Goal: Task Accomplishment & Management: Manage account settings

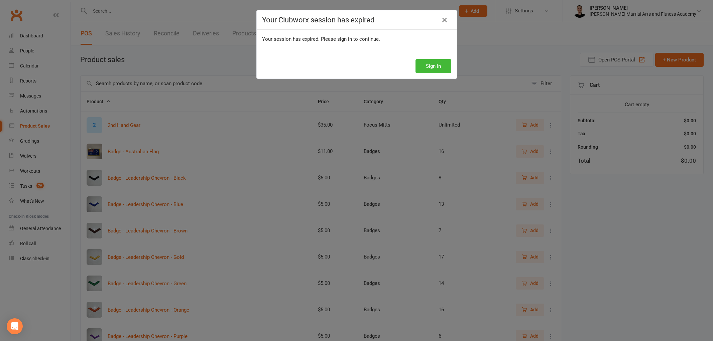
select select "100"
click at [421, 64] on button "Sign In" at bounding box center [433, 66] width 36 height 14
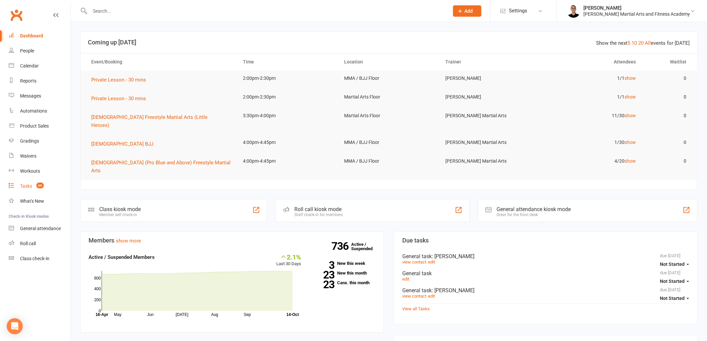
click at [35, 181] on link "Tasks 69" at bounding box center [40, 186] width 62 height 15
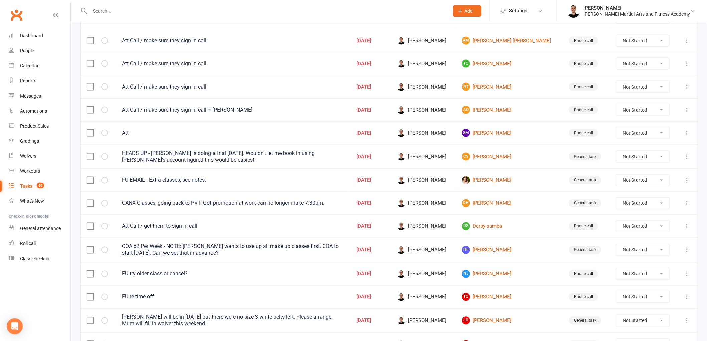
scroll to position [418, 0]
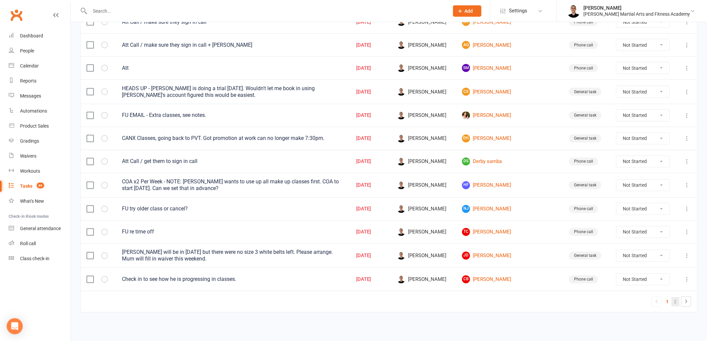
click at [676, 303] on link "2" at bounding box center [676, 301] width 8 height 9
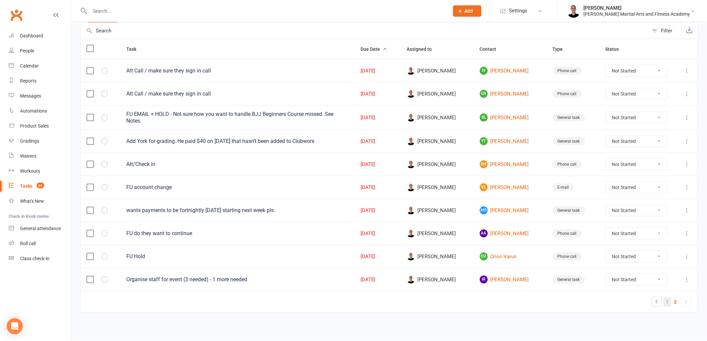
click at [666, 301] on link "1" at bounding box center [668, 301] width 8 height 9
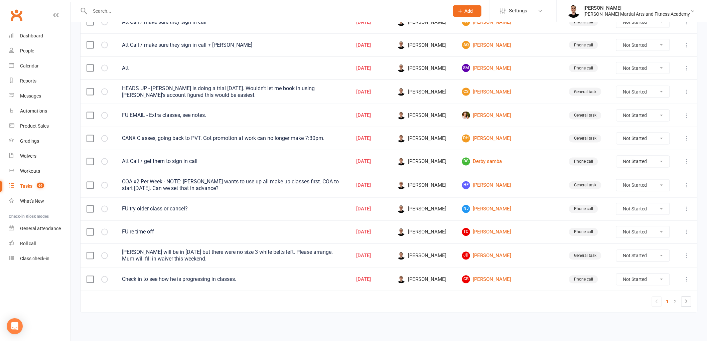
scroll to position [418, 0]
click at [229, 9] on input "text" at bounding box center [266, 10] width 357 height 9
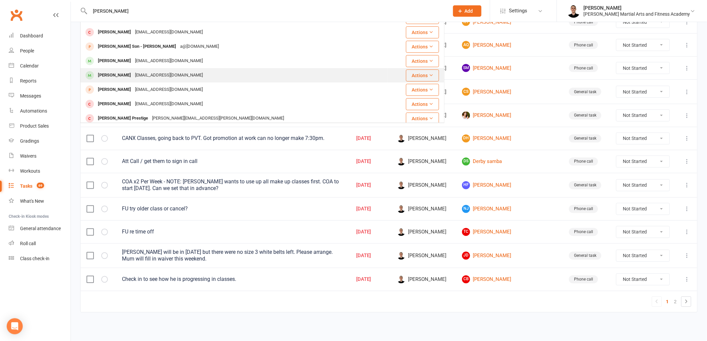
scroll to position [74, 0]
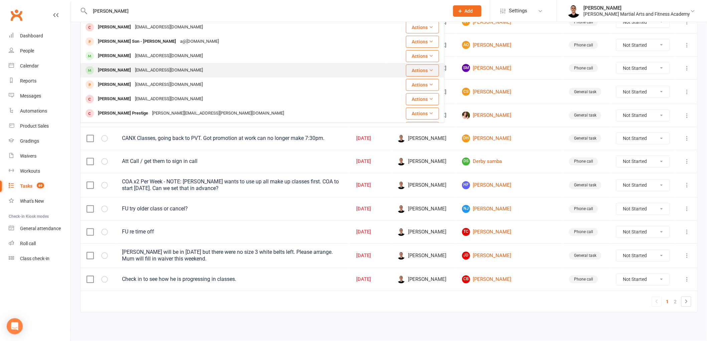
type input "luca"
click at [147, 70] on div "wen_fei88@hotmail.com" at bounding box center [169, 70] width 72 height 10
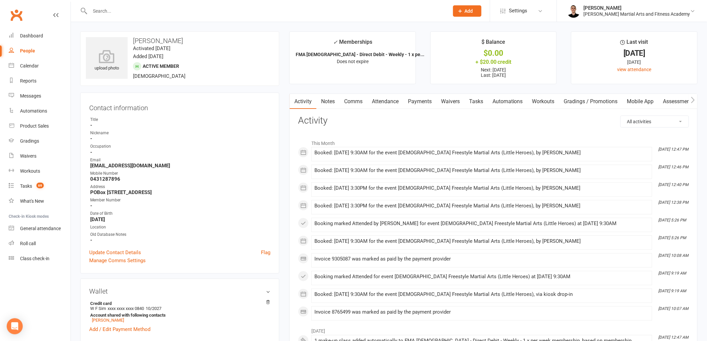
click at [326, 102] on link "Notes" at bounding box center [327, 101] width 23 height 15
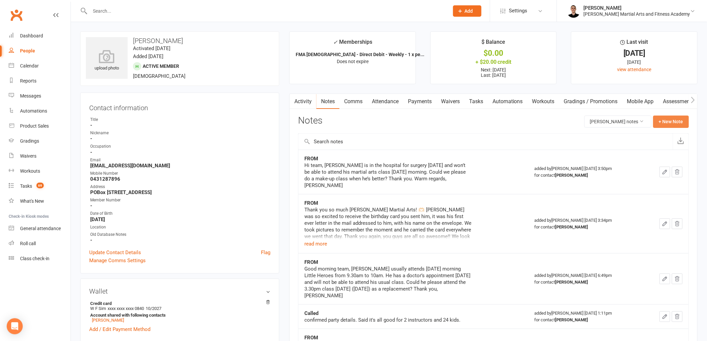
click at [672, 119] on button "+ New Note" at bounding box center [671, 122] width 36 height 12
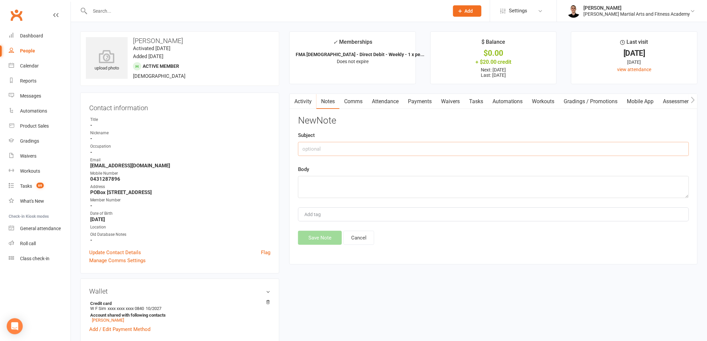
click at [368, 150] on input "text" at bounding box center [493, 149] width 391 height 14
type input "FROM"
click at [365, 184] on textarea at bounding box center [493, 187] width 391 height 22
paste textarea "Hi team, May I please check if Luca can attend a replacement class tomorrow 14/…"
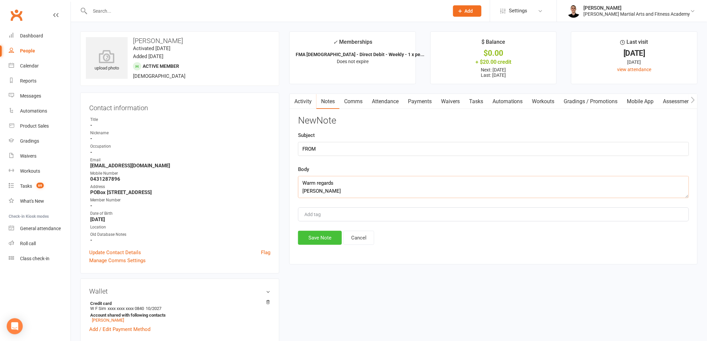
type textarea "Hi team, May I please check if Luca can attend a replacement class tomorrow 14/…"
click at [322, 239] on button "Save Note" at bounding box center [320, 238] width 44 height 14
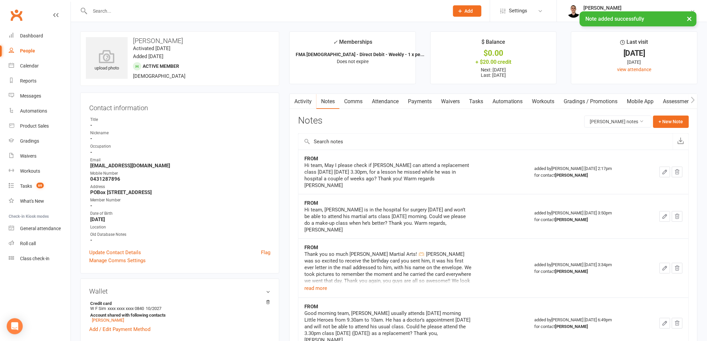
click at [362, 104] on link "Comms" at bounding box center [353, 101] width 28 height 15
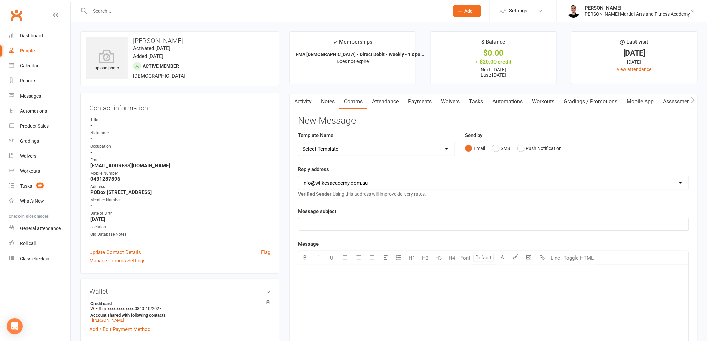
click at [372, 143] on select "Select Template [Email] Birthday Party Enquiry [Email] 2-5yo Grading Form [Emai…" at bounding box center [376, 148] width 156 height 13
select select "39"
click at [298, 142] on select "Select Template [Email] Birthday Party Enquiry [Email] 2-5yo Grading Form [Emai…" at bounding box center [376, 148] width 156 height 13
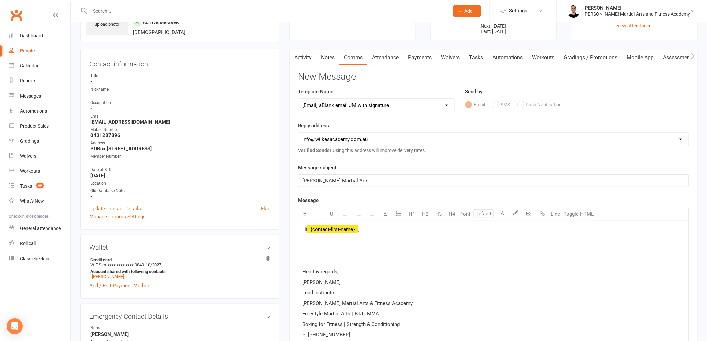
scroll to position [111, 0]
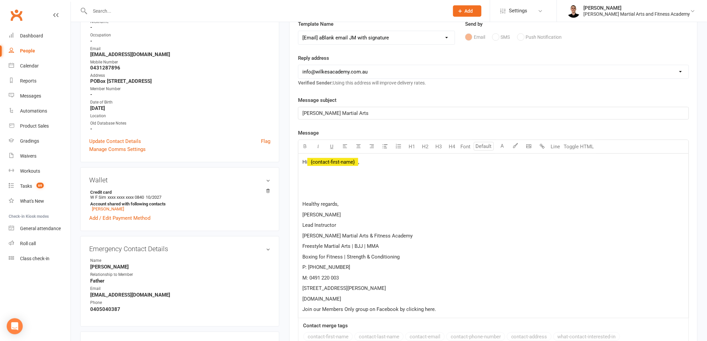
click at [336, 162] on span "﻿ {contact-first-name}" at bounding box center [332, 162] width 51 height 6
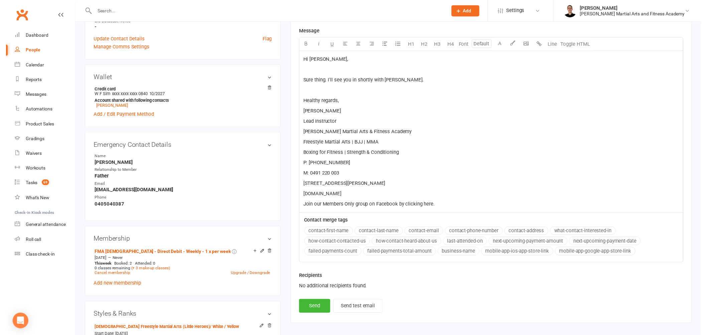
scroll to position [223, 0]
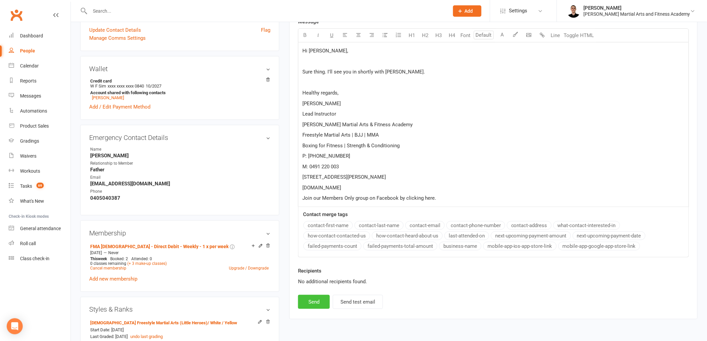
click at [316, 296] on button "Send" at bounding box center [314, 302] width 32 height 14
select select
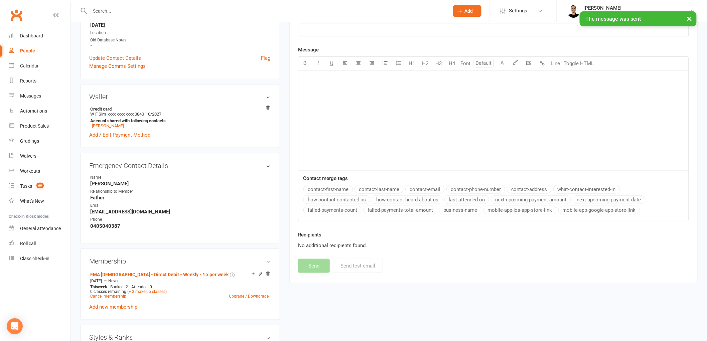
scroll to position [0, 0]
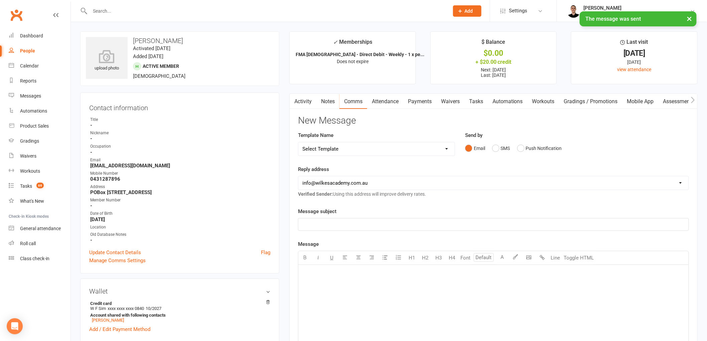
click at [473, 101] on link "Tasks" at bounding box center [475, 101] width 23 height 15
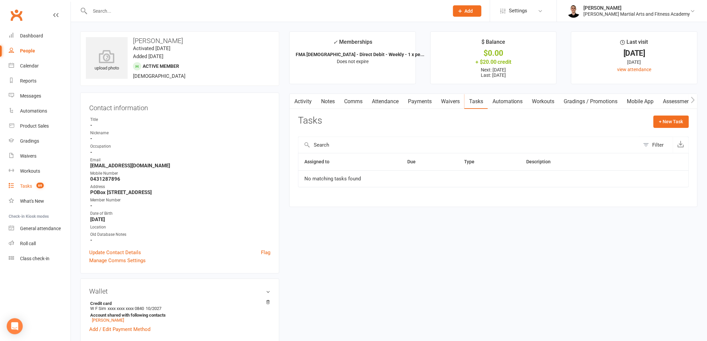
click at [24, 186] on div "Tasks" at bounding box center [26, 185] width 12 height 5
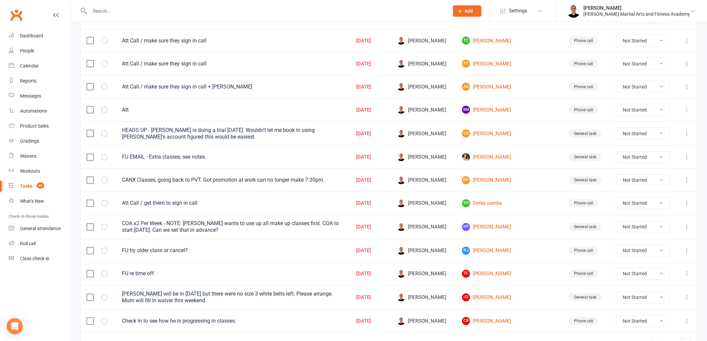
scroll to position [418, 0]
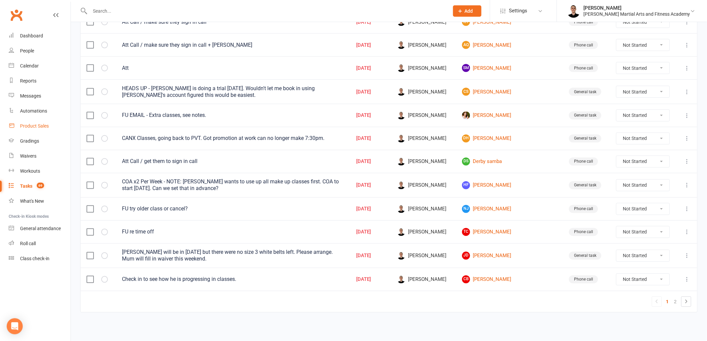
click at [36, 126] on div "Product Sales" at bounding box center [34, 125] width 29 height 5
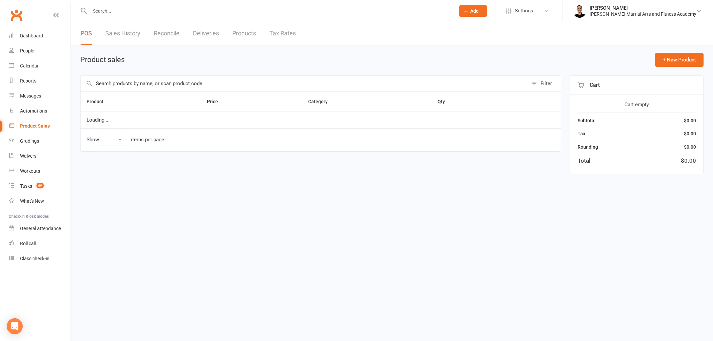
select select "100"
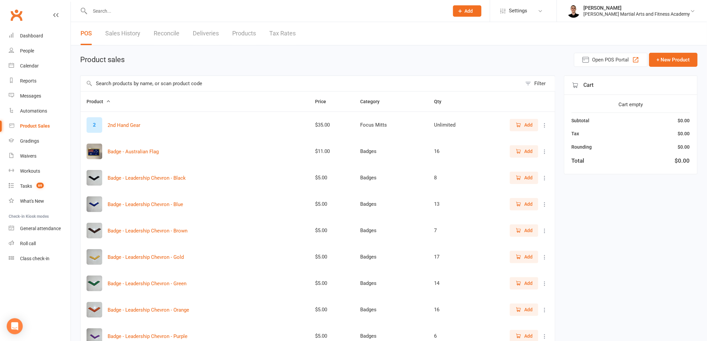
click at [168, 33] on link "Reconcile" at bounding box center [167, 33] width 26 height 23
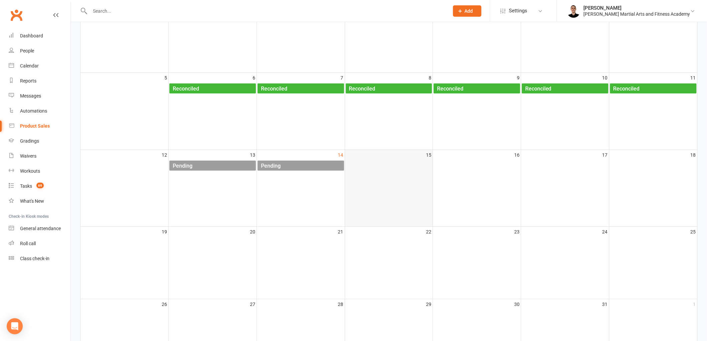
scroll to position [111, 0]
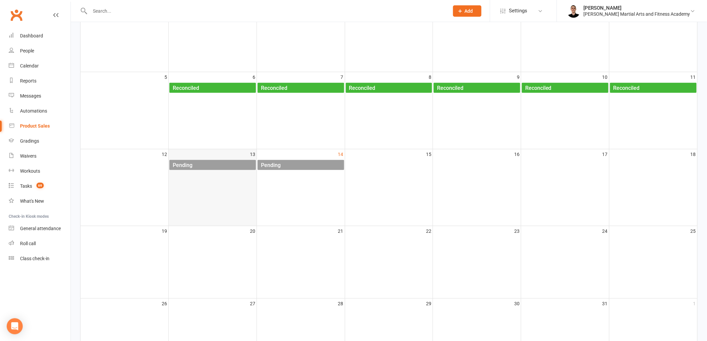
click at [225, 164] on div "Pending" at bounding box center [214, 165] width 84 height 11
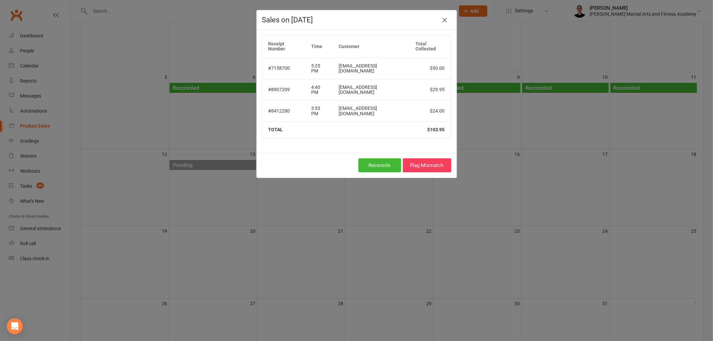
click at [443, 19] on icon "button" at bounding box center [444, 20] width 8 height 8
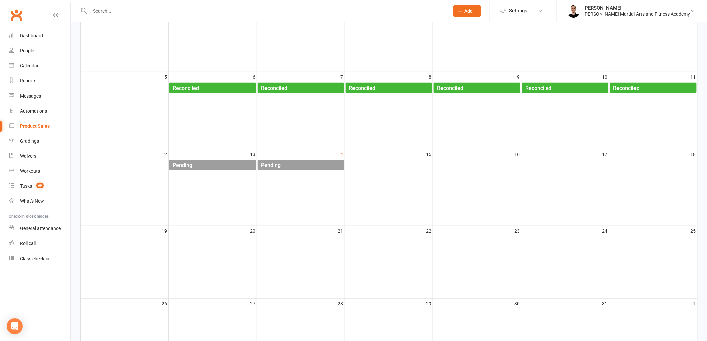
click at [316, 160] on div "Pending" at bounding box center [303, 165] width 84 height 11
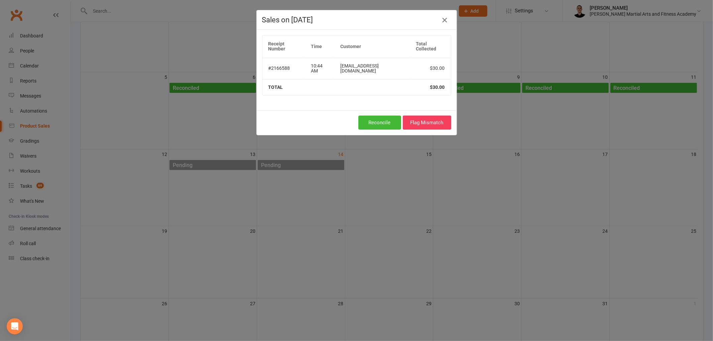
click at [440, 18] on icon "button" at bounding box center [444, 20] width 8 height 8
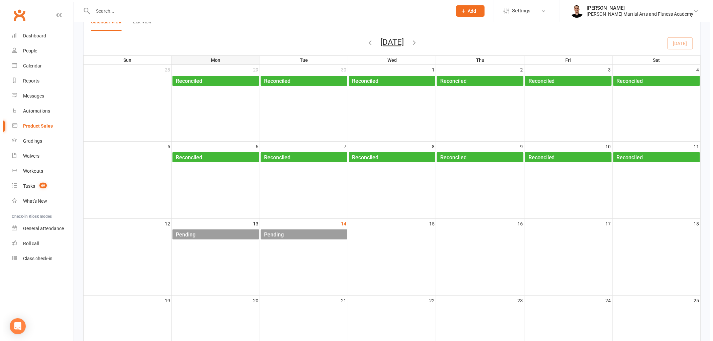
scroll to position [0, 0]
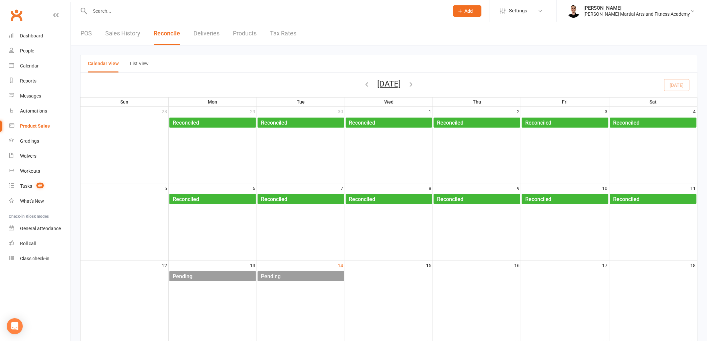
click at [84, 32] on link "POS" at bounding box center [86, 33] width 11 height 23
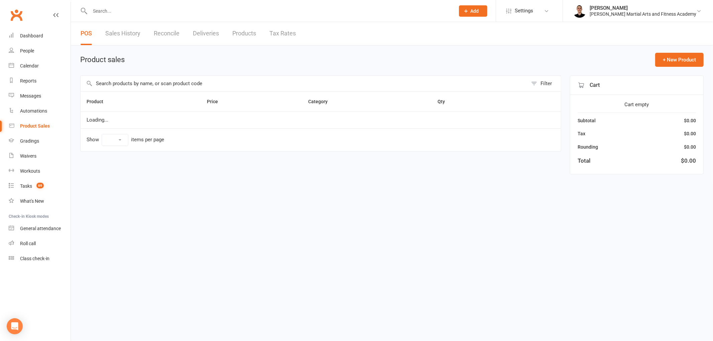
select select "100"
click at [174, 82] on input "text" at bounding box center [304, 83] width 447 height 15
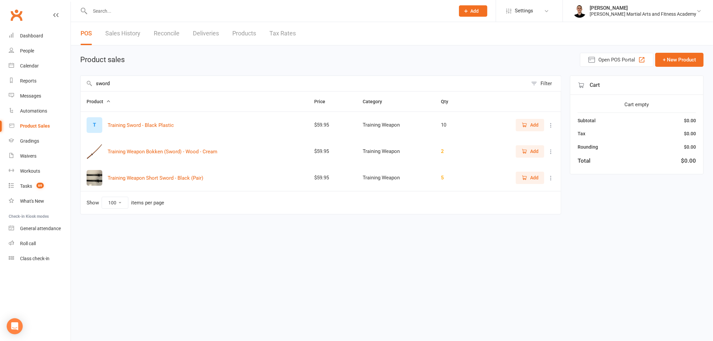
type input "sword"
click at [528, 149] on span "Add" at bounding box center [529, 151] width 17 height 7
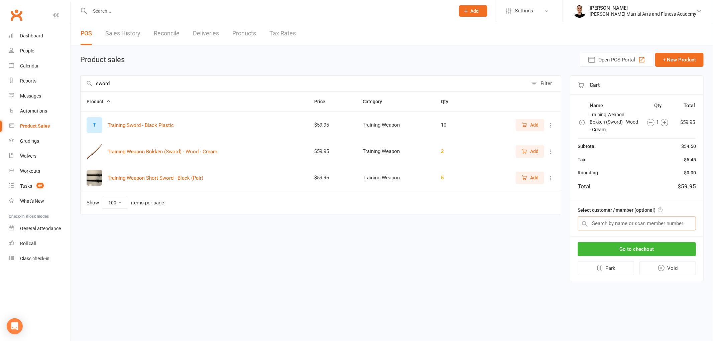
click at [632, 223] on input "text" at bounding box center [636, 224] width 118 height 14
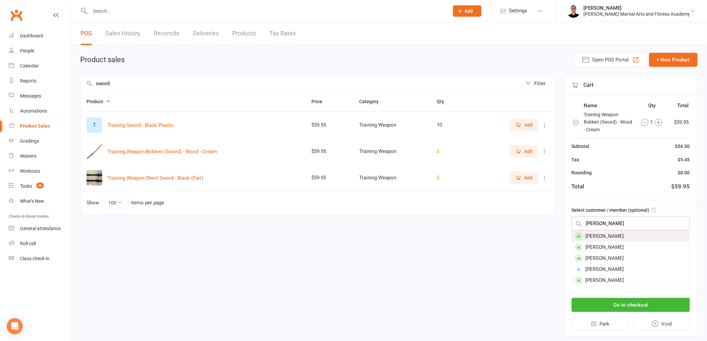
type input "phoebe"
click at [613, 235] on div "Phoebe Lee" at bounding box center [631, 236] width 118 height 11
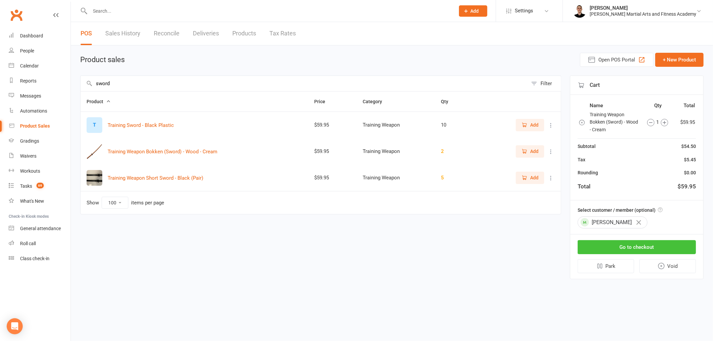
click at [643, 244] on button "Go to checkout" at bounding box center [636, 247] width 118 height 14
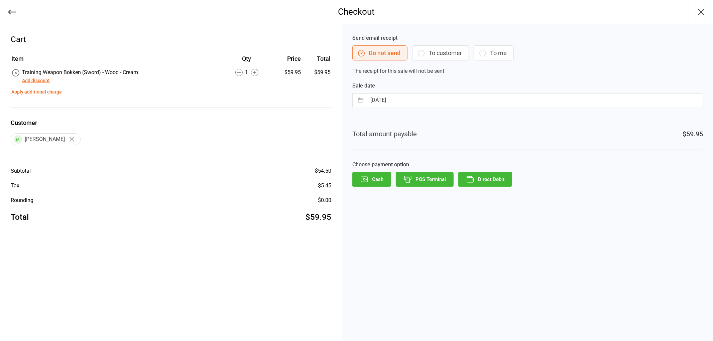
click at [437, 176] on button "POS Terminal" at bounding box center [425, 179] width 58 height 15
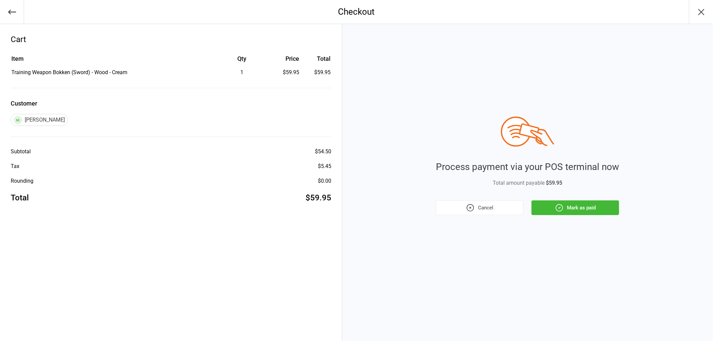
click at [568, 206] on button "Mark as paid" at bounding box center [575, 207] width 88 height 15
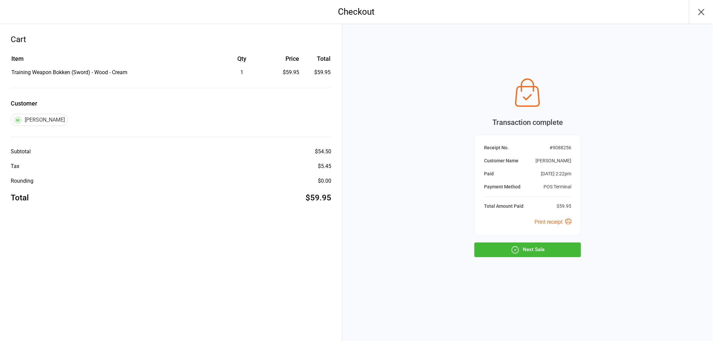
click at [537, 244] on button "Next Sale" at bounding box center [527, 250] width 107 height 15
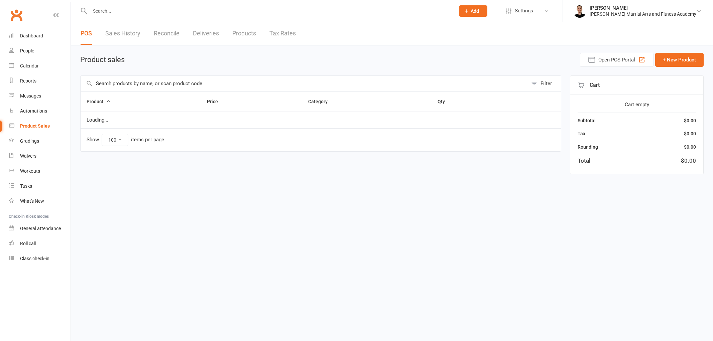
select select "100"
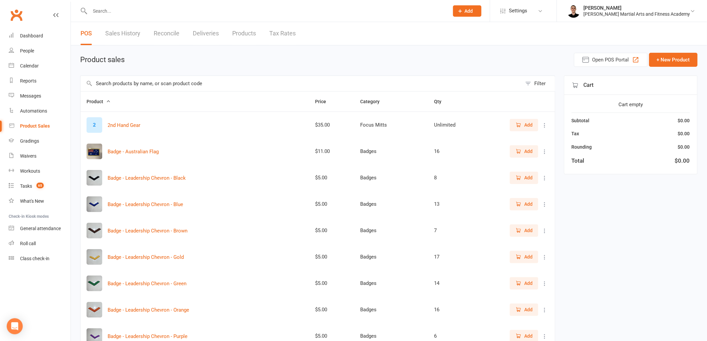
click at [160, 32] on link "Reconcile" at bounding box center [167, 33] width 26 height 23
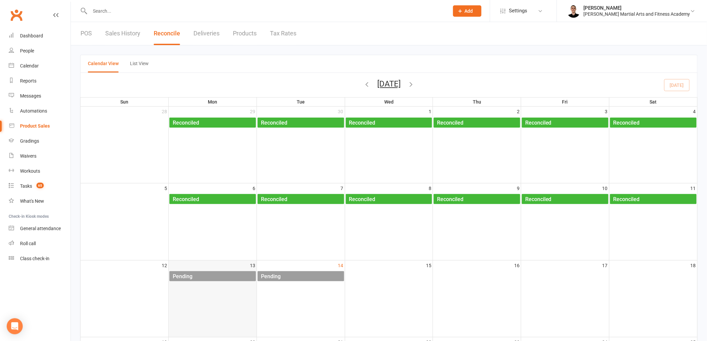
click at [207, 275] on div "Pending" at bounding box center [214, 276] width 84 height 11
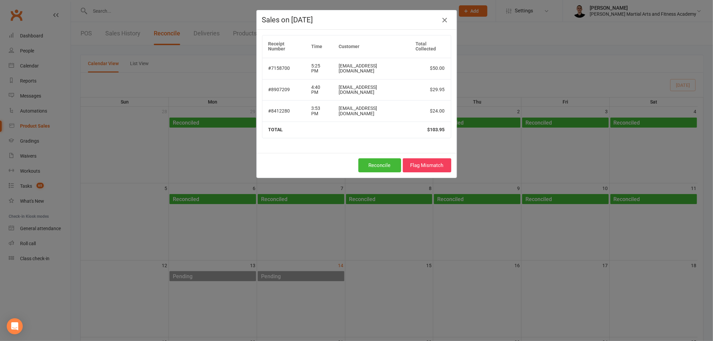
click at [443, 22] on icon "button" at bounding box center [444, 20] width 8 height 8
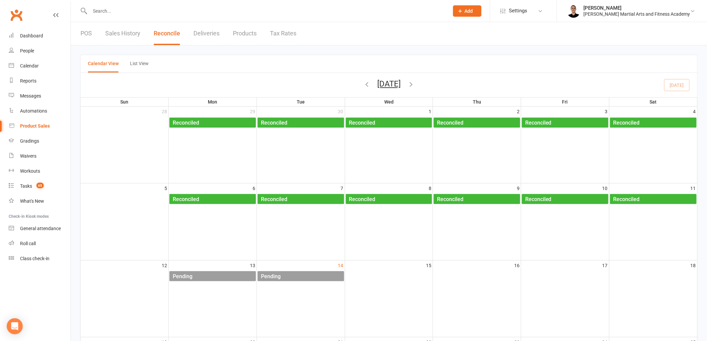
click at [89, 30] on link "POS" at bounding box center [86, 33] width 11 height 23
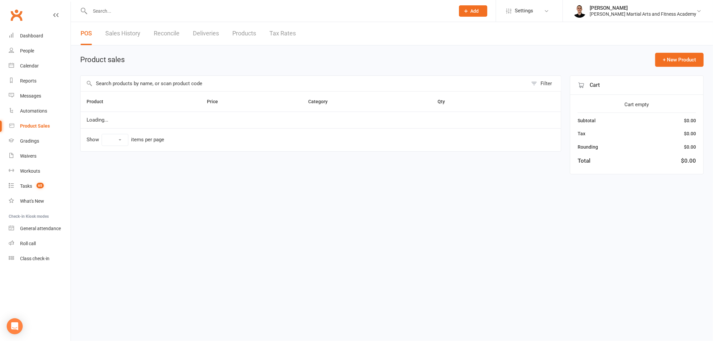
select select "100"
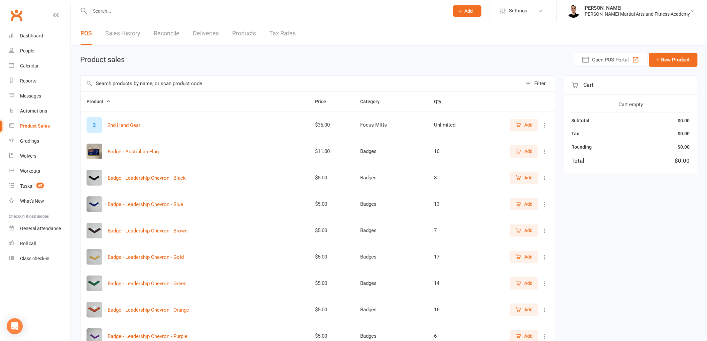
click at [177, 80] on input "text" at bounding box center [301, 83] width 441 height 15
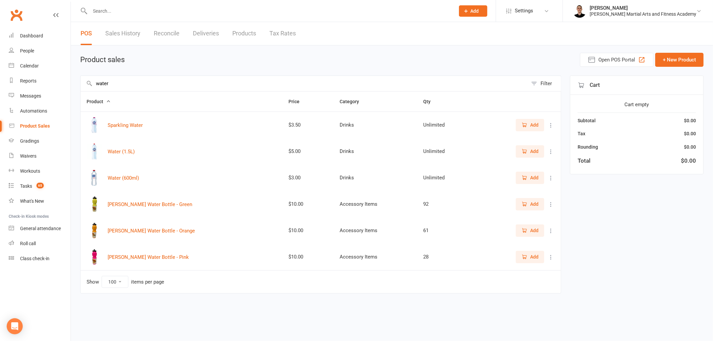
type input "water"
click at [526, 181] on icon "button" at bounding box center [524, 178] width 6 height 6
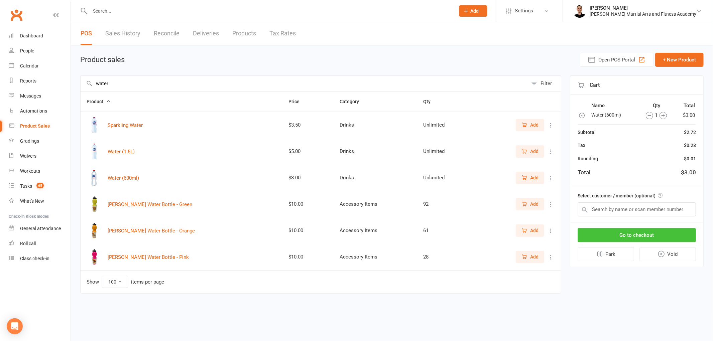
click at [627, 230] on button "Go to checkout" at bounding box center [636, 235] width 118 height 14
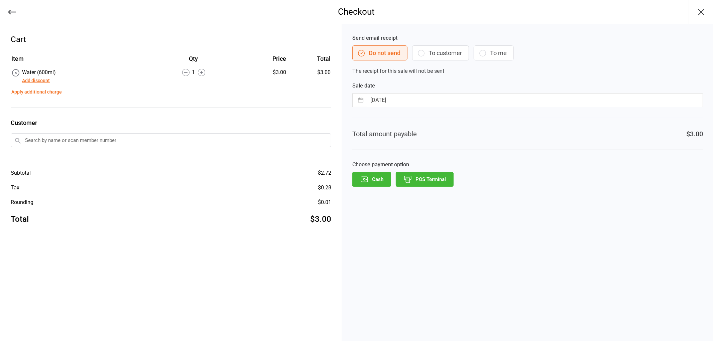
click at [400, 98] on input "14 Oct 2025" at bounding box center [535, 100] width 336 height 13
select select "8"
select select "2025"
select select "9"
select select "2025"
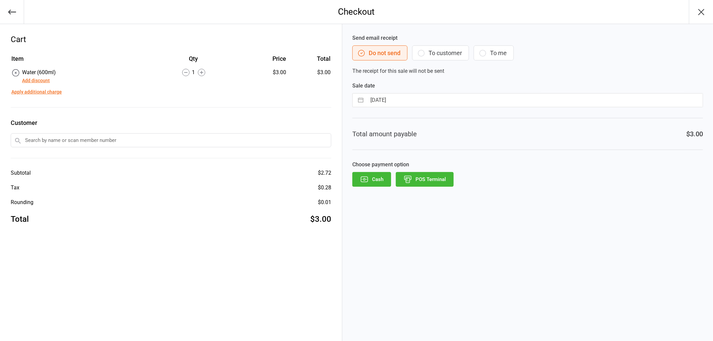
select select "10"
select select "2025"
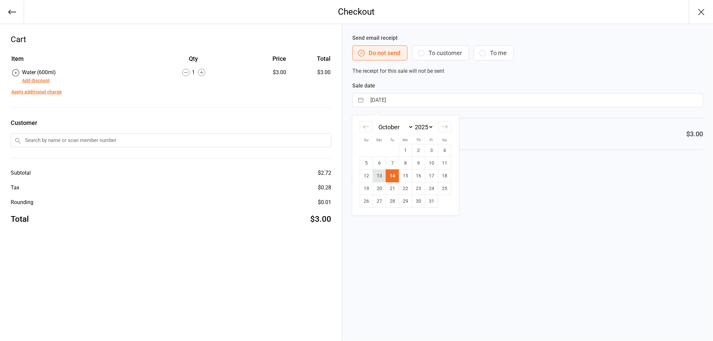
click at [381, 176] on td "13" at bounding box center [379, 176] width 13 height 13
type input "[DATE]"
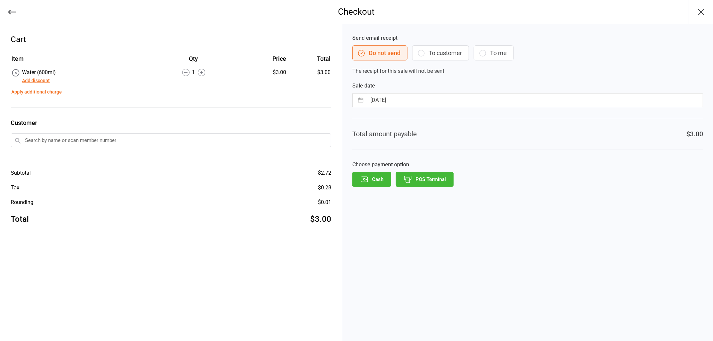
click at [430, 181] on button "POS Terminal" at bounding box center [425, 179] width 58 height 15
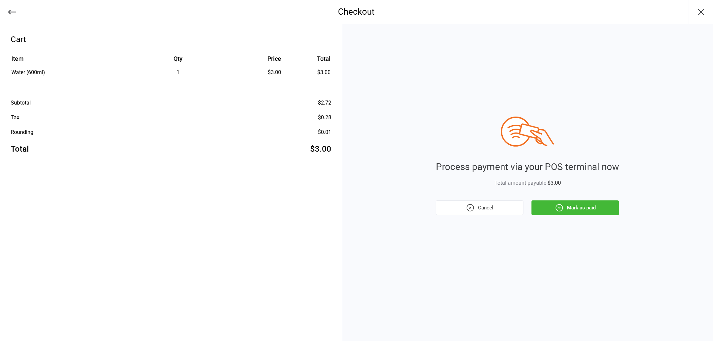
click at [586, 210] on button "Mark as paid" at bounding box center [575, 207] width 88 height 15
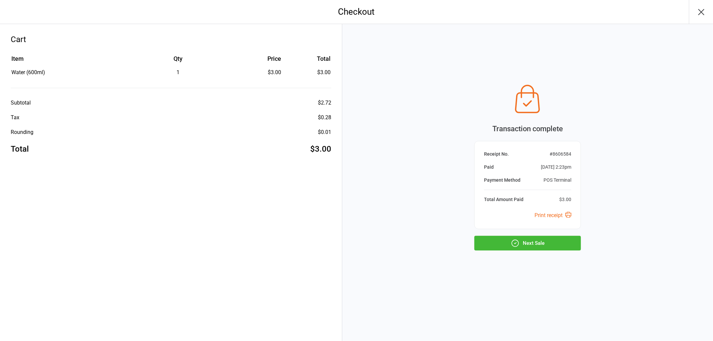
click at [534, 240] on button "Next Sale" at bounding box center [527, 243] width 107 height 15
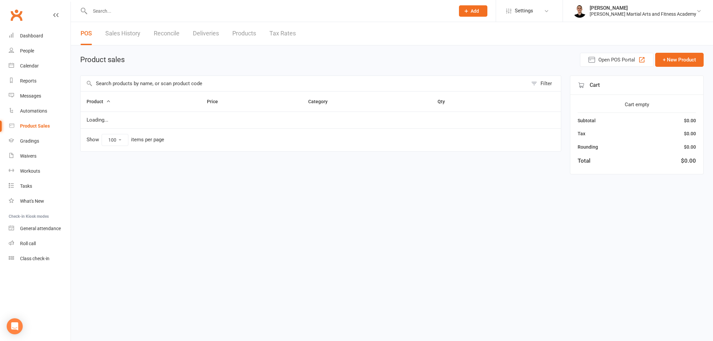
select select "100"
click at [127, 86] on input "text" at bounding box center [304, 83] width 447 height 15
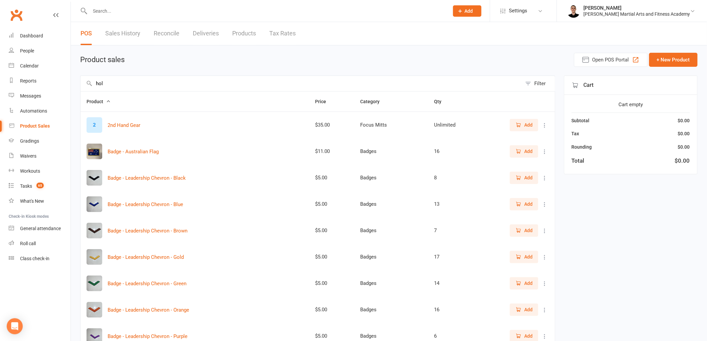
type input "hold"
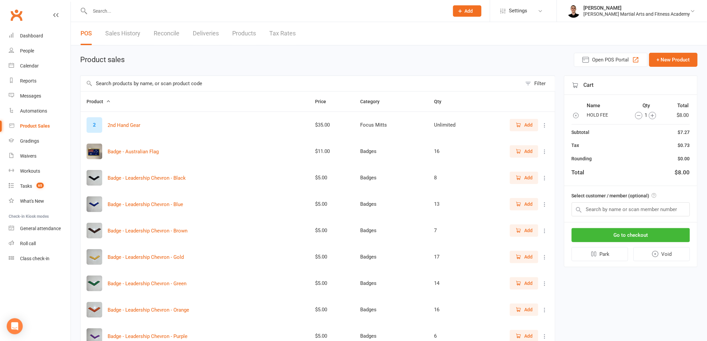
click at [652, 115] on icon "button" at bounding box center [652, 115] width 3 height 3
click at [626, 205] on input "text" at bounding box center [631, 209] width 118 height 14
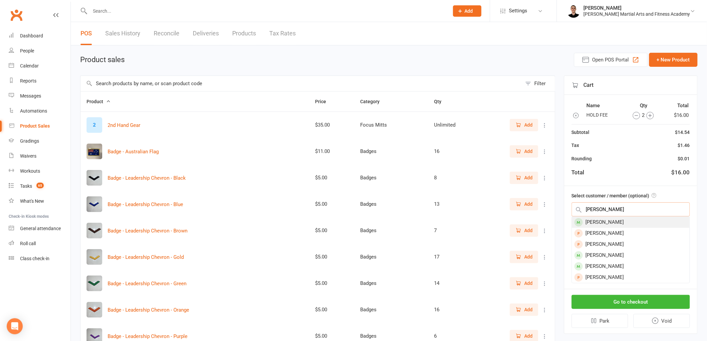
type input "stevenson"
click at [626, 218] on div "Tahnya Stevenson" at bounding box center [631, 222] width 118 height 11
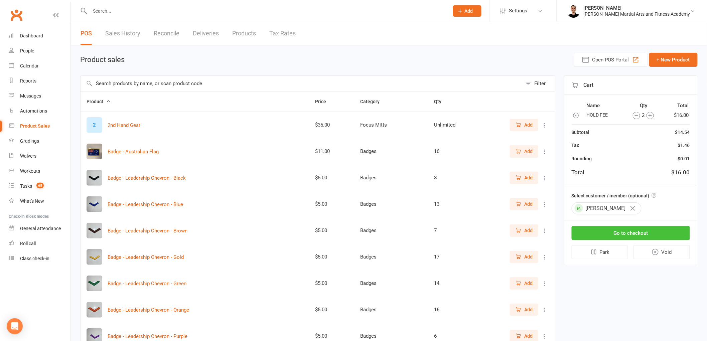
click at [634, 233] on button "Go to checkout" at bounding box center [631, 233] width 118 height 14
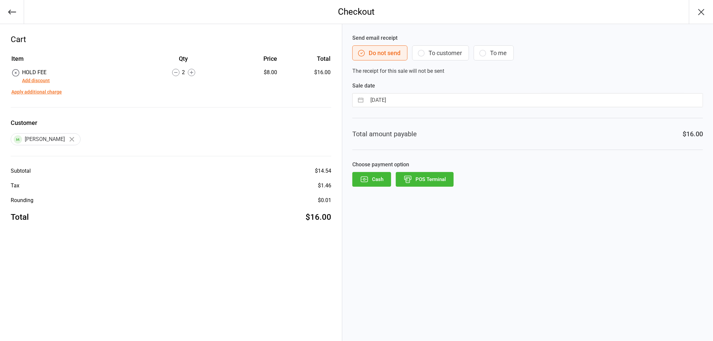
select select "8"
select select "2025"
select select "9"
select select "2025"
select select "10"
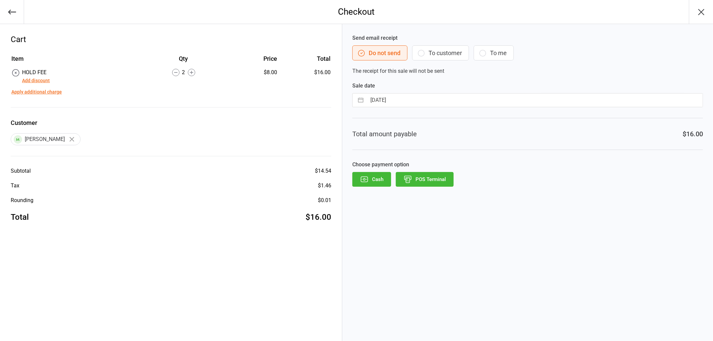
select select "2025"
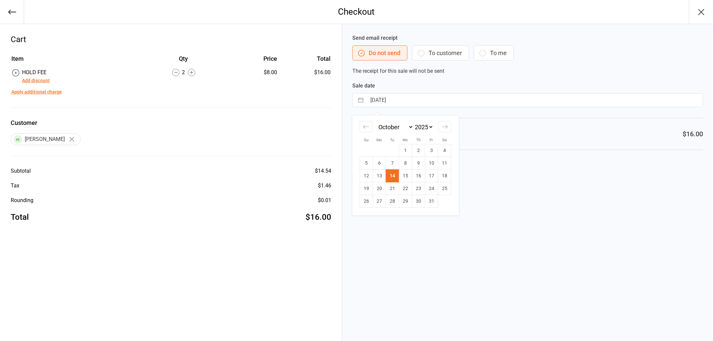
click at [410, 99] on input "[DATE]" at bounding box center [535, 100] width 336 height 13
click at [383, 175] on td "13" at bounding box center [379, 176] width 13 height 13
type input "[DATE]"
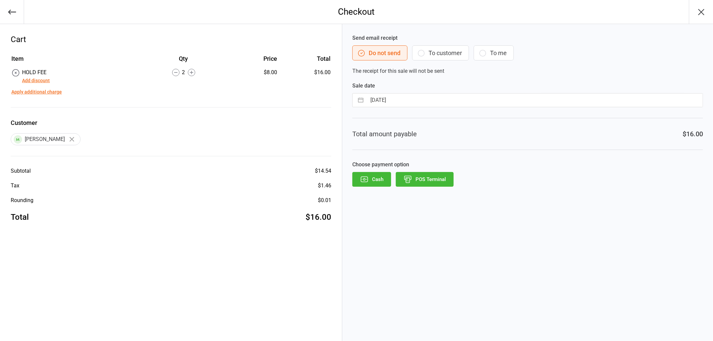
click at [435, 178] on button "POS Terminal" at bounding box center [425, 179] width 58 height 15
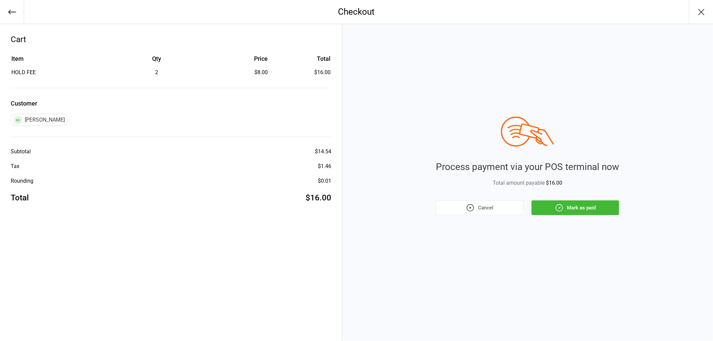
click at [581, 202] on button "Mark as paid" at bounding box center [575, 207] width 88 height 15
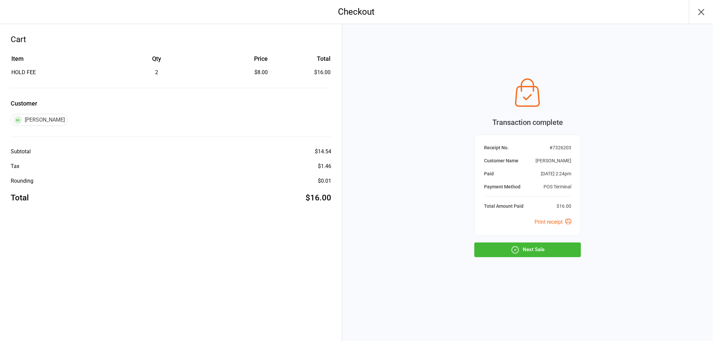
click at [549, 243] on button "Next Sale" at bounding box center [527, 250] width 107 height 15
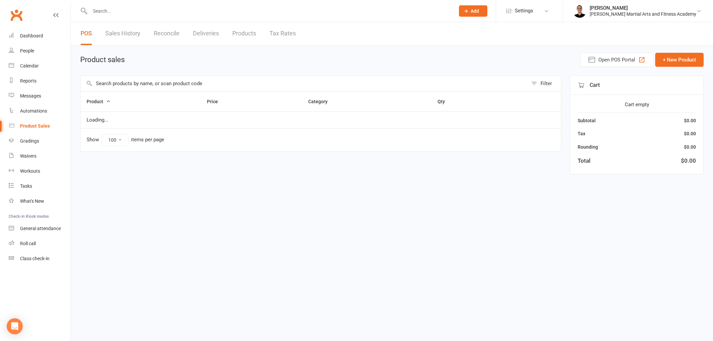
select select "100"
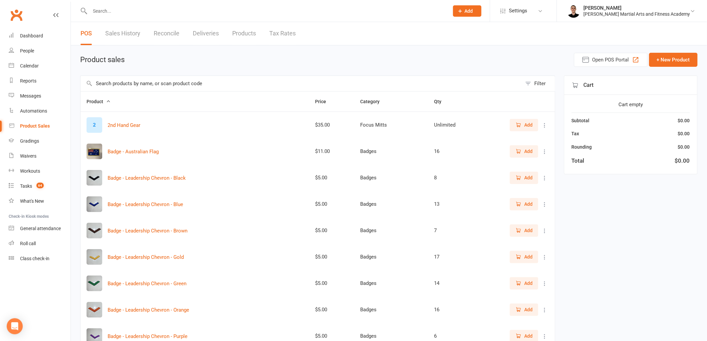
drag, startPoint x: 173, startPoint y: 15, endPoint x: 172, endPoint y: 6, distance: 9.5
click at [172, 15] on div at bounding box center [262, 11] width 364 height 22
click at [172, 6] on input "text" at bounding box center [266, 10] width 357 height 9
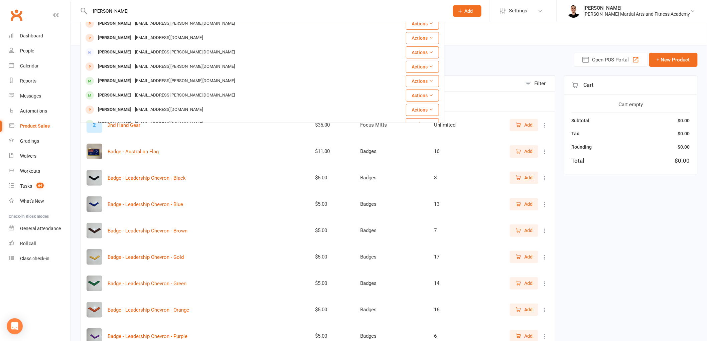
scroll to position [74, 0]
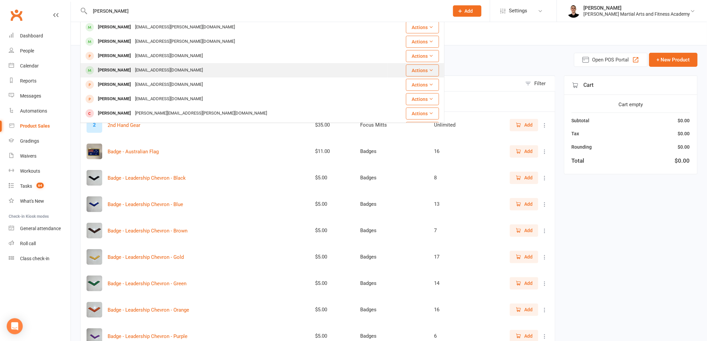
type input "[PERSON_NAME]"
click at [136, 73] on div "[EMAIL_ADDRESS][DOMAIN_NAME]" at bounding box center [169, 70] width 72 height 10
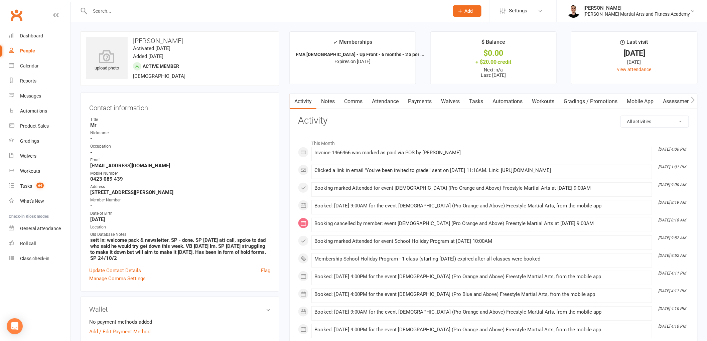
click at [424, 105] on link "Payments" at bounding box center [419, 101] width 33 height 15
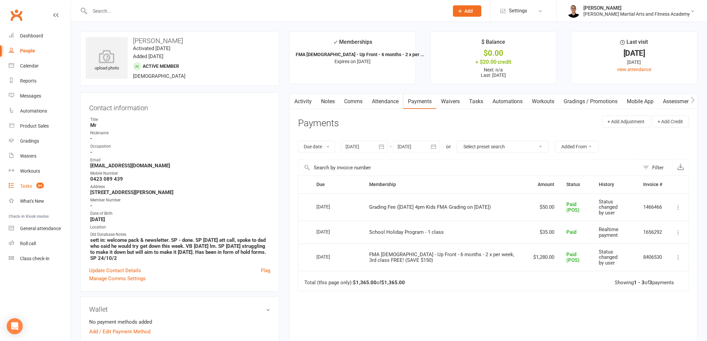
click at [40, 184] on span "64" at bounding box center [39, 186] width 7 height 6
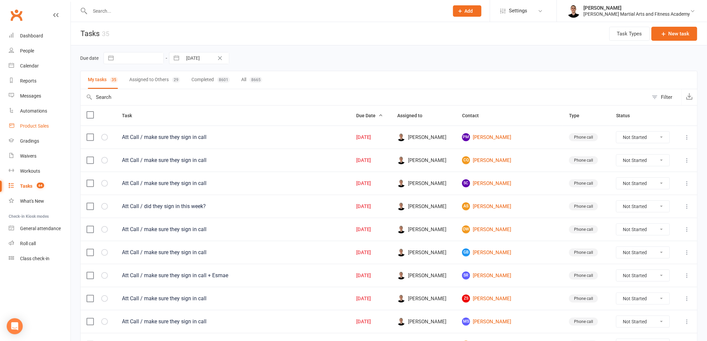
click at [31, 122] on link "Product Sales" at bounding box center [40, 126] width 62 height 15
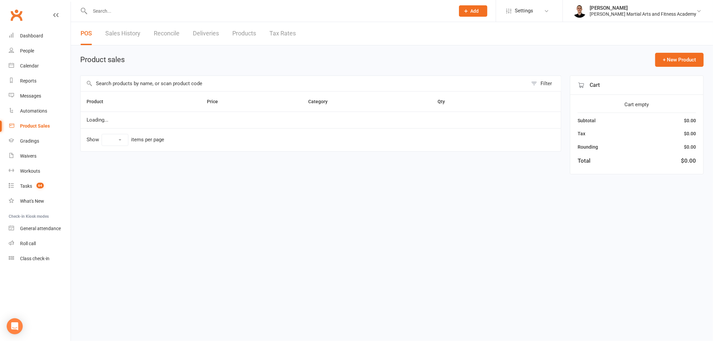
select select "100"
click at [163, 30] on link "Reconcile" at bounding box center [167, 33] width 26 height 23
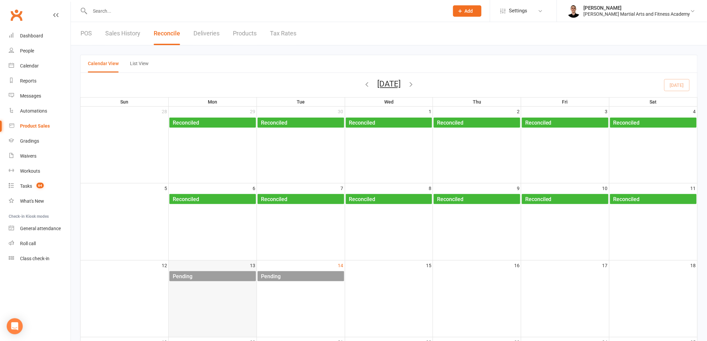
click at [238, 278] on div "Pending" at bounding box center [214, 276] width 84 height 11
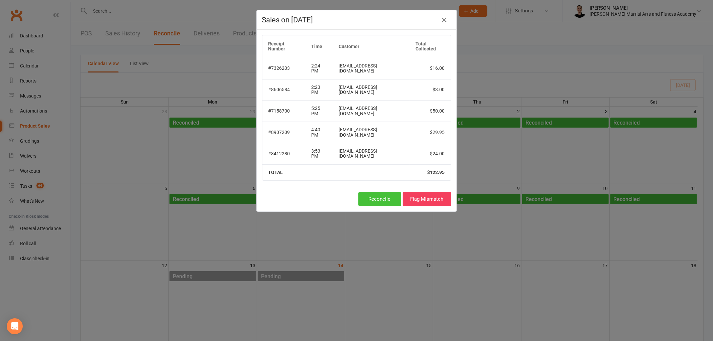
click at [365, 197] on button "Reconcile" at bounding box center [379, 199] width 43 height 14
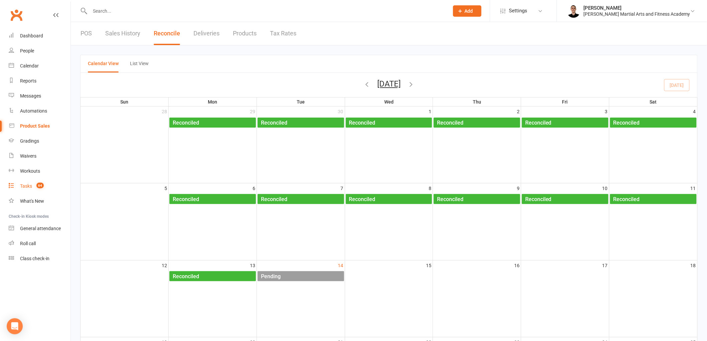
click at [40, 184] on span "64" at bounding box center [39, 186] width 7 height 6
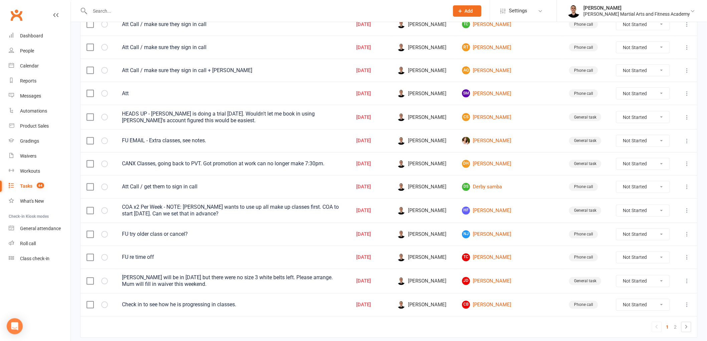
scroll to position [418, 0]
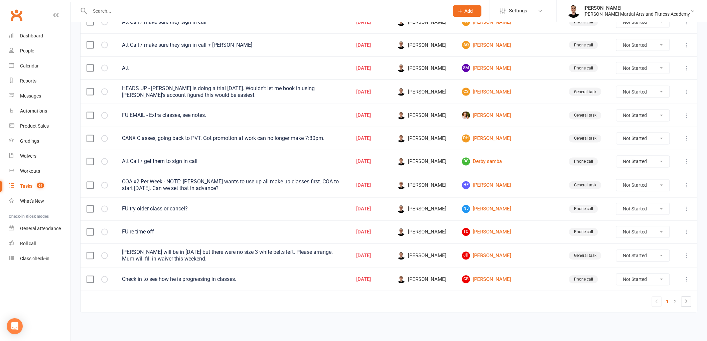
click at [686, 279] on icon at bounding box center [687, 279] width 7 height 7
click at [661, 303] on link "Edit" at bounding box center [652, 308] width 66 height 13
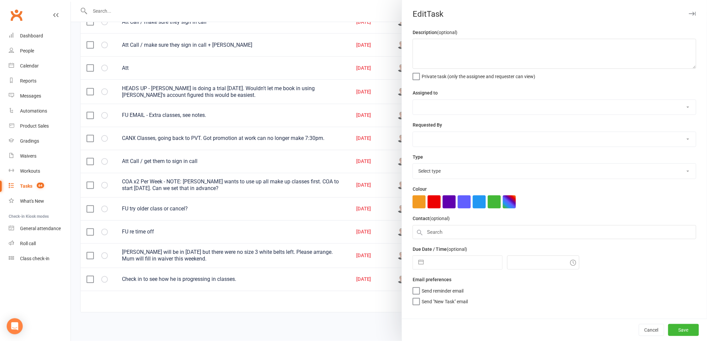
type textarea "Check in to see how he is progressing in classes."
select select "47660"
type input "[DATE]"
type input "11:00am"
select select "25277"
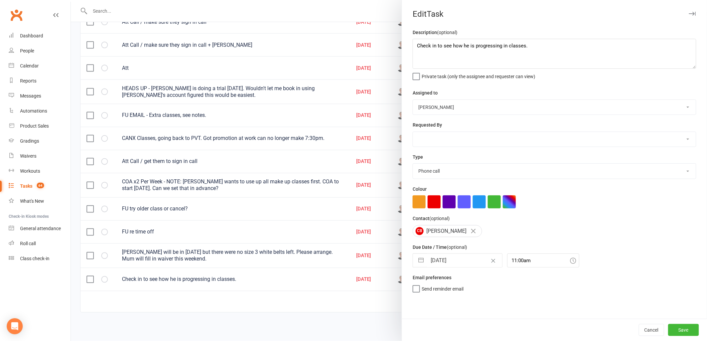
click at [441, 266] on input "[DATE]" at bounding box center [464, 260] width 75 height 13
select select "8"
select select "2025"
select select "9"
select select "2025"
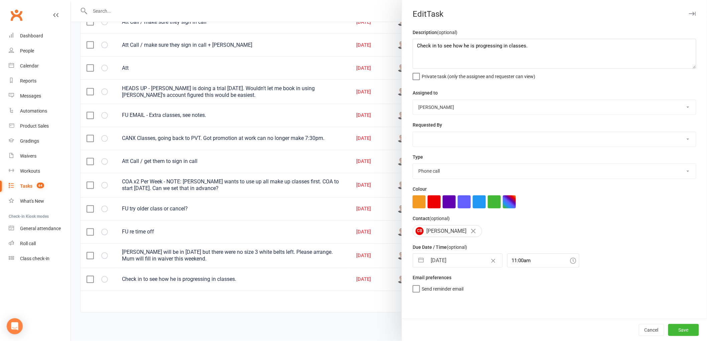
select select "10"
select select "2025"
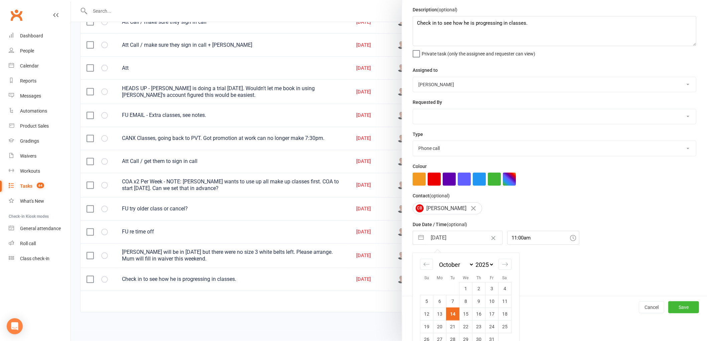
scroll to position [35, 0]
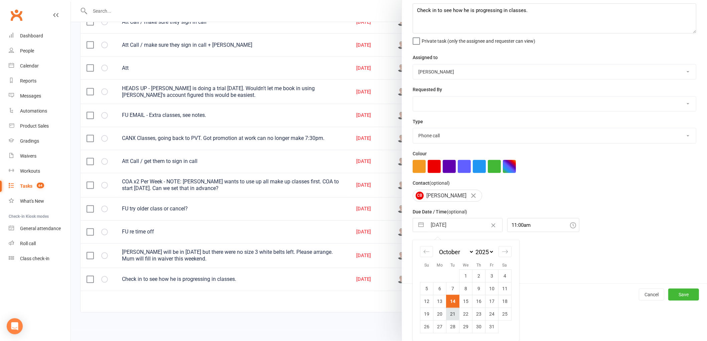
click at [451, 313] on td "21" at bounding box center [452, 314] width 13 height 13
type input "[DATE]"
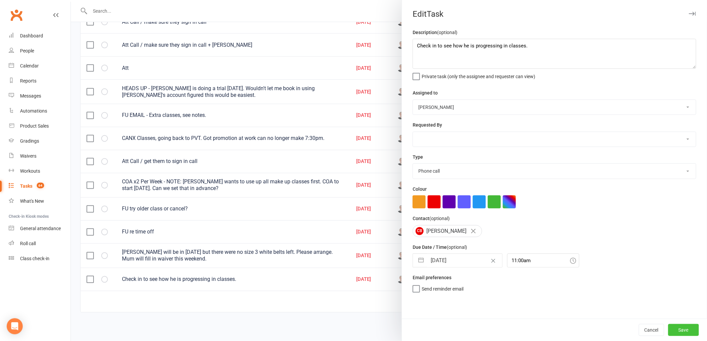
click at [683, 331] on button "Save" at bounding box center [683, 330] width 31 height 12
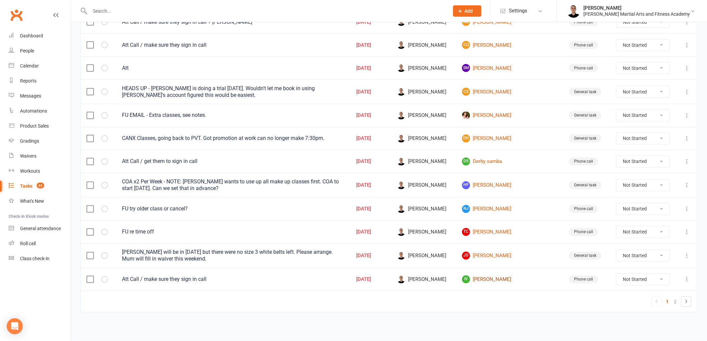
click at [513, 283] on link "Iv [PERSON_NAME]" at bounding box center [509, 280] width 95 height 8
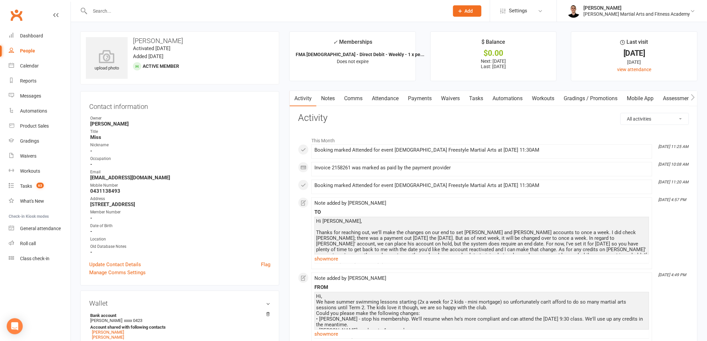
click at [475, 96] on link "Tasks" at bounding box center [475, 98] width 23 height 15
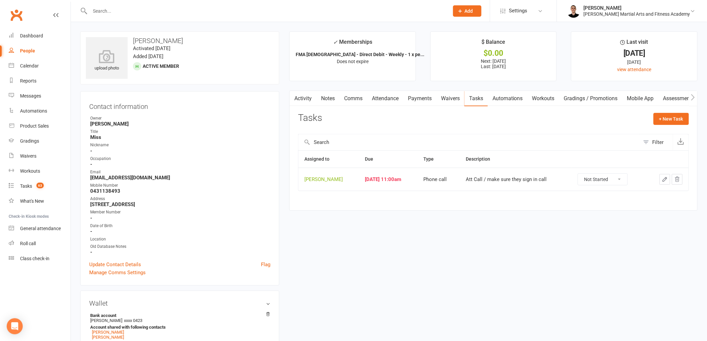
click at [603, 181] on select "Not Started In Progress Waiting Complete" at bounding box center [602, 179] width 49 height 11
click at [582, 174] on select "Not Started In Progress Waiting Complete" at bounding box center [602, 179] width 49 height 11
select select "unstarted"
click at [32, 184] on link "Tasks 63" at bounding box center [40, 186] width 62 height 15
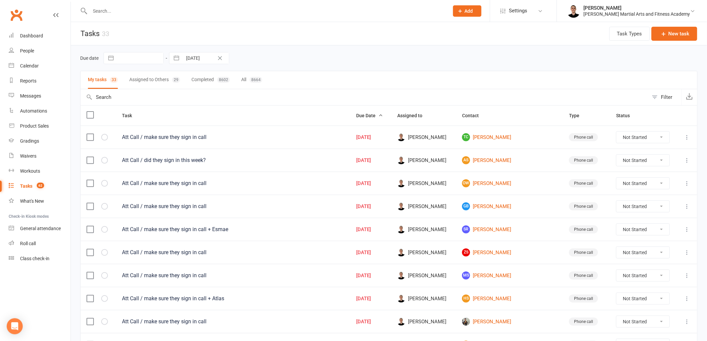
click at [688, 255] on icon at bounding box center [687, 252] width 7 height 7
click at [665, 276] on link "Edit" at bounding box center [652, 280] width 66 height 13
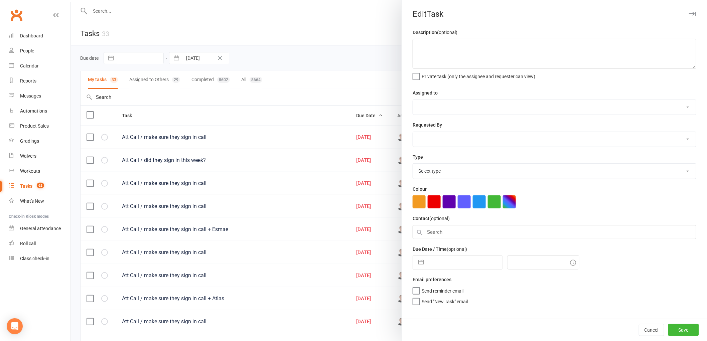
type textarea "Att Call / make sure they sign in call"
select select "47660"
type input "[DATE]"
type input "11:00am"
select select "25277"
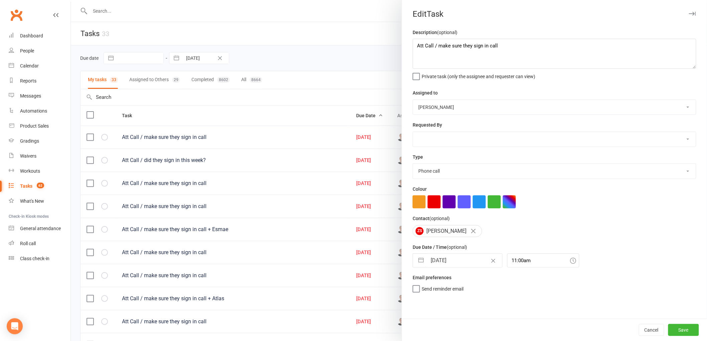
click at [436, 266] on input "[DATE]" at bounding box center [464, 260] width 75 height 13
select select "8"
select select "2025"
select select "9"
select select "2025"
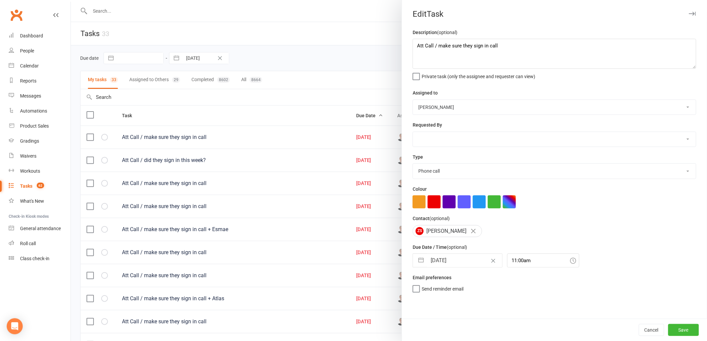
select select "10"
select select "2025"
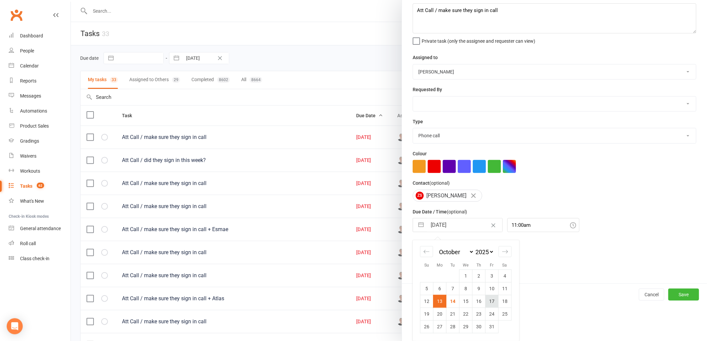
click at [490, 299] on td "17" at bounding box center [491, 301] width 13 height 13
type input "[DATE]"
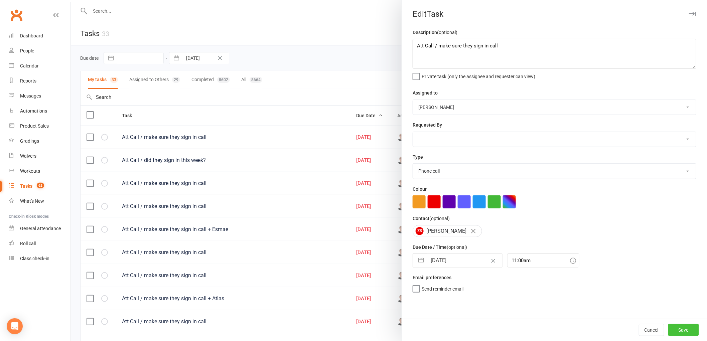
click at [677, 327] on button "Save" at bounding box center [683, 330] width 31 height 12
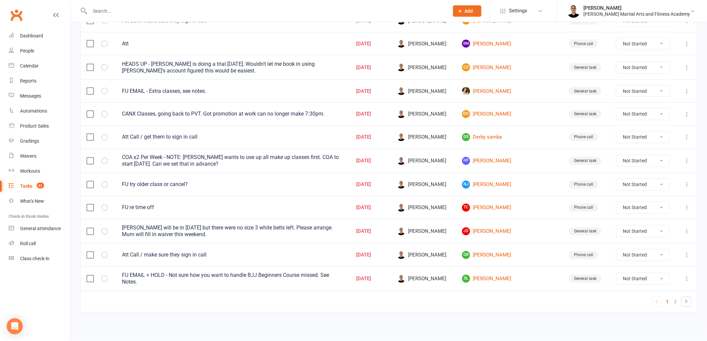
scroll to position [419, 0]
click at [499, 278] on link "SL [PERSON_NAME]" at bounding box center [509, 279] width 95 height 8
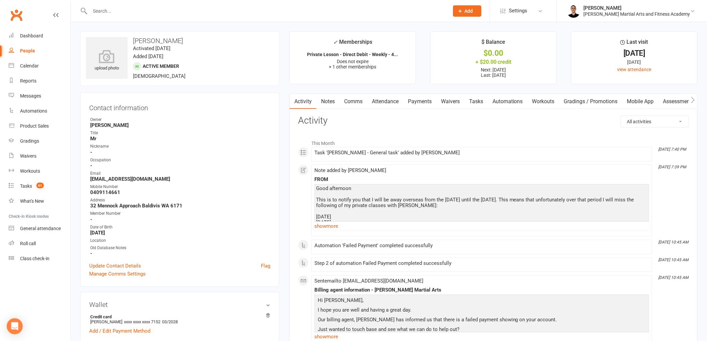
click at [420, 94] on link "Payments" at bounding box center [419, 101] width 33 height 15
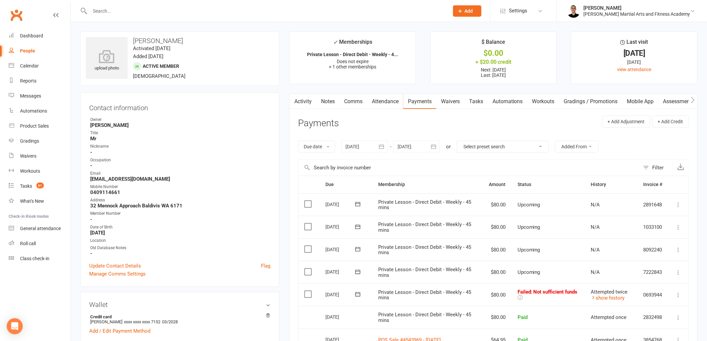
click at [476, 102] on link "Tasks" at bounding box center [475, 101] width 23 height 15
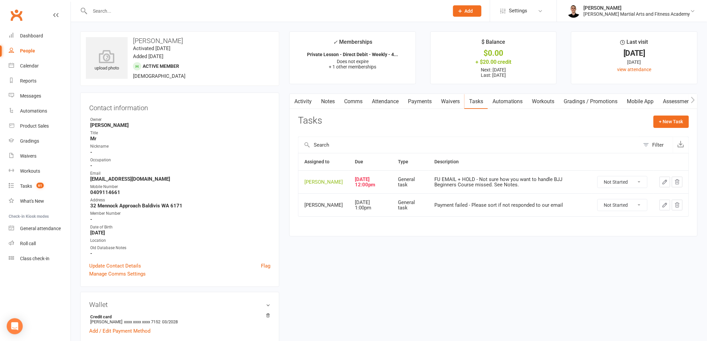
click at [661, 183] on button "button" at bounding box center [665, 182] width 11 height 11
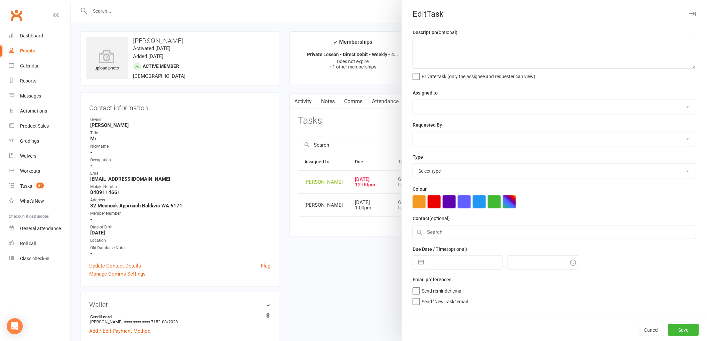
type textarea "FU EMAIL + HOLD - Not sure how you want to handle BJJ Beginners Course missed. …"
select select "47660"
select select "47778"
type input "[DATE]"
type input "12:00pm"
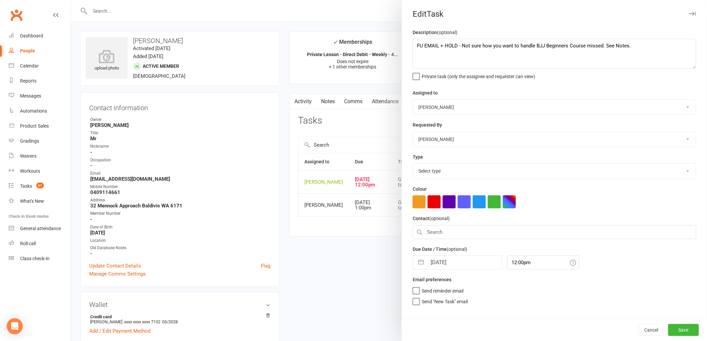
select select "25648"
click at [643, 326] on button "Cancel" at bounding box center [651, 330] width 25 height 12
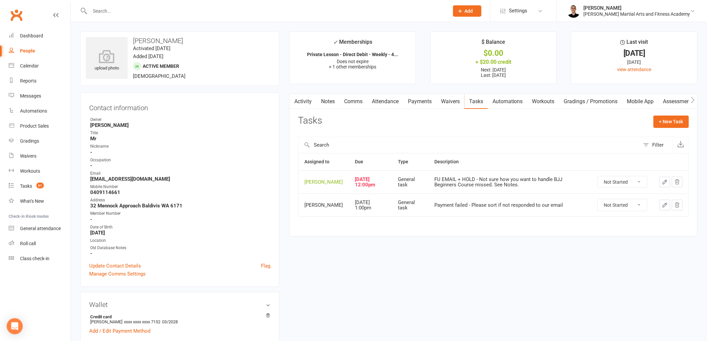
click at [466, 240] on main "✓ Memberships Private Lesson - Direct Debit - Weekly - 4... Does not expire + 1…" at bounding box center [493, 137] width 418 height 212
click at [625, 205] on select "Not Started In Progress Waiting Complete" at bounding box center [622, 204] width 49 height 11
click at [664, 205] on icon "button" at bounding box center [665, 205] width 6 height 6
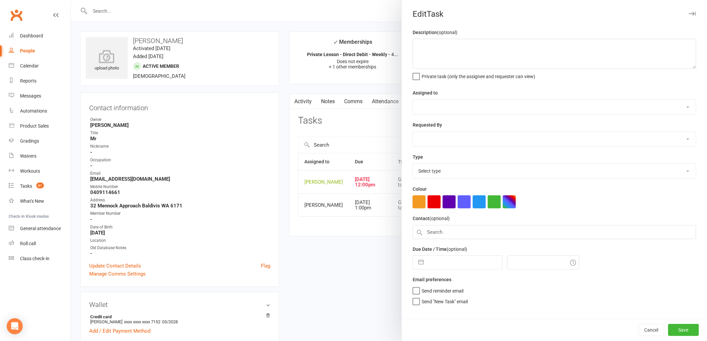
type textarea "Payment failed - Please sort if not responded to our email"
select select "50751"
type input "[DATE]"
type input "1:00pm"
select select "25648"
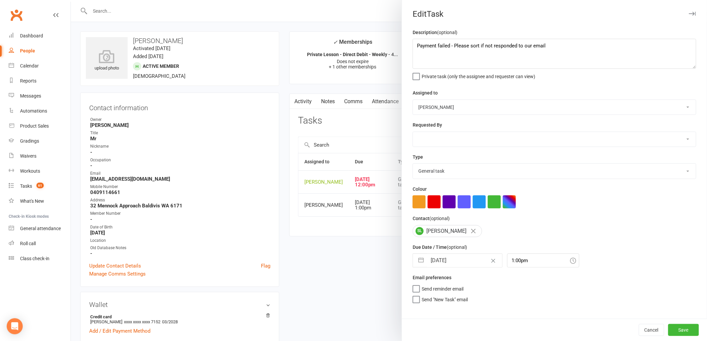
select select "8"
select select "2025"
select select "9"
select select "2025"
select select "10"
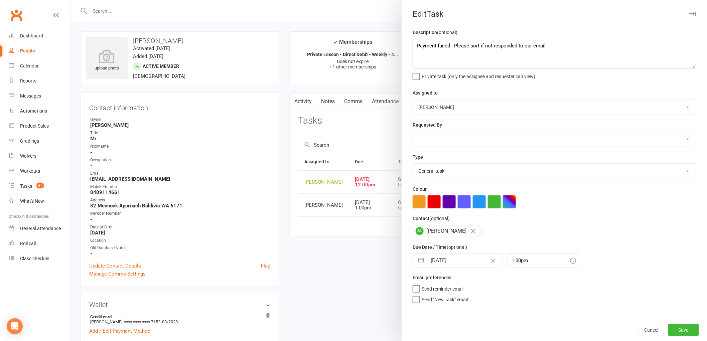
select select "2025"
click at [443, 262] on input "[DATE]" at bounding box center [464, 260] width 75 height 13
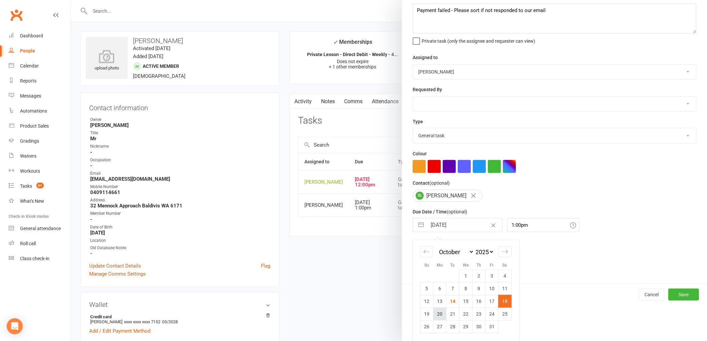
click at [433, 312] on td "20" at bounding box center [439, 314] width 13 height 13
type input "[DATE]"
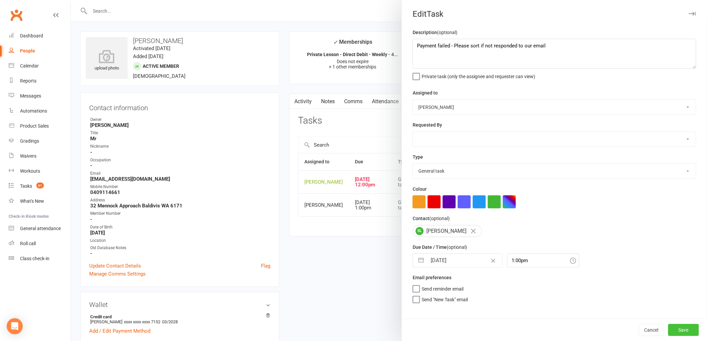
click at [676, 329] on button "Save" at bounding box center [683, 330] width 31 height 12
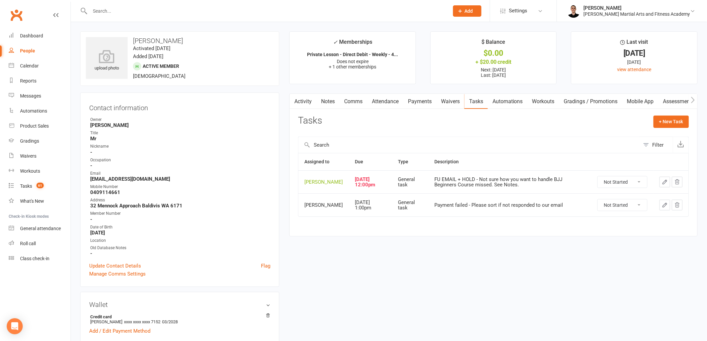
drag, startPoint x: 613, startPoint y: 182, endPoint x: 614, endPoint y: 186, distance: 3.7
click at [613, 182] on select "Not Started In Progress Waiting Complete" at bounding box center [622, 181] width 49 height 11
click at [598, 177] on select "Not Started In Progress Waiting Complete" at bounding box center [622, 181] width 49 height 11
select select "unstarted"
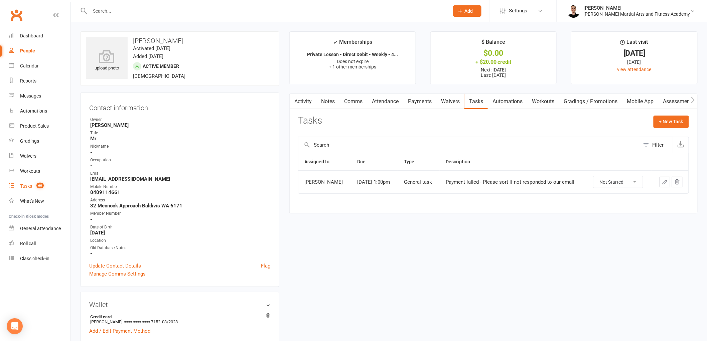
click at [34, 186] on count-badge "60" at bounding box center [38, 185] width 11 height 5
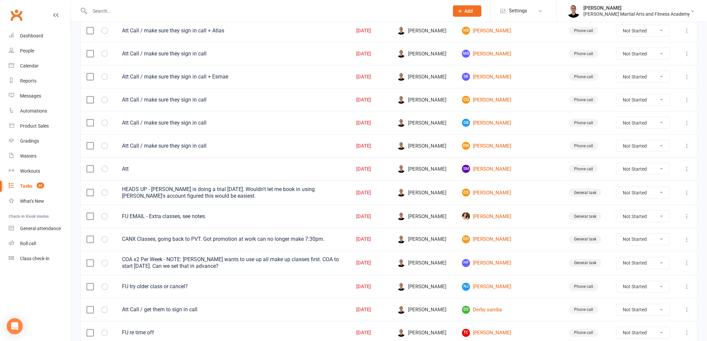
scroll to position [334, 0]
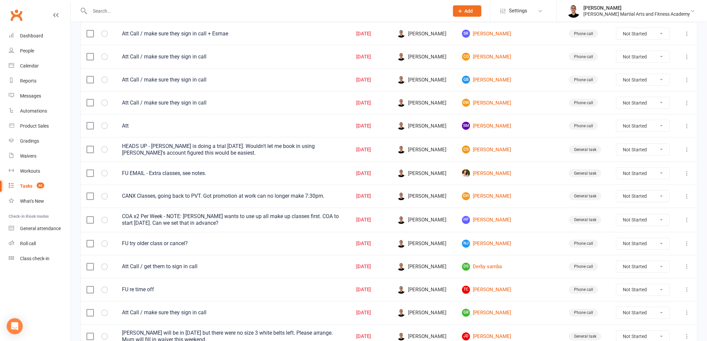
click at [687, 152] on icon at bounding box center [687, 149] width 7 height 7
click at [655, 176] on link "Edit" at bounding box center [652, 178] width 66 height 13
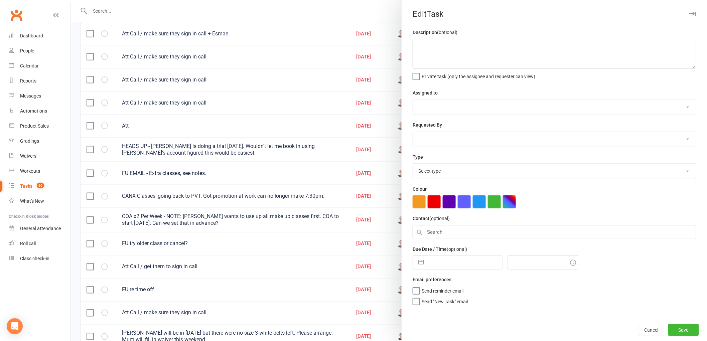
type textarea "HEADS UP - [PERSON_NAME] is doing a trial [DATE]. Wouldn't let me book in using…"
select select "47660"
select select "47778"
type input "[DATE]"
type input "2:45am"
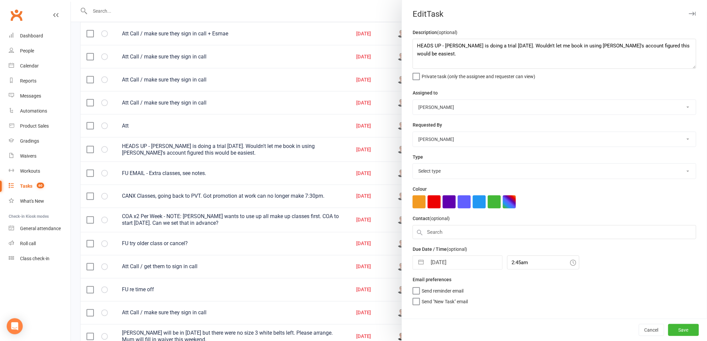
select select "25648"
select select "8"
select select "2025"
select select "9"
select select "2025"
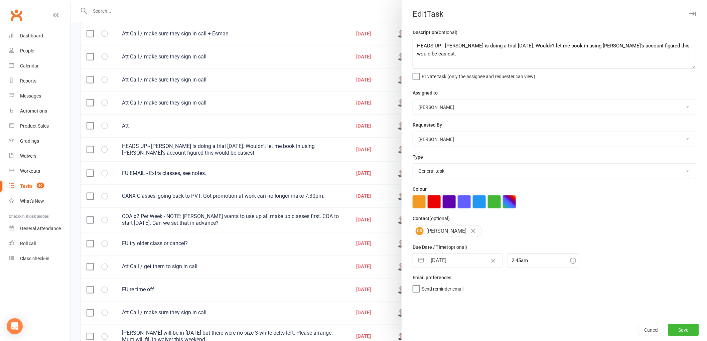
select select "10"
select select "2025"
click at [443, 261] on input "[DATE]" at bounding box center [464, 260] width 75 height 13
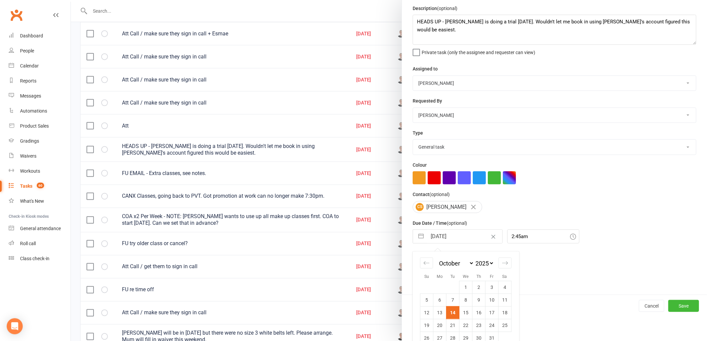
scroll to position [35, 0]
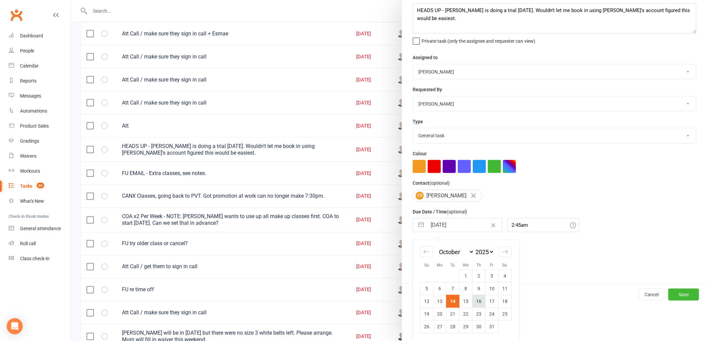
click at [477, 301] on td "16" at bounding box center [478, 301] width 13 height 13
type input "[DATE]"
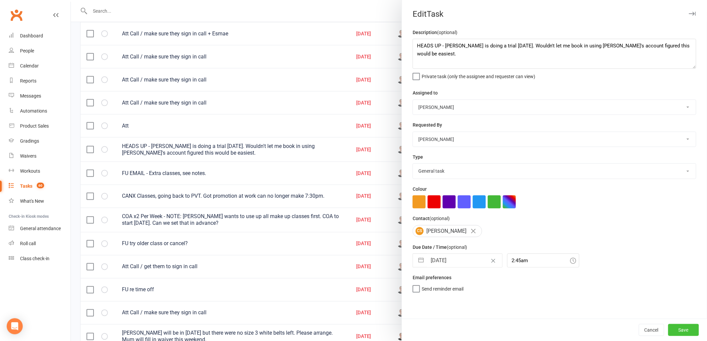
click at [687, 328] on button "Save" at bounding box center [683, 330] width 31 height 12
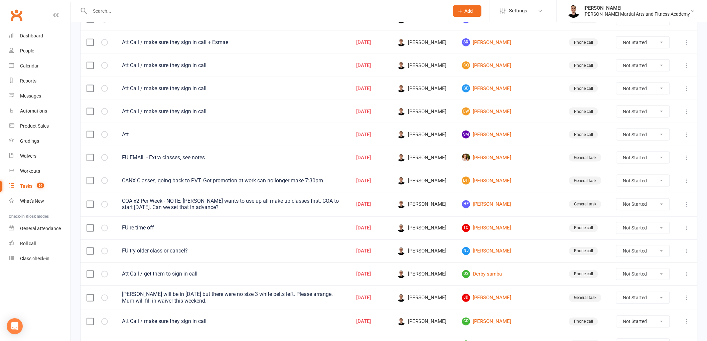
scroll to position [323, 0]
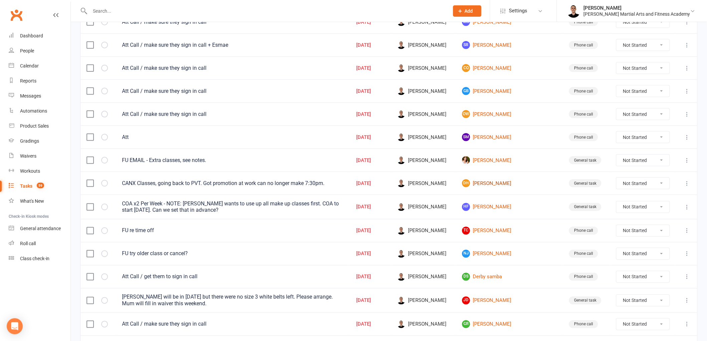
click at [511, 185] on link "DH [PERSON_NAME]" at bounding box center [509, 183] width 95 height 8
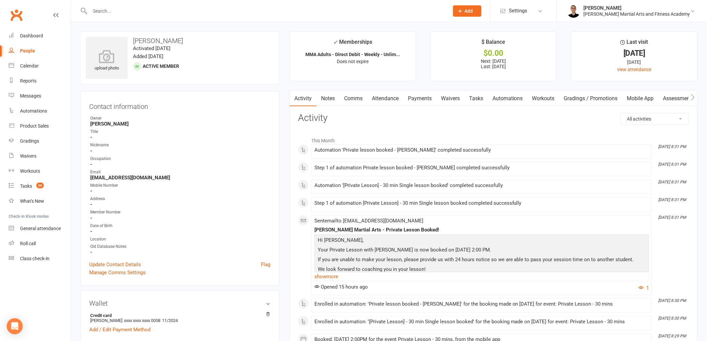
drag, startPoint x: 422, startPoint y: 94, endPoint x: 432, endPoint y: 104, distance: 14.0
click at [422, 94] on link "Payments" at bounding box center [419, 98] width 33 height 15
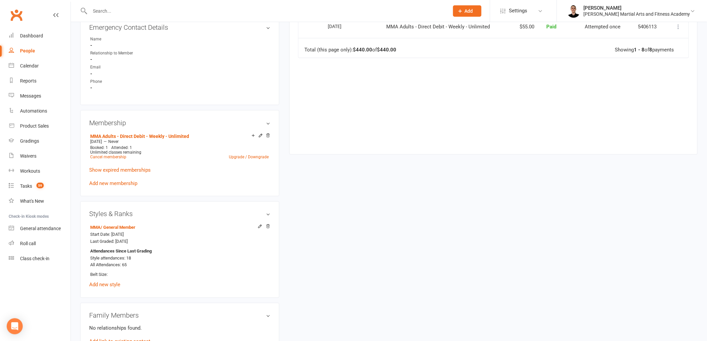
scroll to position [334, 0]
click at [255, 155] on link "Upgrade / Downgrade" at bounding box center [249, 156] width 40 height 5
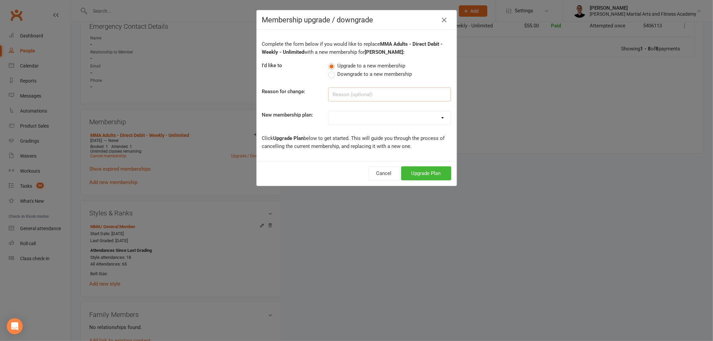
click at [344, 91] on input at bounding box center [389, 95] width 123 height 14
type input "switch to PVTs"
click at [348, 125] on div "Complete the form below if you would like to replace MMA Adults - Direct Debit …" at bounding box center [357, 95] width 200 height 131
click at [358, 124] on select "ALL ACCESS Adults - Direct Debit - Weekly - Unlimited ALL ACCESS Adults - Direc…" at bounding box center [389, 117] width 122 height 13
select select "99"
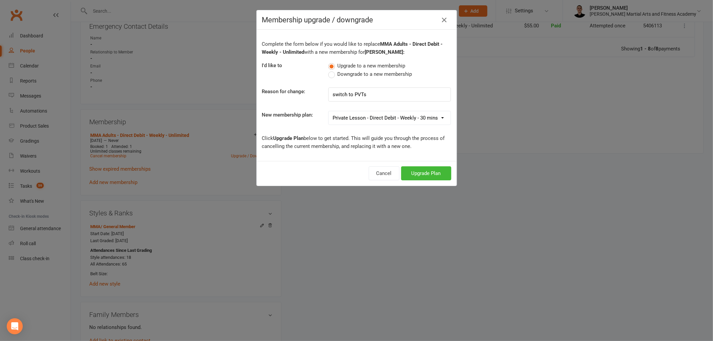
click at [328, 111] on select "ALL ACCESS Adults - Direct Debit - Weekly - Unlimited ALL ACCESS Adults - Direc…" at bounding box center [389, 117] width 122 height 13
click at [420, 174] on button "Upgrade Plan" at bounding box center [426, 173] width 50 height 14
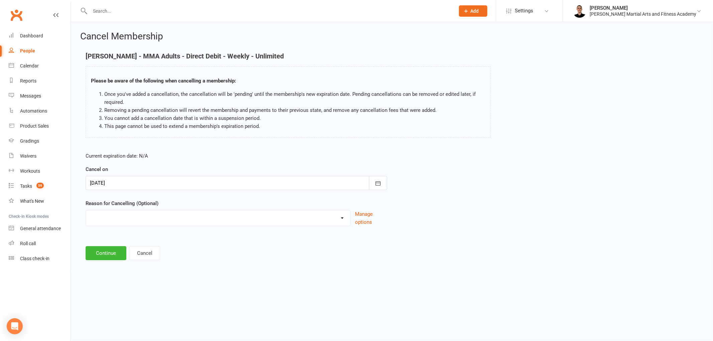
click at [259, 221] on select "Busy at work Downgrade Holiday Injury Other sports Personal Upgrade Other reason" at bounding box center [218, 216] width 264 height 13
select select "6"
click at [86, 210] on select "Busy at work Downgrade Holiday Injury Other sports Personal Upgrade Other reason" at bounding box center [218, 216] width 264 height 13
click at [114, 249] on button "Continue" at bounding box center [106, 253] width 41 height 14
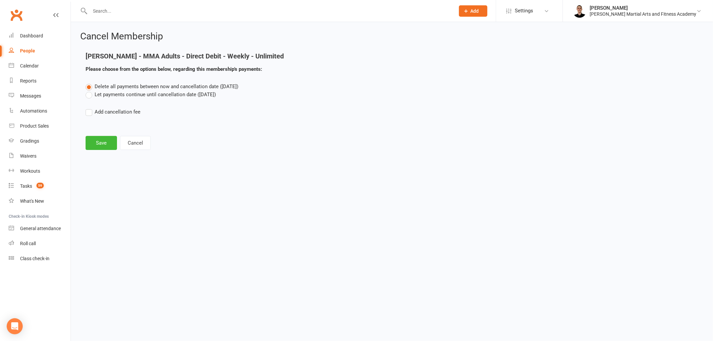
click at [126, 93] on label "Let payments continue until cancellation date ([DATE])" at bounding box center [151, 95] width 130 height 8
click at [90, 91] on input "Let payments continue until cancellation date ([DATE])" at bounding box center [88, 91] width 4 height 0
click at [98, 140] on button "Save" at bounding box center [101, 143] width 31 height 14
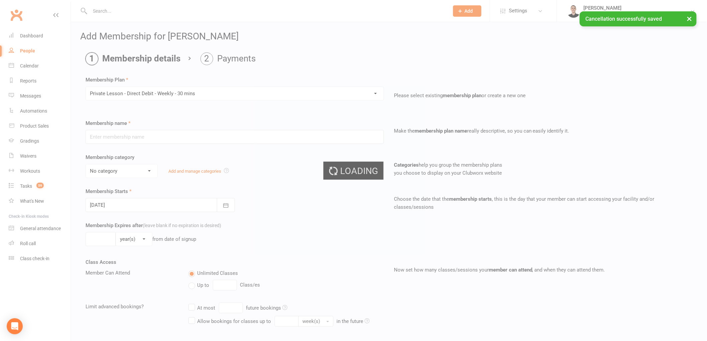
type input "Private Lesson - Direct Debit - Weekly - 30 mins"
select select "14"
type input "0"
type input "1"
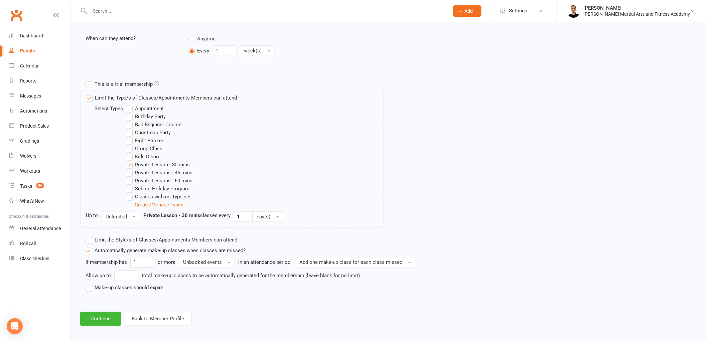
scroll to position [272, 0]
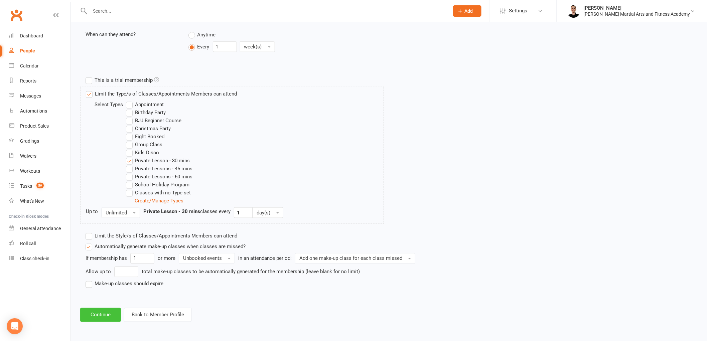
click at [105, 315] on button "Continue" at bounding box center [100, 315] width 41 height 14
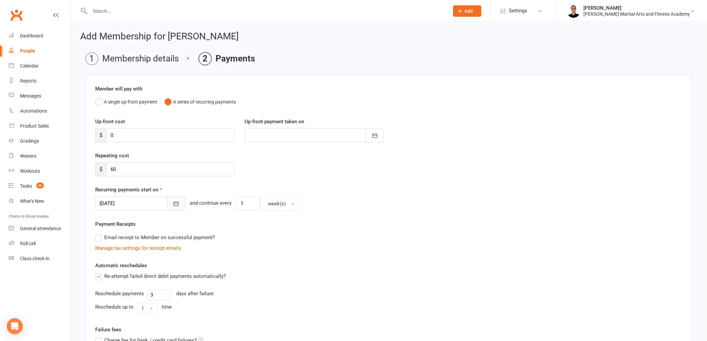
click at [174, 205] on icon "button" at bounding box center [176, 204] width 5 height 4
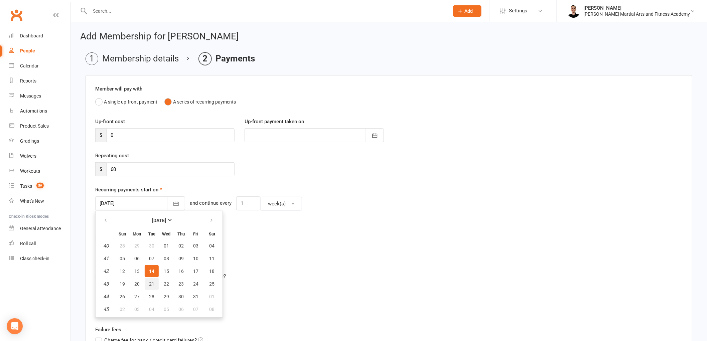
click at [149, 282] on span "21" at bounding box center [151, 283] width 5 height 5
type input "[DATE]"
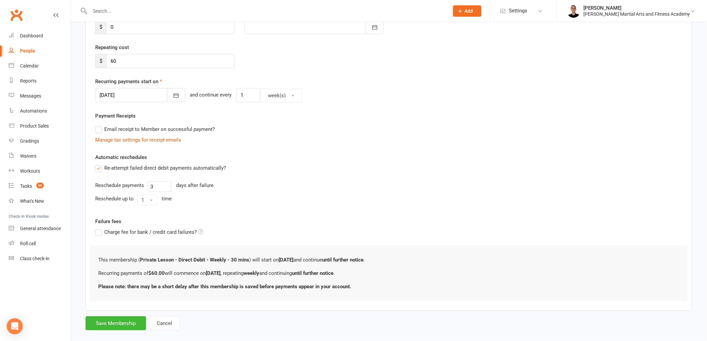
scroll to position [118, 0]
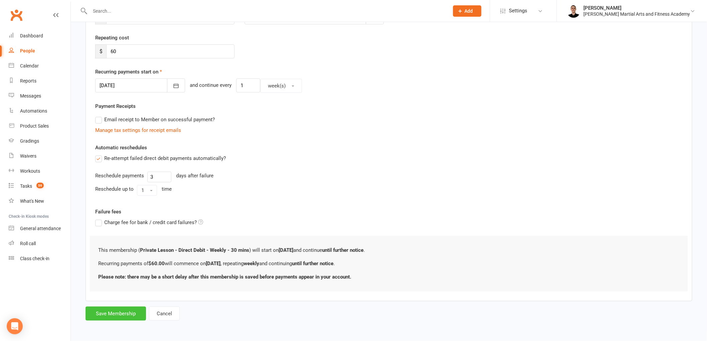
click at [118, 312] on button "Save Membership" at bounding box center [116, 314] width 60 height 14
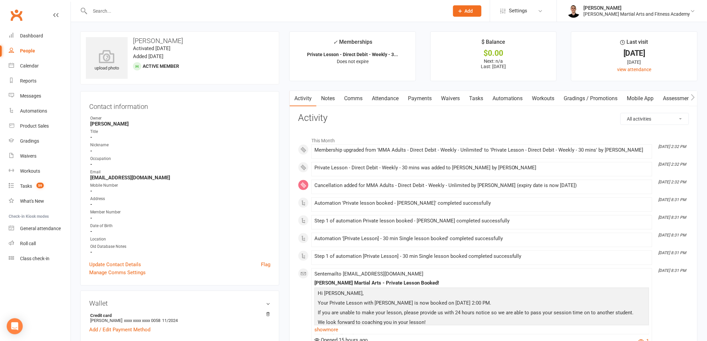
click at [478, 100] on link "Tasks" at bounding box center [475, 98] width 23 height 15
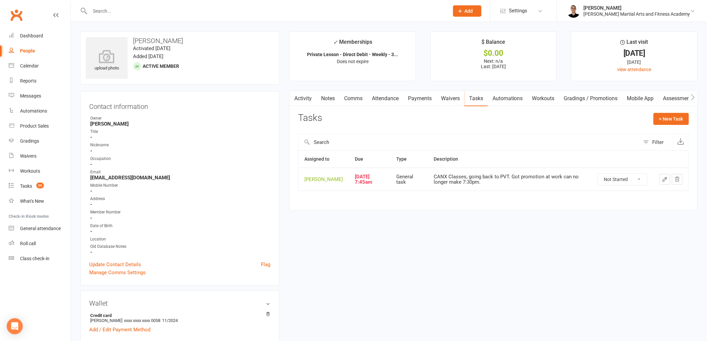
click at [617, 176] on select "Not Started In Progress Waiting Complete" at bounding box center [622, 179] width 49 height 11
click at [598, 174] on select "Not Started In Progress Waiting Complete" at bounding box center [622, 179] width 49 height 11
select select "unstarted"
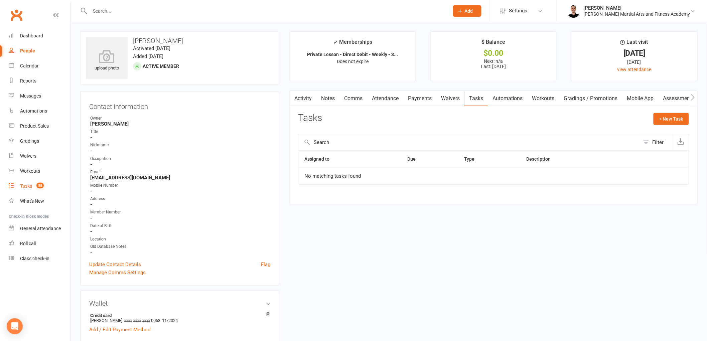
click at [34, 180] on link "Tasks 58" at bounding box center [40, 186] width 62 height 15
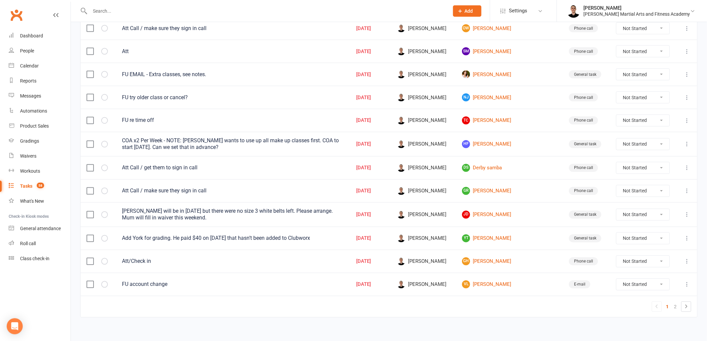
scroll to position [416, 0]
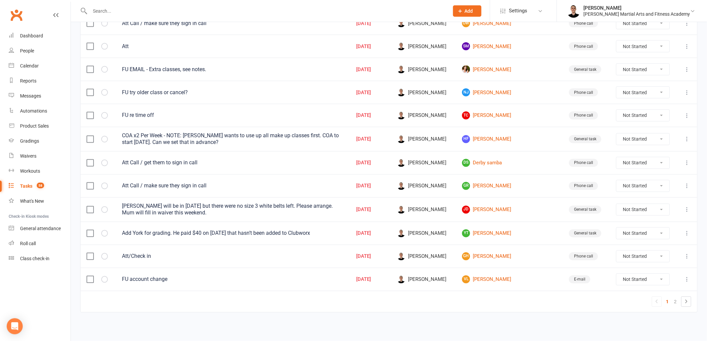
click at [686, 138] on icon at bounding box center [687, 139] width 7 height 7
click at [655, 166] on link "Edit" at bounding box center [652, 168] width 66 height 13
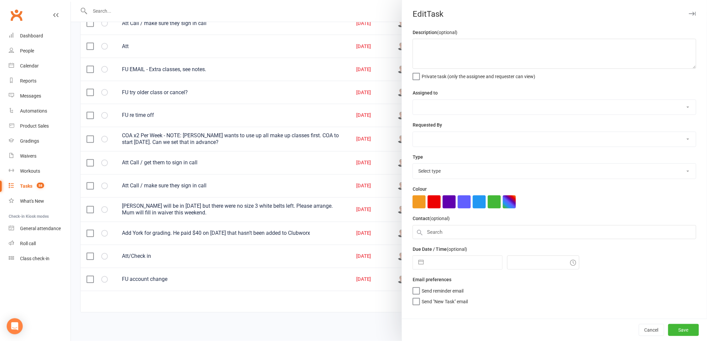
type textarea "COA x2 Per Week - NOTE: [PERSON_NAME] wants to use up all make up classes first…"
select select "47660"
select select "47778"
type input "[DATE]"
type input "10:00am"
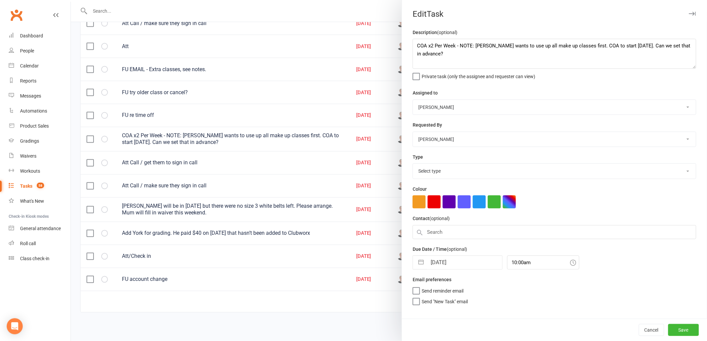
select select "25648"
click at [448, 259] on input "[DATE]" at bounding box center [464, 260] width 75 height 13
select select "8"
select select "2025"
select select "9"
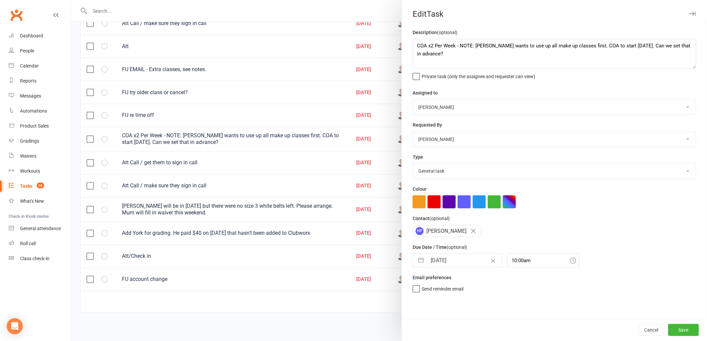
select select "2025"
select select "10"
select select "2025"
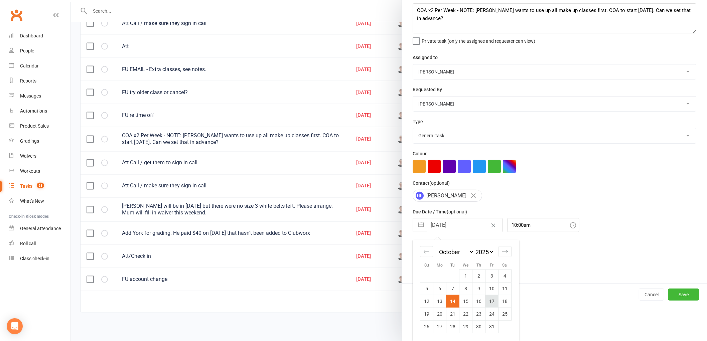
click at [488, 300] on td "17" at bounding box center [491, 301] width 13 height 13
type input "[DATE]"
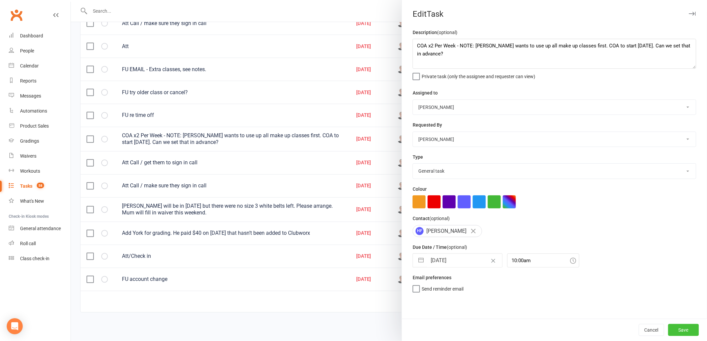
click at [673, 328] on button "Save" at bounding box center [683, 330] width 31 height 12
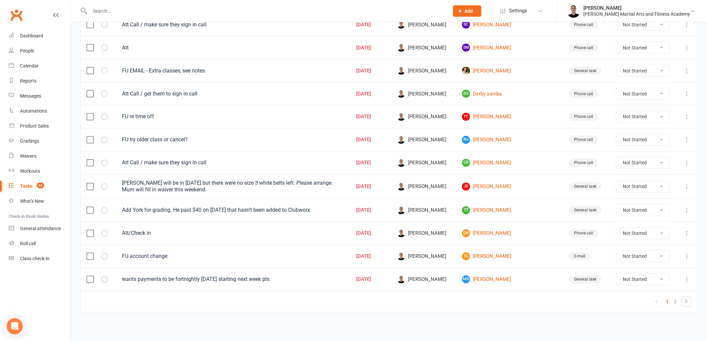
scroll to position [415, 0]
click at [676, 302] on link "2" at bounding box center [676, 301] width 8 height 9
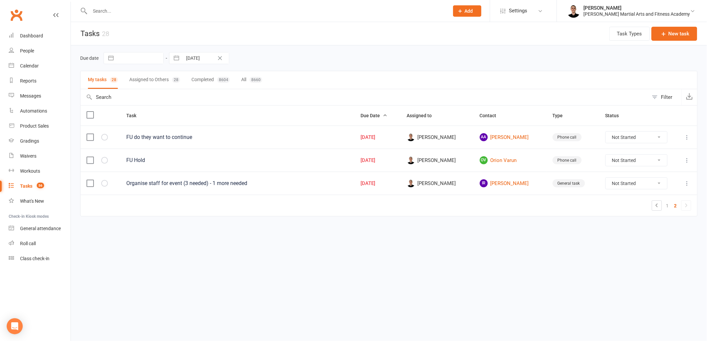
scroll to position [0, 0]
click at [508, 135] on link "AA [PERSON_NAME]" at bounding box center [513, 137] width 61 height 8
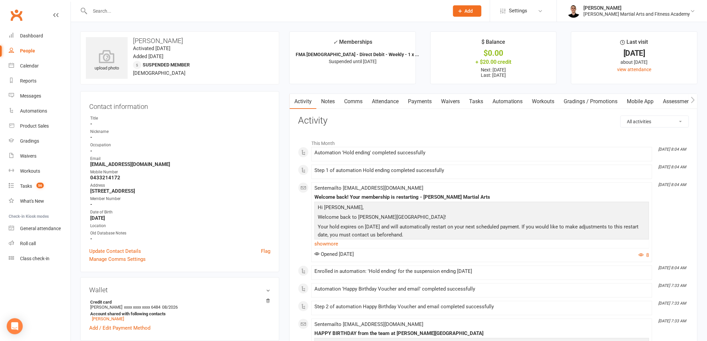
click at [480, 100] on link "Tasks" at bounding box center [475, 101] width 23 height 15
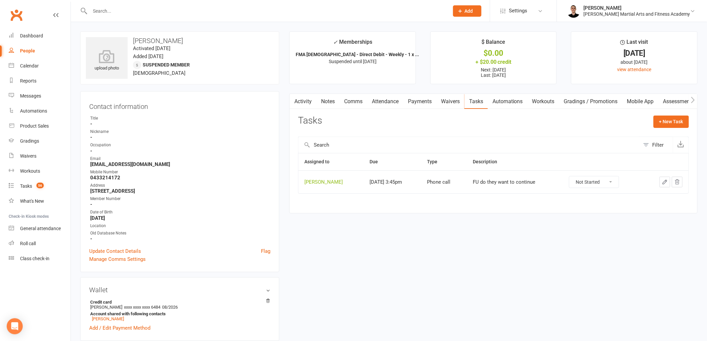
click at [619, 181] on select "Not Started In Progress Waiting Complete" at bounding box center [593, 181] width 49 height 11
click at [574, 177] on select "Not Started In Progress Waiting Complete" at bounding box center [593, 181] width 49 height 11
select select "unstarted"
click at [30, 184] on div "Tasks" at bounding box center [26, 185] width 12 height 5
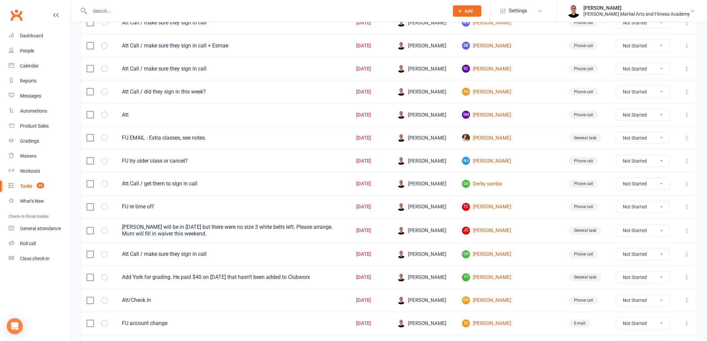
scroll to position [371, 0]
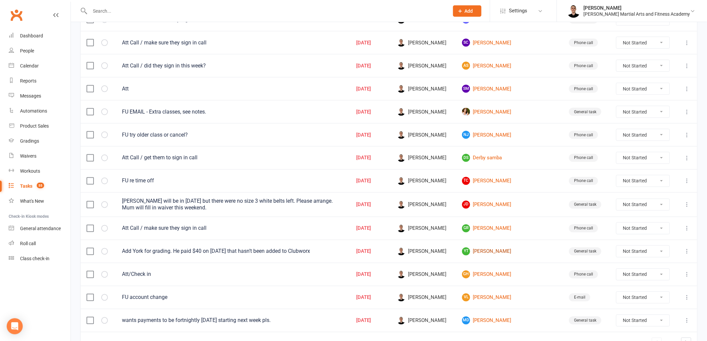
click at [500, 251] on link "YT [PERSON_NAME]" at bounding box center [509, 252] width 95 height 8
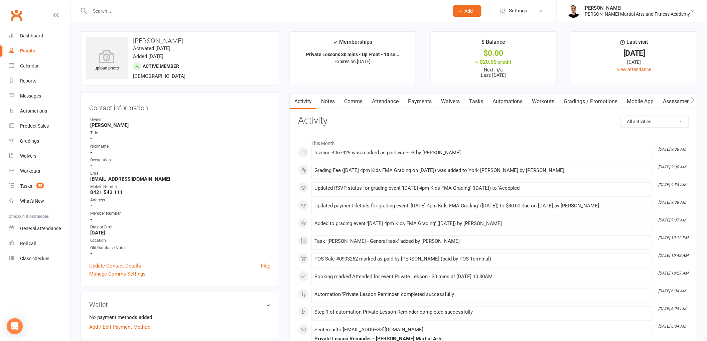
click at [426, 101] on link "Payments" at bounding box center [419, 101] width 33 height 15
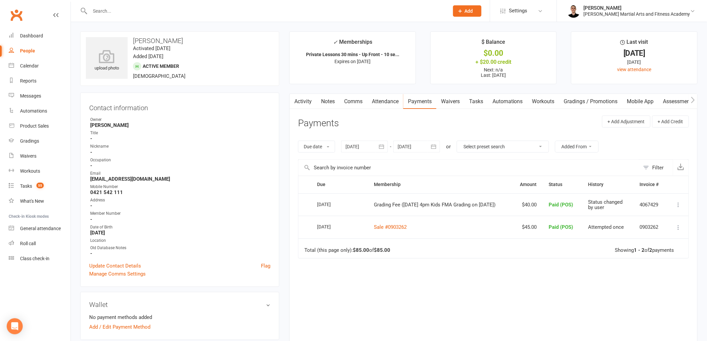
click at [481, 100] on link "Tasks" at bounding box center [475, 101] width 23 height 15
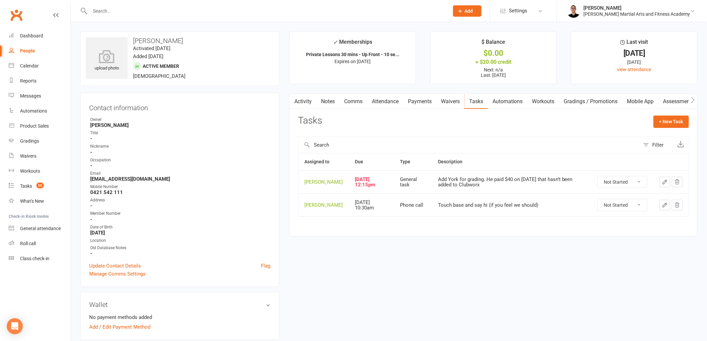
click at [626, 179] on select "Not Started In Progress Waiting Complete" at bounding box center [622, 181] width 49 height 11
click at [598, 177] on select "Not Started In Progress Waiting Complete" at bounding box center [622, 181] width 49 height 11
select select "unstarted"
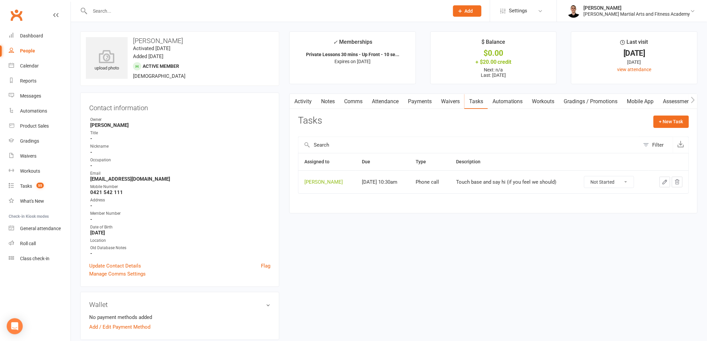
click at [611, 182] on select "Not Started In Progress Waiting Complete" at bounding box center [608, 181] width 49 height 11
click at [588, 177] on select "Not Started In Progress Waiting Complete" at bounding box center [608, 181] width 49 height 11
select select "unstarted"
click at [28, 184] on div "Tasks" at bounding box center [26, 185] width 12 height 5
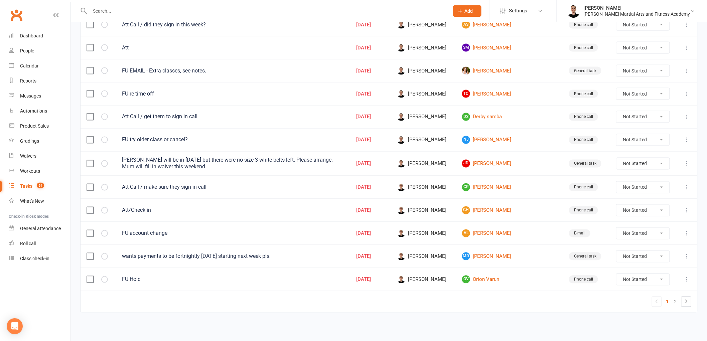
scroll to position [415, 0]
click at [502, 231] on link "[PERSON_NAME]" at bounding box center [509, 234] width 95 height 8
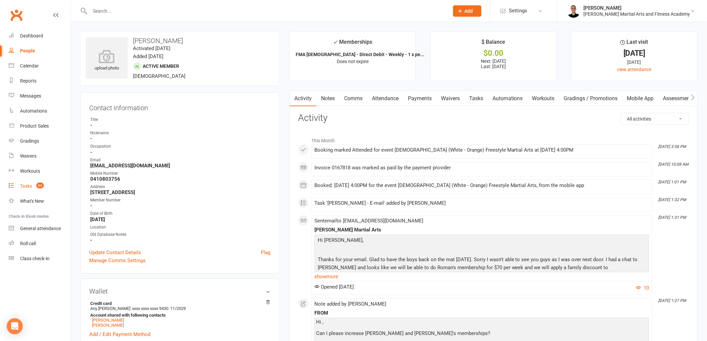
click at [26, 181] on link "Tasks 54" at bounding box center [40, 186] width 62 height 15
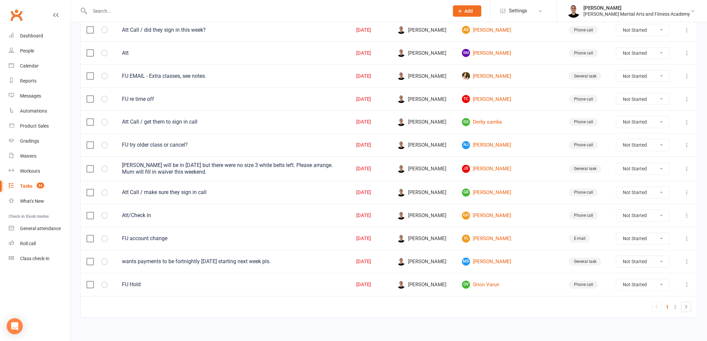
scroll to position [415, 0]
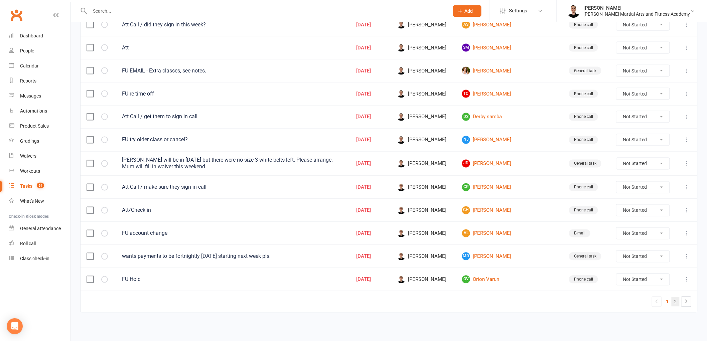
click at [672, 303] on link "2" at bounding box center [676, 301] width 8 height 9
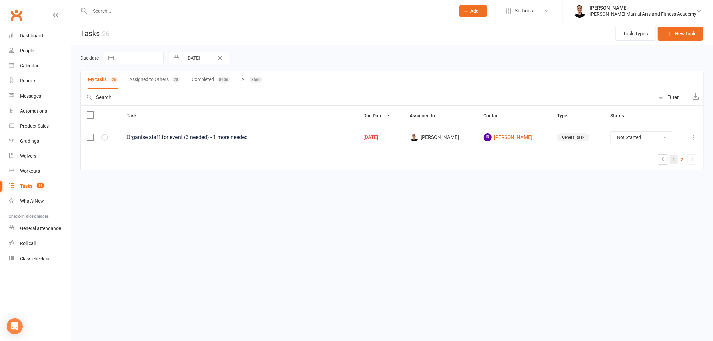
click at [673, 160] on link "1" at bounding box center [673, 159] width 8 height 9
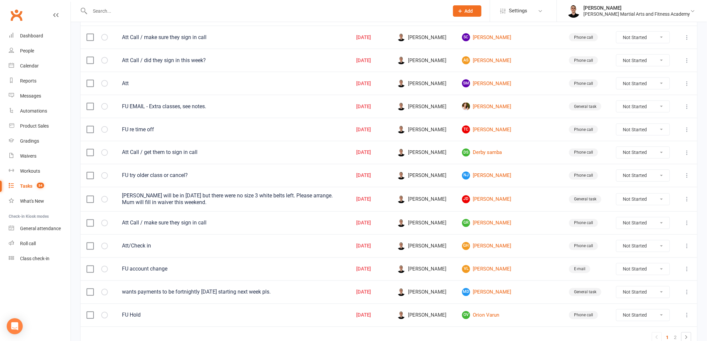
scroll to position [415, 0]
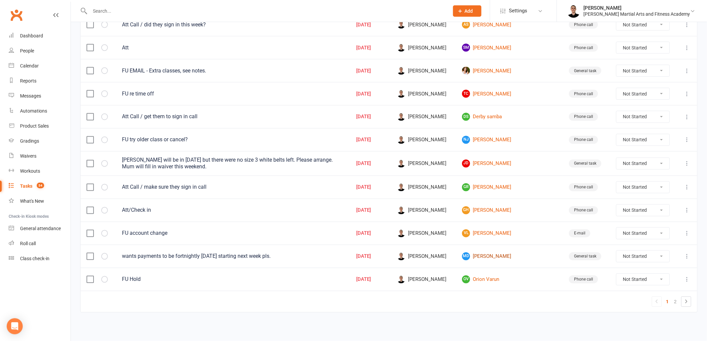
click at [497, 258] on link "MD [PERSON_NAME]" at bounding box center [509, 257] width 95 height 8
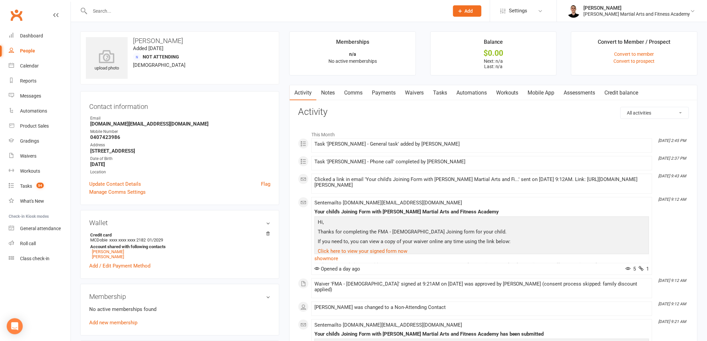
click at [388, 90] on link "Payments" at bounding box center [383, 92] width 33 height 15
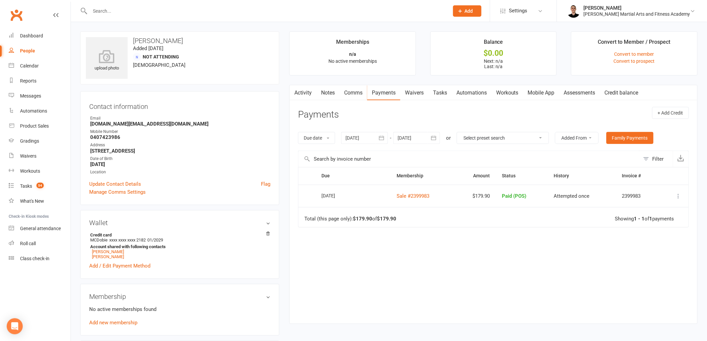
click at [304, 88] on link "Activity" at bounding box center [303, 92] width 27 height 15
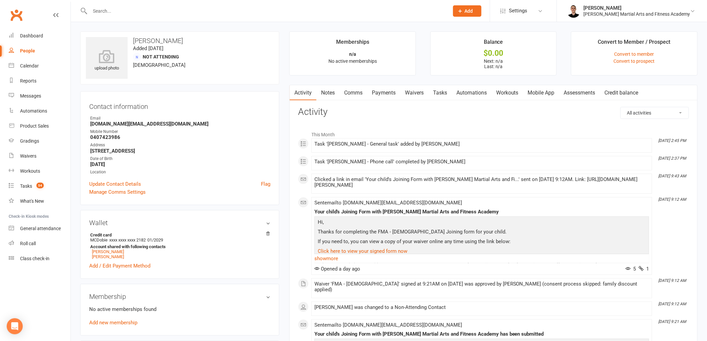
click at [435, 94] on link "Tasks" at bounding box center [439, 92] width 23 height 15
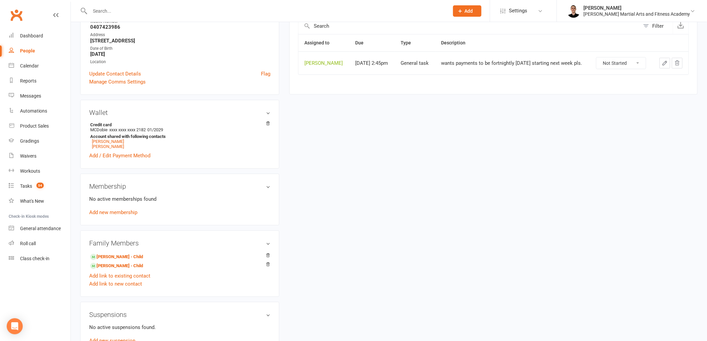
scroll to position [148, 0]
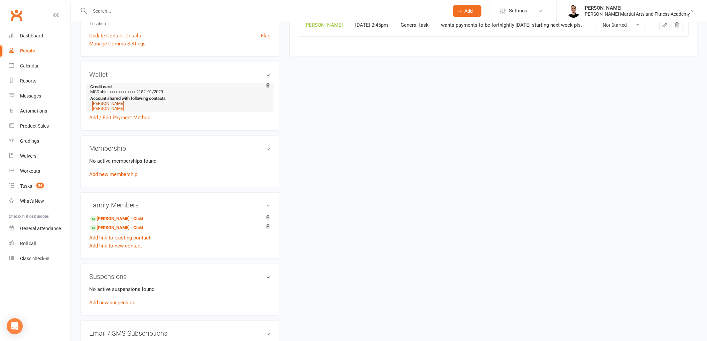
click at [108, 102] on link "[PERSON_NAME]" at bounding box center [108, 103] width 32 height 5
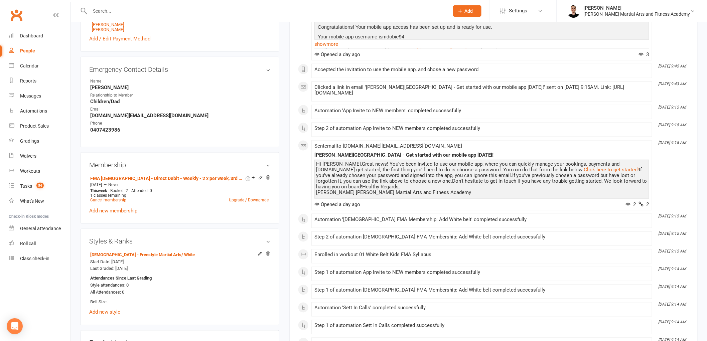
scroll to position [297, 0]
click at [242, 197] on link "Upgrade / Downgrade" at bounding box center [249, 199] width 40 height 5
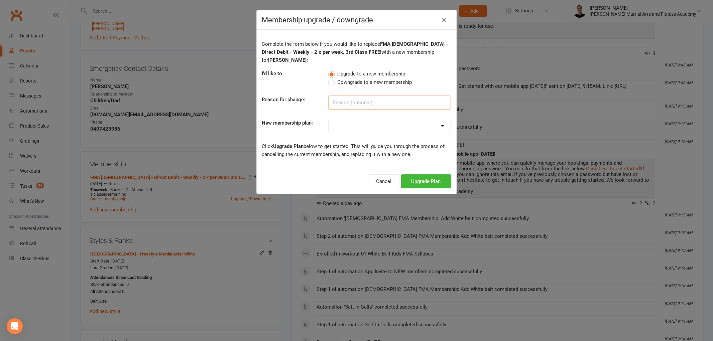
click at [343, 96] on input at bounding box center [389, 103] width 123 height 14
type input "COA"
click at [345, 121] on select "ALL ACCESS Adults - Direct Debit - Weekly - Unlimited ALL ACCESS Adults - Direc…" at bounding box center [389, 125] width 122 height 13
select select "66"
click at [328, 119] on select "ALL ACCESS Adults - Direct Debit - Weekly - Unlimited ALL ACCESS Adults - Direc…" at bounding box center [389, 125] width 122 height 13
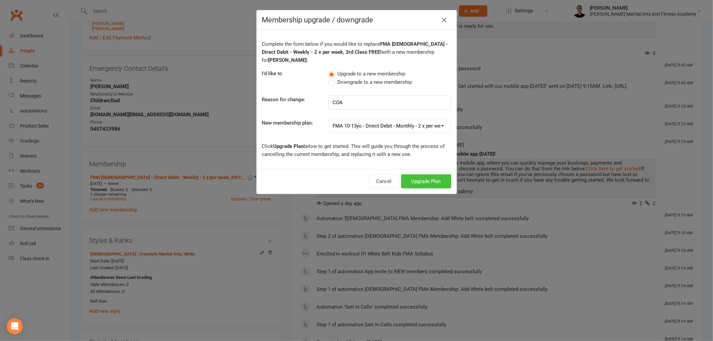
click at [424, 174] on button "Upgrade Plan" at bounding box center [426, 181] width 50 height 14
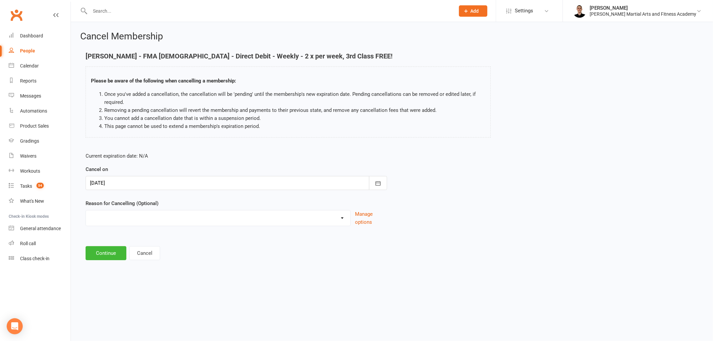
click at [199, 210] on select "Busy at work Downgrade Holiday Injury Other sports Personal Upgrade Other reason" at bounding box center [218, 216] width 264 height 13
select select "7"
click at [86, 210] on select "Busy at work Downgrade Holiday Injury Other sports Personal Upgrade Other reason" at bounding box center [218, 216] width 264 height 13
click at [137, 256] on input at bounding box center [236, 253] width 301 height 14
type input "COA"
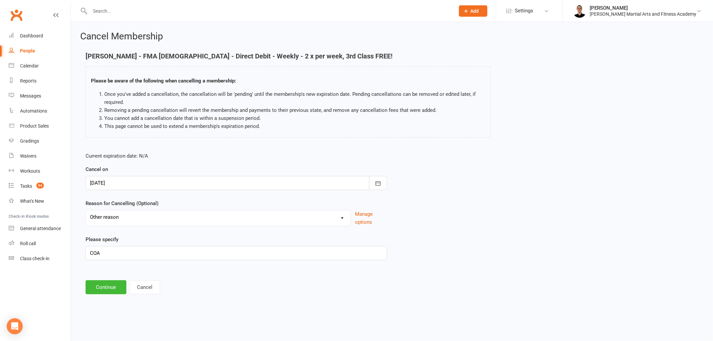
click at [94, 279] on main "[PERSON_NAME] - FMA [DEMOGRAPHIC_DATA] - Direct Debit - Weekly - 2 x per week, …" at bounding box center [391, 173] width 623 height 242
click at [95, 284] on button "Continue" at bounding box center [106, 287] width 41 height 14
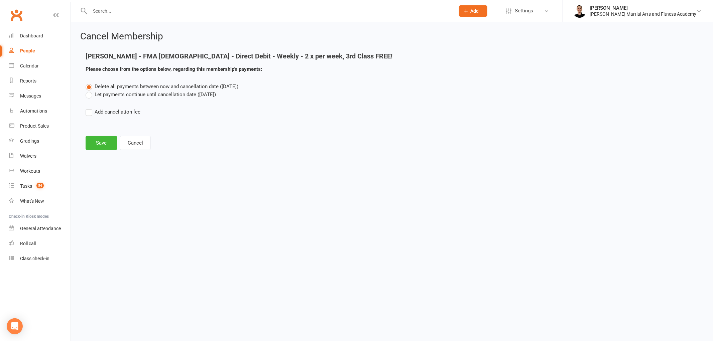
click at [149, 99] on div "Delete all payments between now and cancellation date ([DATE]) Let payments con…" at bounding box center [392, 104] width 622 height 43
click at [146, 94] on label "Let payments continue until cancellation date ([DATE])" at bounding box center [151, 95] width 130 height 8
click at [90, 91] on input "Let payments continue until cancellation date ([DATE])" at bounding box center [88, 91] width 4 height 0
click at [97, 139] on button "Save" at bounding box center [101, 143] width 31 height 14
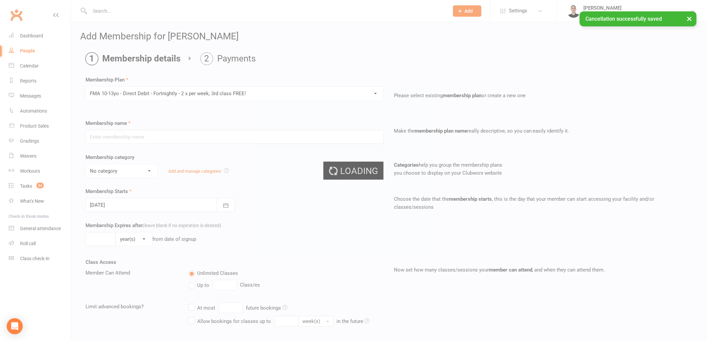
type input "FMA [DEMOGRAPHIC_DATA] - Direct Debit - Fortnightly - 2 x per week, 3rd class F…"
select select "8"
type input "3"
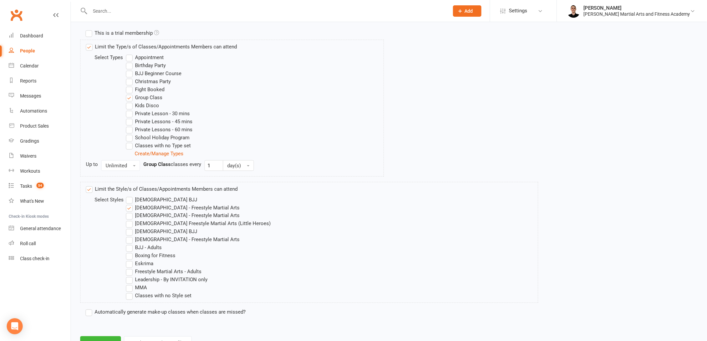
scroll to position [348, 0]
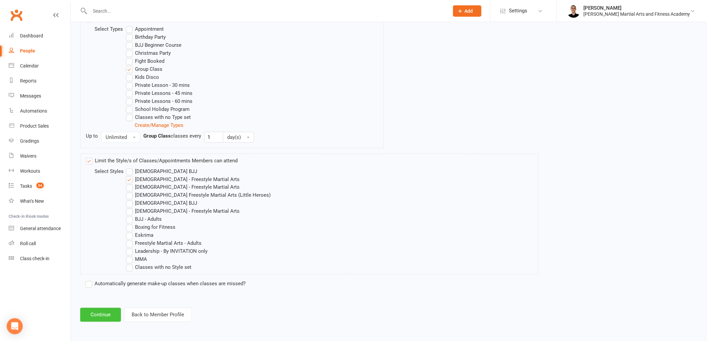
click at [95, 319] on button "Continue" at bounding box center [100, 315] width 41 height 14
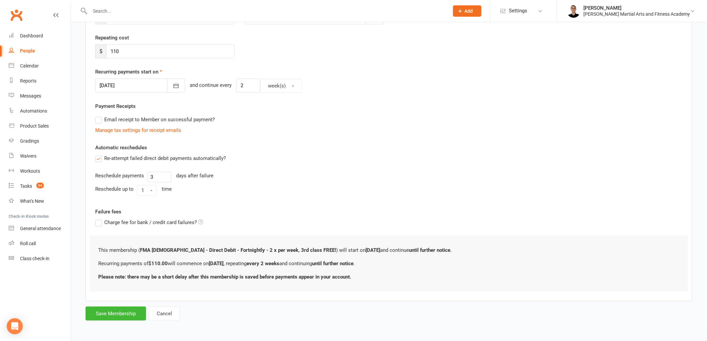
scroll to position [0, 0]
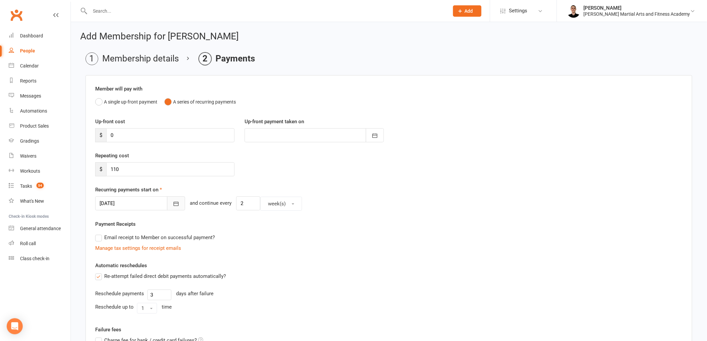
click at [173, 203] on icon "button" at bounding box center [176, 203] width 7 height 7
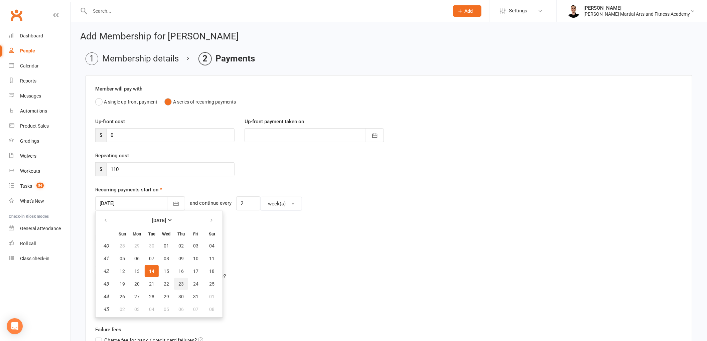
click at [178, 282] on span "23" at bounding box center [180, 283] width 5 height 5
type input "[DATE]"
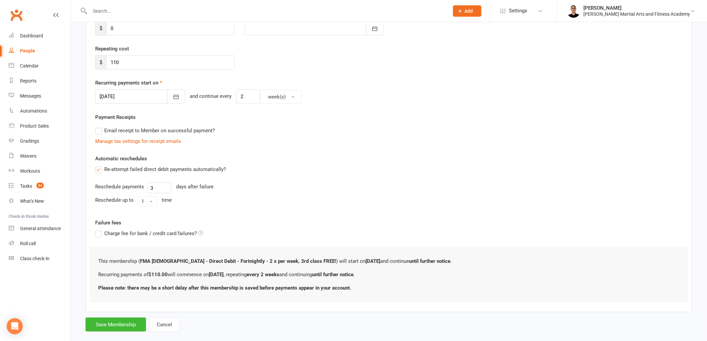
scroll to position [118, 0]
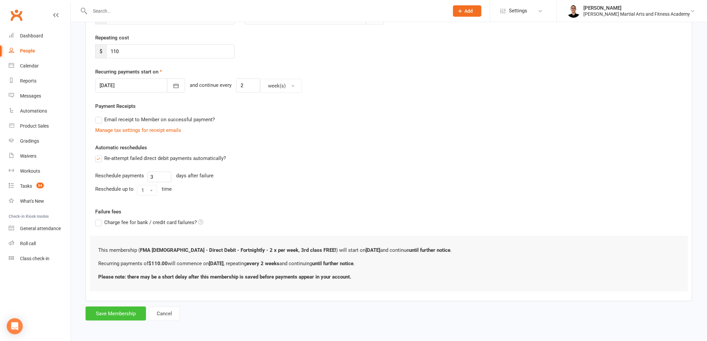
click at [118, 313] on button "Save Membership" at bounding box center [116, 314] width 60 height 14
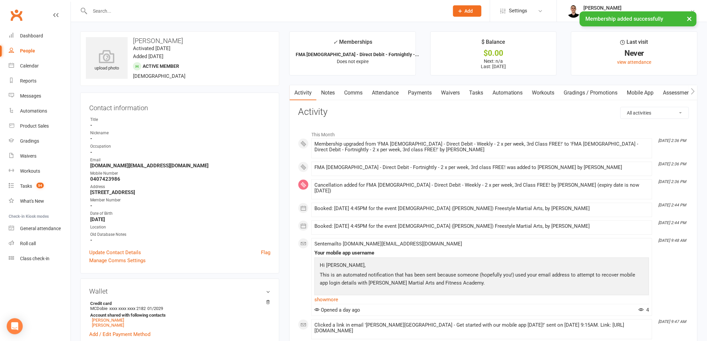
click at [472, 90] on link "Tasks" at bounding box center [475, 92] width 23 height 15
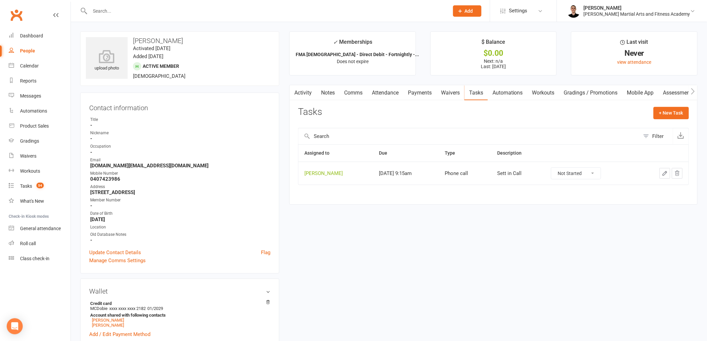
scroll to position [74, 0]
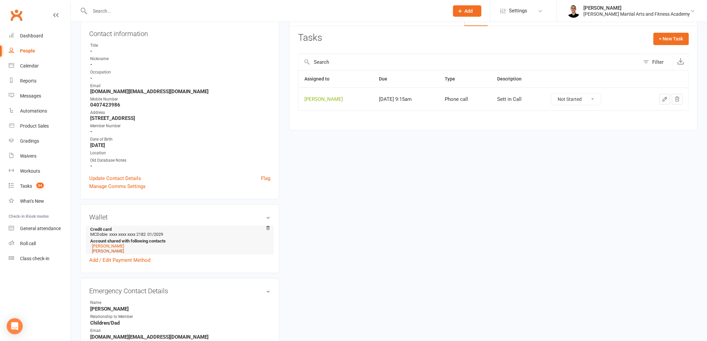
click at [110, 251] on link "[PERSON_NAME]" at bounding box center [108, 251] width 32 height 5
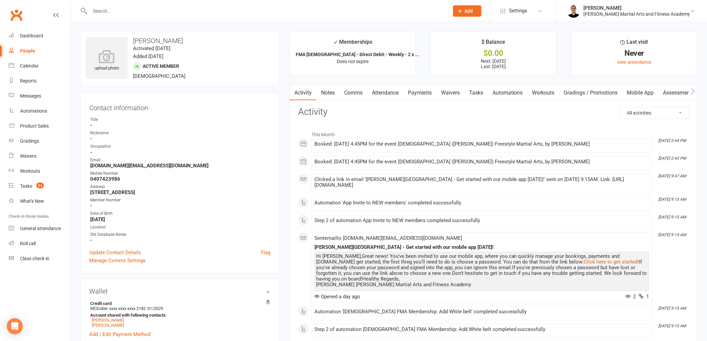
click at [476, 90] on link "Tasks" at bounding box center [475, 92] width 23 height 15
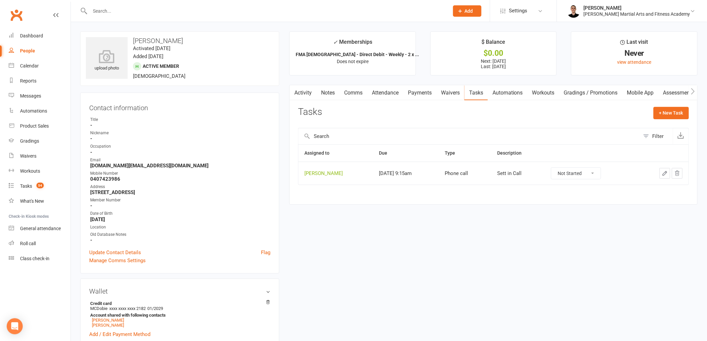
click at [427, 89] on link "Payments" at bounding box center [419, 92] width 33 height 15
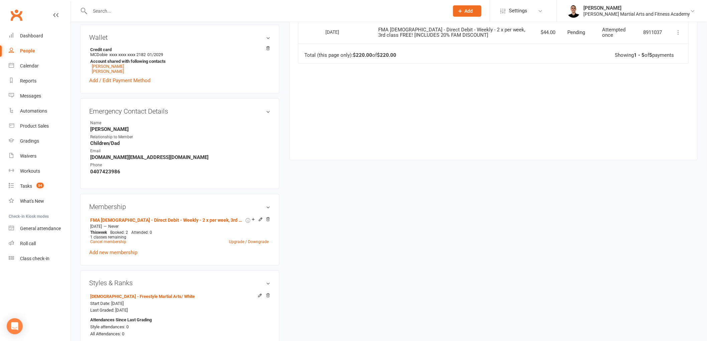
scroll to position [297, 0]
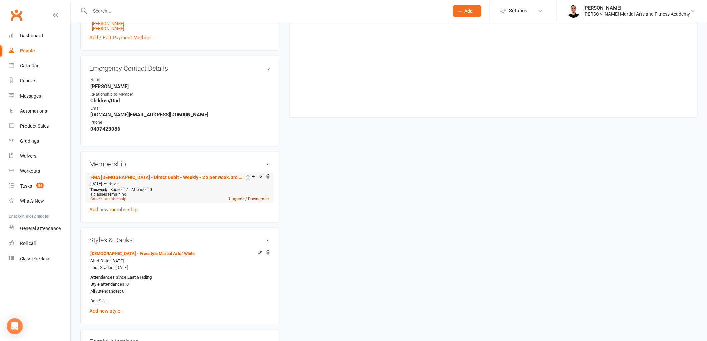
click at [239, 198] on link "Upgrade / Downgrade" at bounding box center [249, 199] width 40 height 5
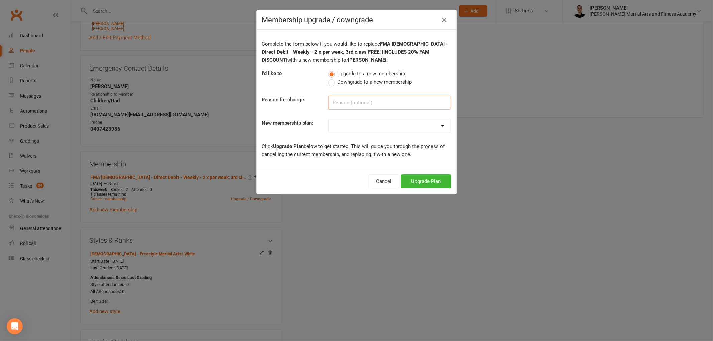
click at [344, 99] on input at bounding box center [389, 103] width 123 height 14
type input "COA"
click at [402, 131] on select "ALL ACCESS Adults - Direct Debit - Weekly - Unlimited ALL ACCESS Adults - Direc…" at bounding box center [389, 125] width 122 height 13
select select "66"
click at [328, 119] on select "ALL ACCESS Adults - Direct Debit - Weekly - Unlimited ALL ACCESS Adults - Direc…" at bounding box center [389, 125] width 122 height 13
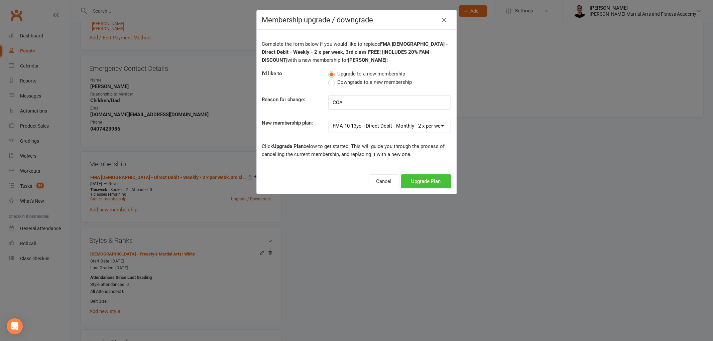
click at [428, 184] on button "Upgrade Plan" at bounding box center [426, 181] width 50 height 14
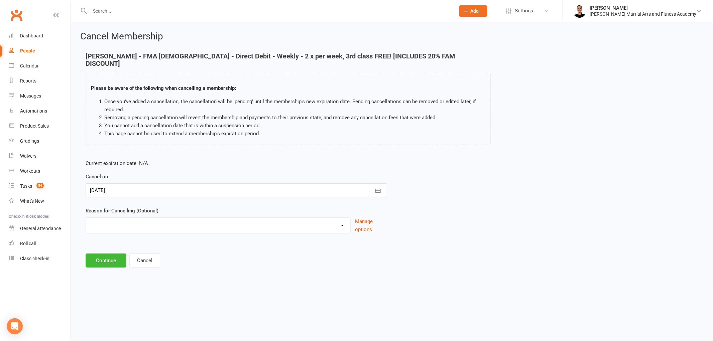
click at [162, 218] on select "Busy at work Downgrade Holiday Injury Other sports Personal Upgrade Other reason" at bounding box center [218, 224] width 264 height 13
select select "7"
click at [86, 218] on select "Busy at work Downgrade Holiday Injury Other sports Personal Upgrade Other reason" at bounding box center [218, 224] width 264 height 13
click at [139, 254] on input at bounding box center [236, 261] width 301 height 14
type input "COA"
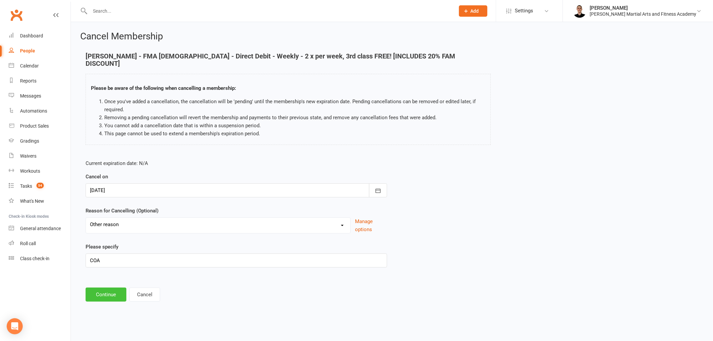
click at [101, 288] on button "Continue" at bounding box center [106, 295] width 41 height 14
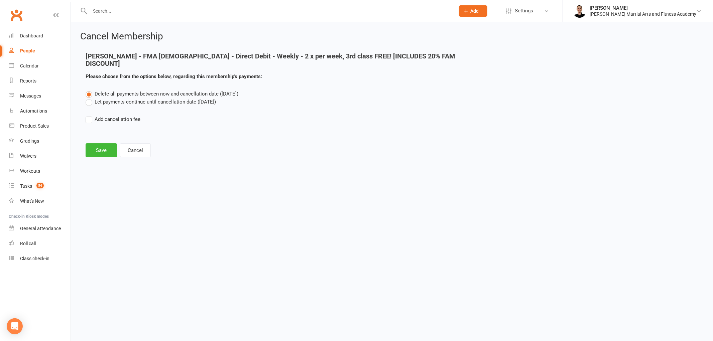
click at [162, 98] on label "Let payments continue until cancellation date ([DATE])" at bounding box center [151, 102] width 130 height 8
click at [90, 98] on input "Let payments continue until cancellation date ([DATE])" at bounding box center [88, 98] width 4 height 0
click at [103, 145] on button "Save" at bounding box center [101, 150] width 31 height 14
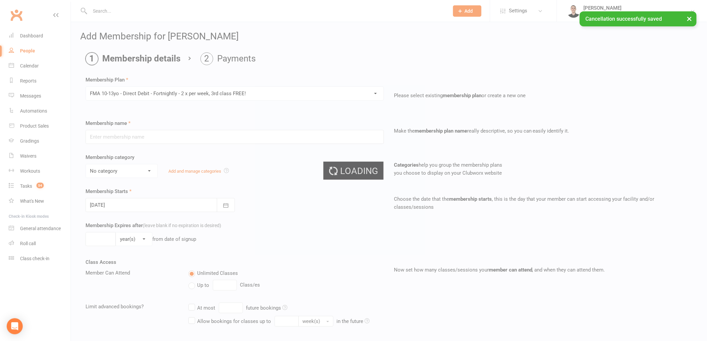
type input "FMA [DEMOGRAPHIC_DATA] - Direct Debit - Fortnightly - 2 x per week, 3rd class F…"
select select "8"
type input "3"
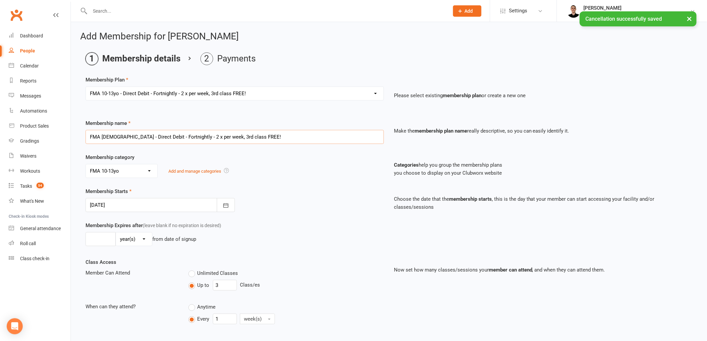
click at [269, 134] on input "FMA [DEMOGRAPHIC_DATA] - Direct Debit - Fortnightly - 2 x per week, 3rd class F…" at bounding box center [235, 137] width 298 height 14
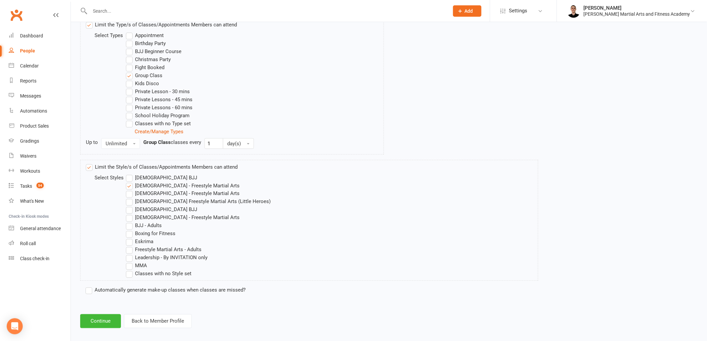
scroll to position [348, 0]
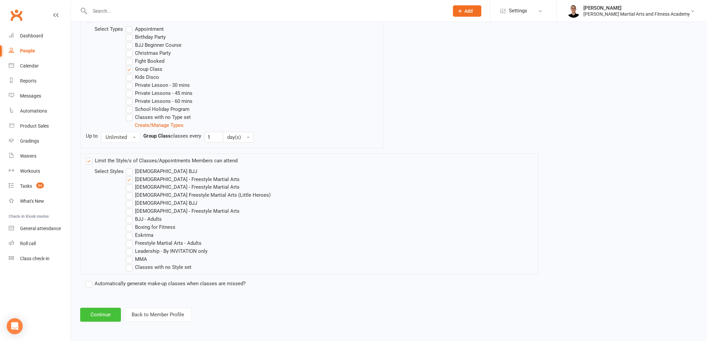
type input "FMA [DEMOGRAPHIC_DATA] - Direct Debit - Fortnightly - 2 x per week, 3rd class F…"
click at [105, 312] on button "Continue" at bounding box center [100, 315] width 41 height 14
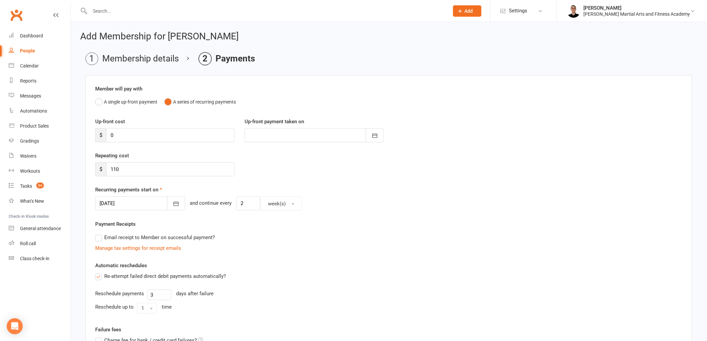
drag, startPoint x: 139, startPoint y: 161, endPoint x: 112, endPoint y: 178, distance: 31.2
click at [112, 178] on div "Repeating cost $ 110" at bounding box center [388, 169] width 597 height 34
click at [125, 170] on input "110" at bounding box center [170, 169] width 128 height 14
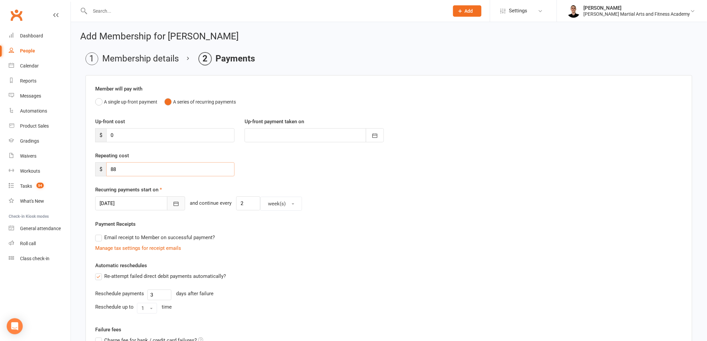
type input "88"
click at [174, 202] on icon "button" at bounding box center [176, 204] width 5 height 4
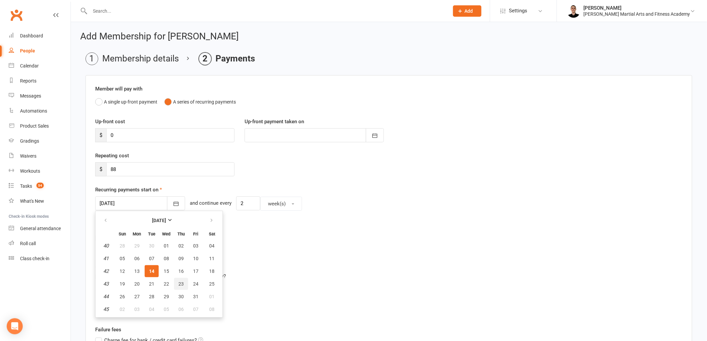
click at [179, 283] on span "23" at bounding box center [180, 283] width 5 height 5
type input "[DATE]"
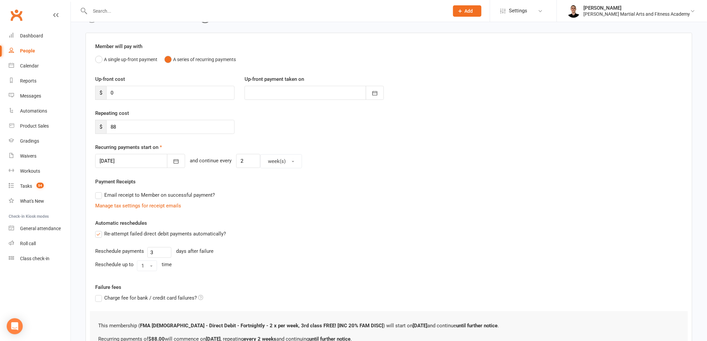
scroll to position [118, 0]
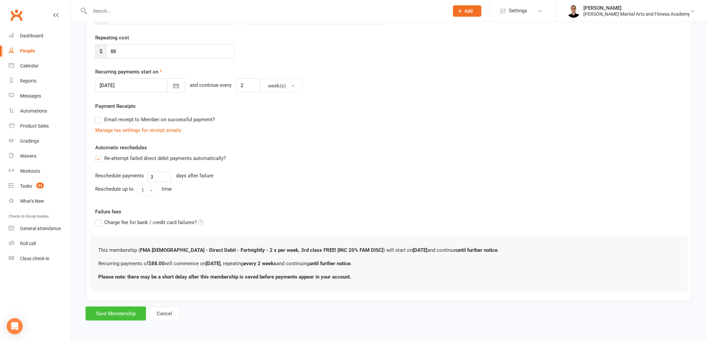
click at [126, 311] on button "Save Membership" at bounding box center [116, 314] width 60 height 14
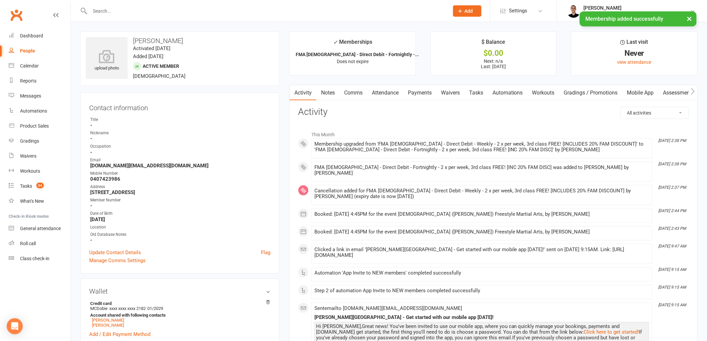
click at [479, 91] on link "Tasks" at bounding box center [475, 92] width 23 height 15
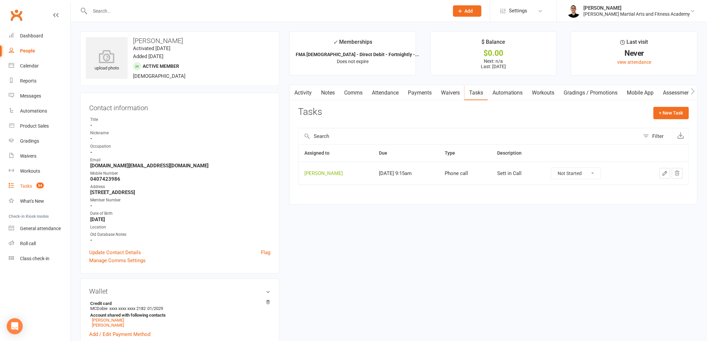
click at [45, 186] on link "Tasks 54" at bounding box center [40, 186] width 62 height 15
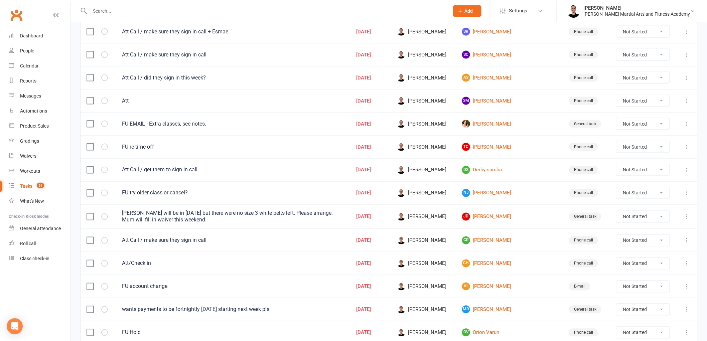
scroll to position [415, 0]
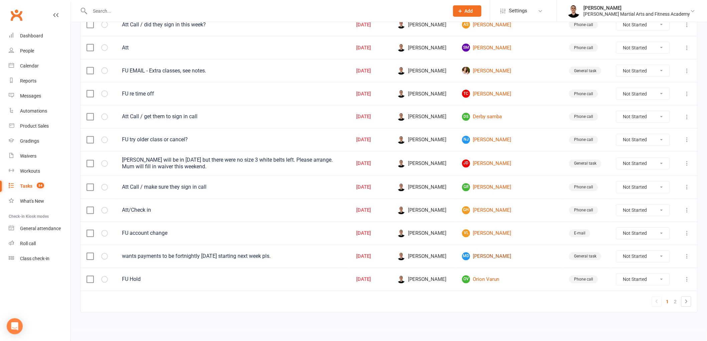
click at [492, 253] on link "MD [PERSON_NAME]" at bounding box center [509, 257] width 95 height 8
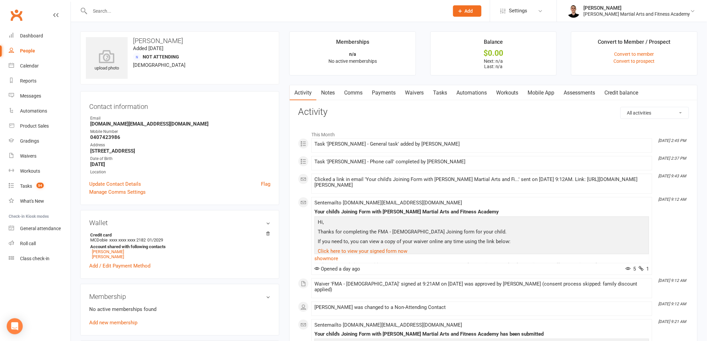
click at [352, 91] on link "Comms" at bounding box center [353, 92] width 28 height 15
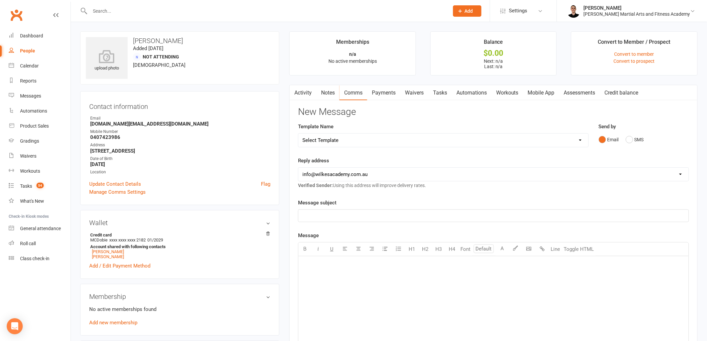
click at [348, 137] on select "Select Template [Email] Birthday Party Enquiry [Email] [DEMOGRAPHIC_DATA] Gradi…" at bounding box center [443, 140] width 290 height 13
select select "39"
click at [298, 134] on select "Select Template [Email] Birthday Party Enquiry [Email] [DEMOGRAPHIC_DATA] Gradi…" at bounding box center [443, 140] width 290 height 13
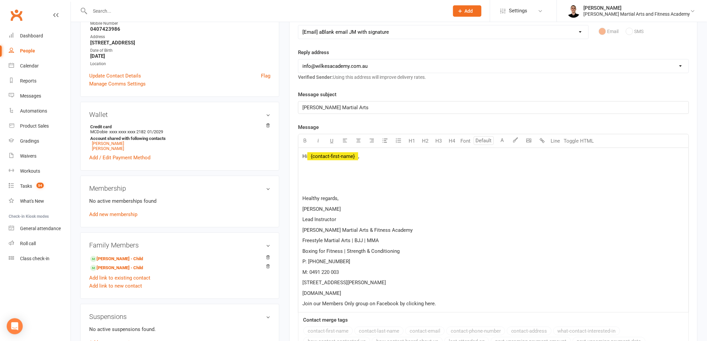
scroll to position [111, 0]
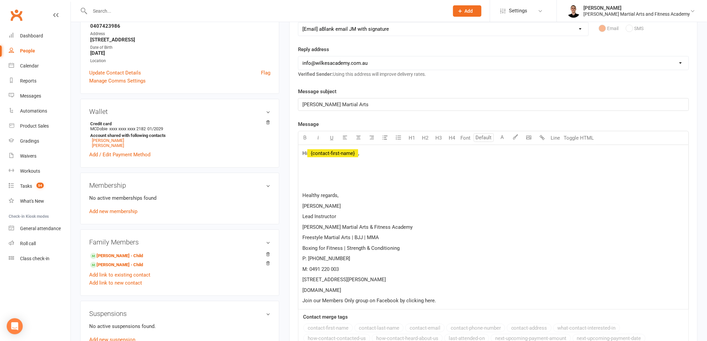
click at [329, 169] on div "Hi ﻿ {contact-first-name} , Healthy regards, [PERSON_NAME] Lead Instructor [PER…" at bounding box center [493, 227] width 390 height 164
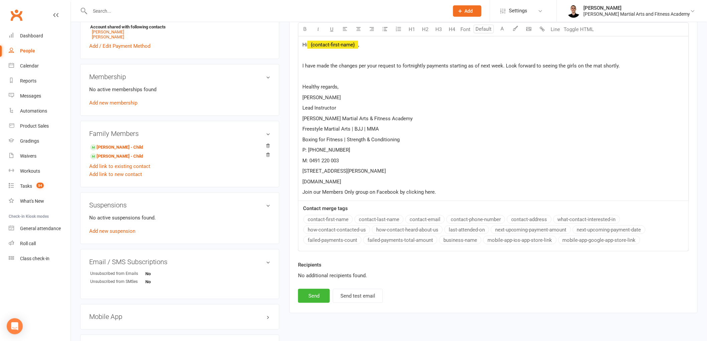
scroll to position [223, 0]
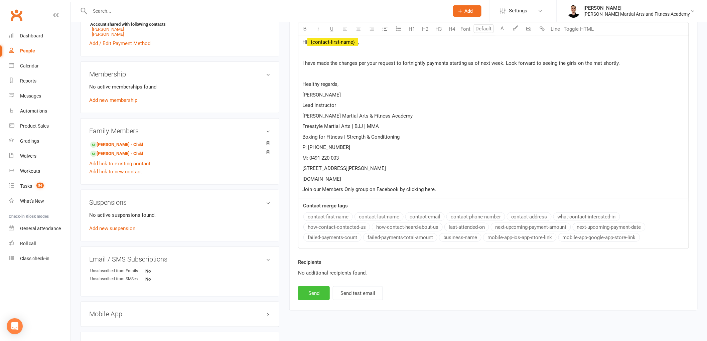
click at [309, 291] on button "Send" at bounding box center [314, 293] width 32 height 14
select select
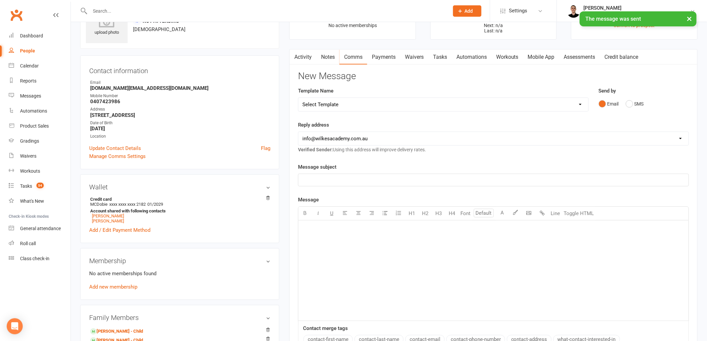
scroll to position [0, 0]
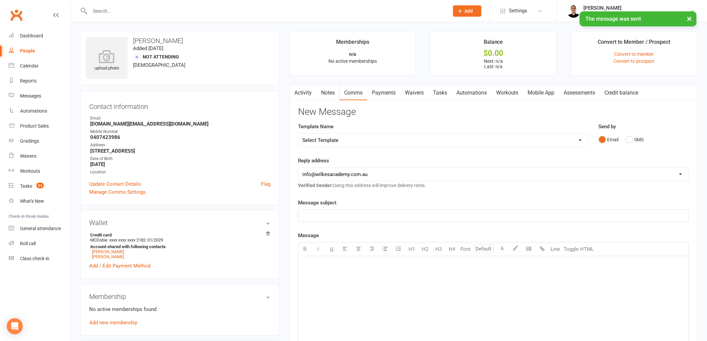
click at [447, 90] on link "Tasks" at bounding box center [439, 92] width 23 height 15
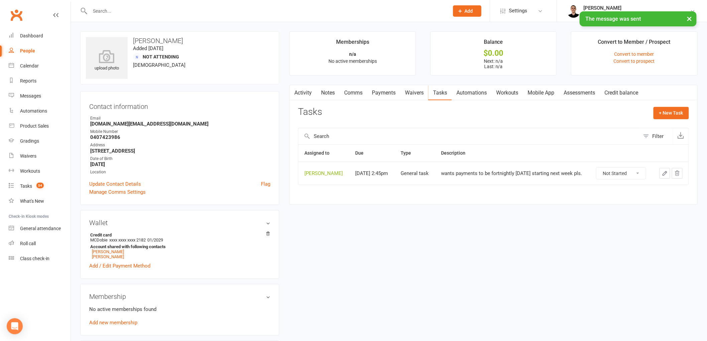
click at [616, 173] on select "Not Started In Progress Waiting Complete" at bounding box center [620, 173] width 49 height 11
click at [598, 168] on select "Not Started In Progress Waiting Complete" at bounding box center [620, 173] width 49 height 11
select select "unstarted"
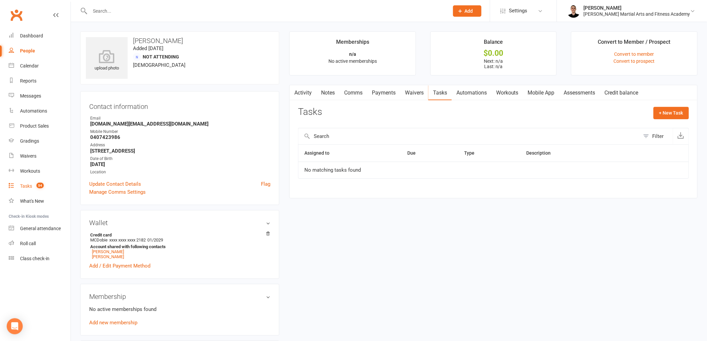
click at [35, 185] on count-badge "54" at bounding box center [38, 185] width 11 height 5
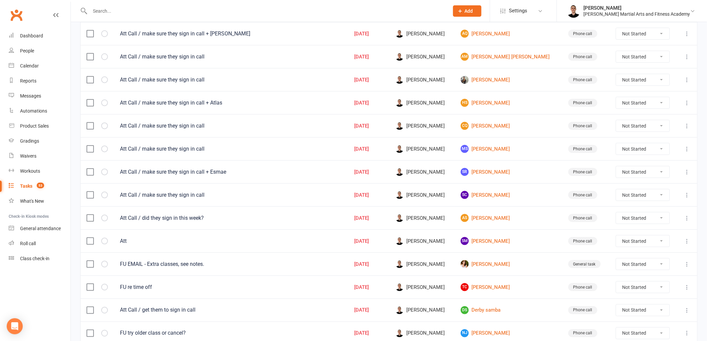
scroll to position [394, 0]
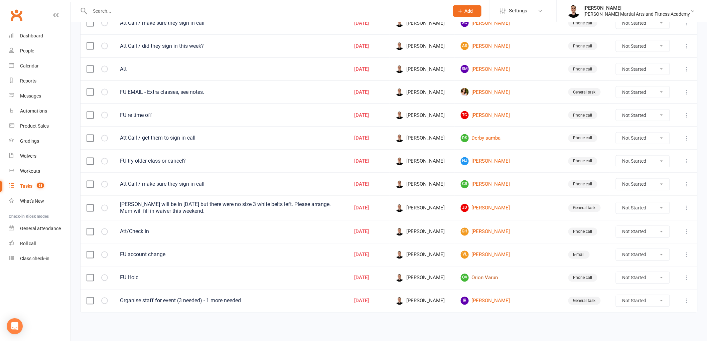
click at [496, 280] on link "OV [PERSON_NAME]" at bounding box center [509, 278] width 96 height 8
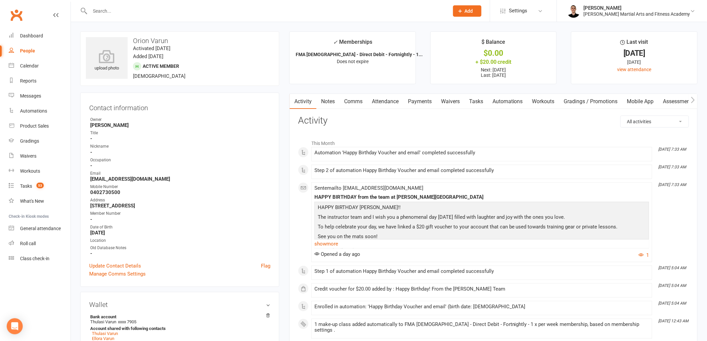
click at [415, 99] on link "Payments" at bounding box center [419, 101] width 33 height 15
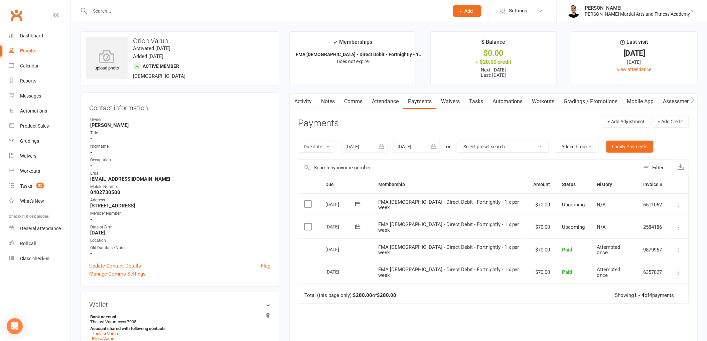
click at [679, 223] on td "Mark as Paid (Cash) [PERSON_NAME] as Paid (POS) Mark as Paid (Other) Skip Chang…" at bounding box center [679, 227] width 20 height 23
click at [678, 225] on icon at bounding box center [678, 227] width 7 height 7
click at [644, 293] on link "Change amount" at bounding box center [642, 293] width 79 height 13
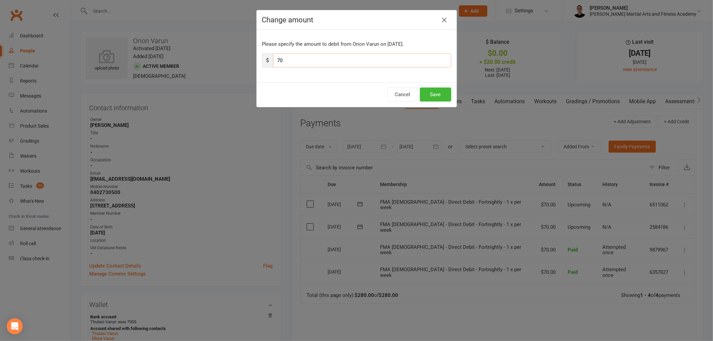
drag, startPoint x: 295, startPoint y: 63, endPoint x: 270, endPoint y: 59, distance: 26.1
click at [270, 59] on div "$ 70" at bounding box center [356, 60] width 189 height 14
type input "35"
click at [431, 95] on button "Save" at bounding box center [435, 95] width 31 height 14
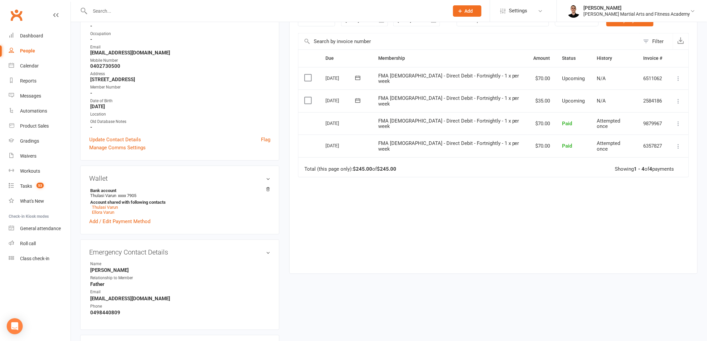
scroll to position [185, 0]
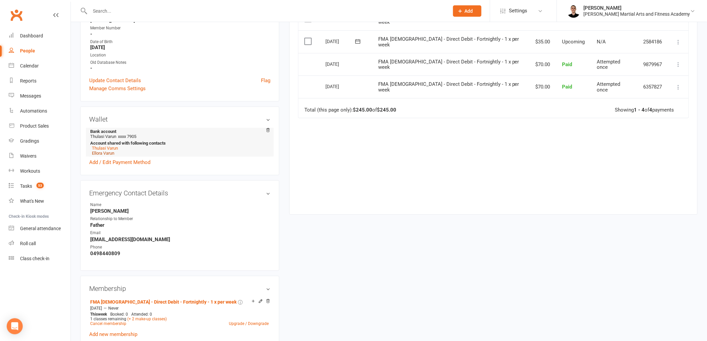
click at [103, 152] on link "Ellora Varun" at bounding box center [103, 153] width 22 height 5
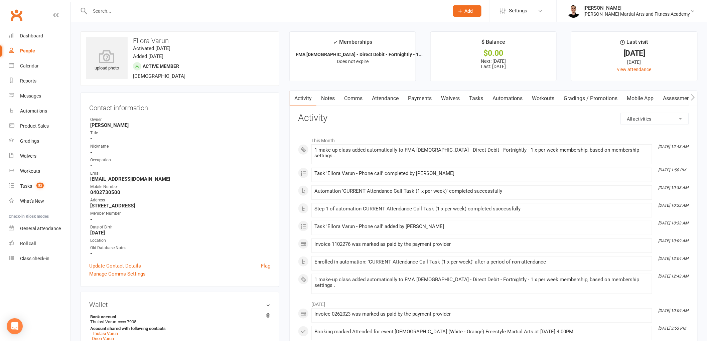
click at [426, 100] on link "Payments" at bounding box center [419, 98] width 33 height 15
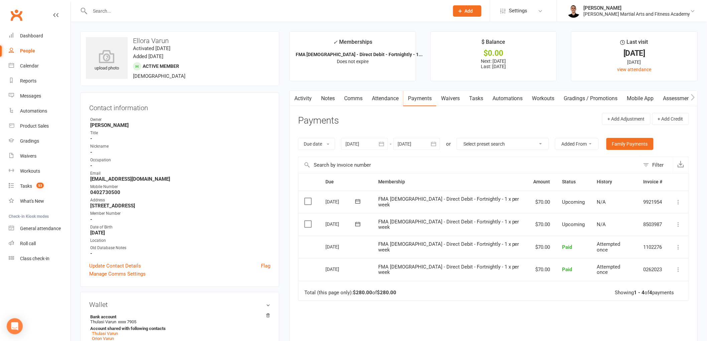
click at [680, 224] on icon at bounding box center [678, 224] width 7 height 7
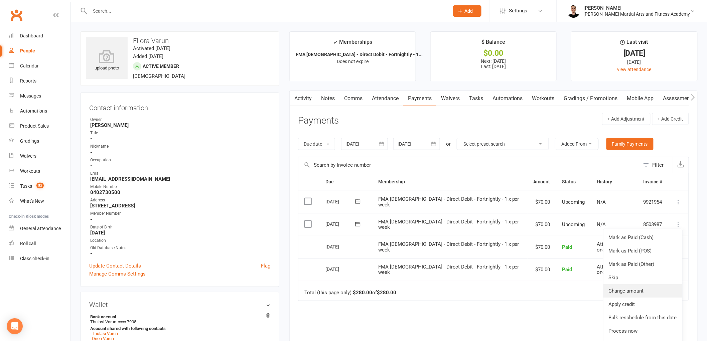
click at [647, 290] on link "Change amount" at bounding box center [642, 290] width 79 height 13
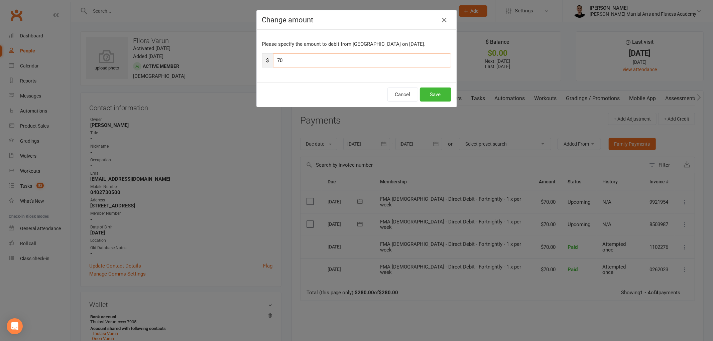
drag, startPoint x: 297, startPoint y: 62, endPoint x: 270, endPoint y: 61, distance: 27.8
click at [270, 61] on div "$ 70" at bounding box center [356, 60] width 189 height 14
type input "35"
click at [431, 98] on button "Save" at bounding box center [435, 95] width 31 height 14
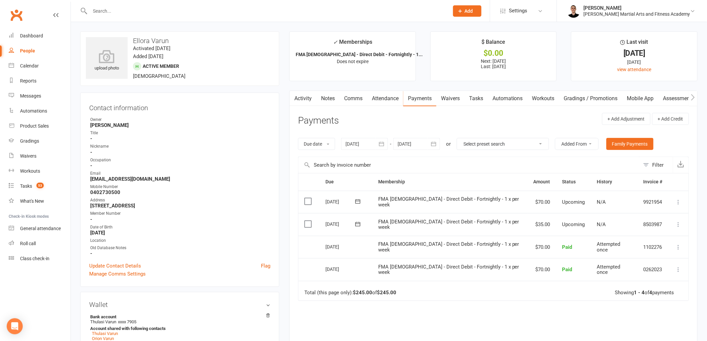
click at [476, 100] on link "Tasks" at bounding box center [475, 98] width 23 height 15
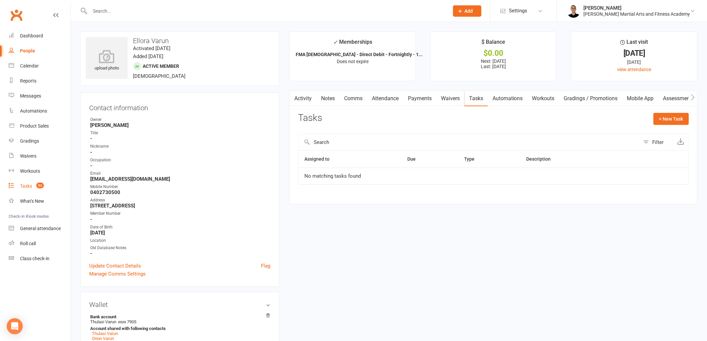
click at [39, 184] on span "53" at bounding box center [39, 186] width 7 height 6
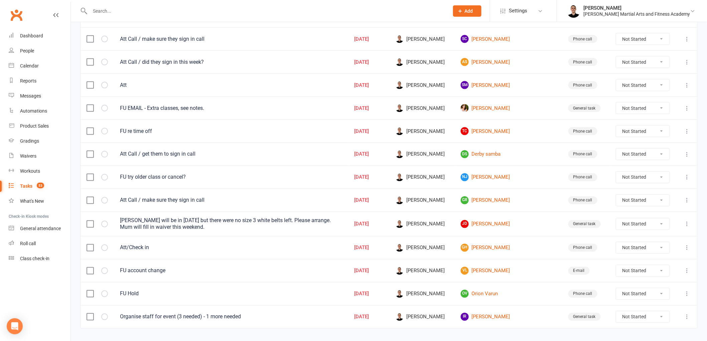
scroll to position [394, 0]
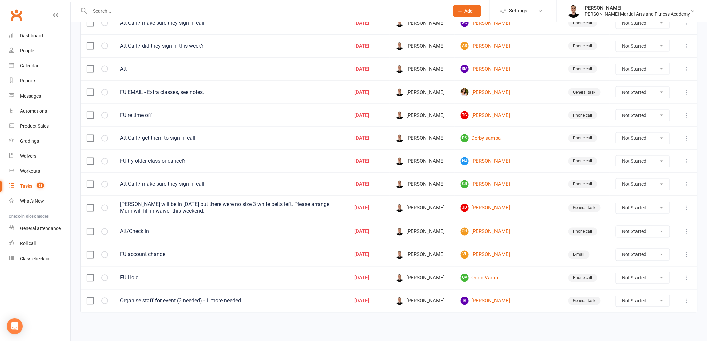
click at [633, 275] on select "Not Started In Progress Waiting Complete" at bounding box center [642, 277] width 53 height 11
click at [616, 272] on select "Not Started In Progress Waiting Complete" at bounding box center [642, 277] width 53 height 11
select select "unstarted"
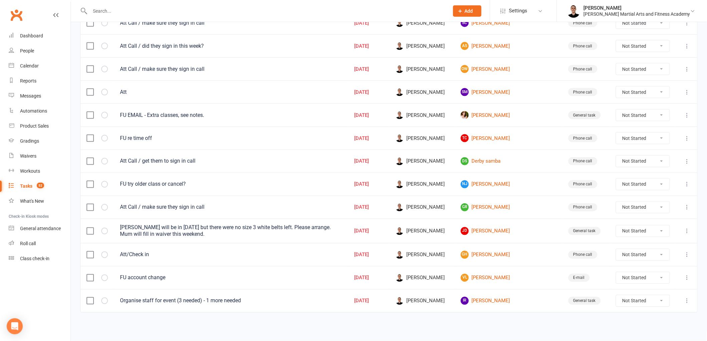
scroll to position [371, 0]
click at [494, 184] on link "NJ [PERSON_NAME]" at bounding box center [509, 184] width 96 height 8
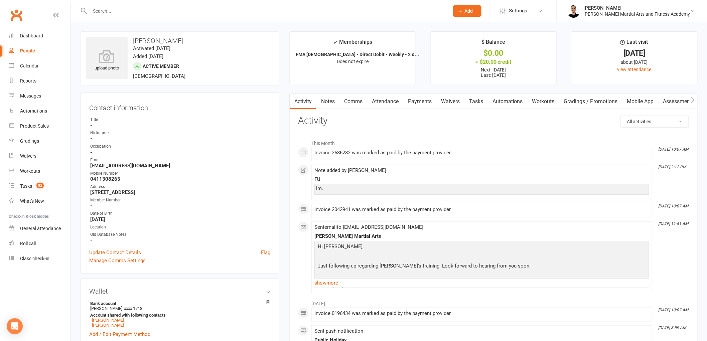
click at [481, 99] on link "Tasks" at bounding box center [475, 101] width 23 height 15
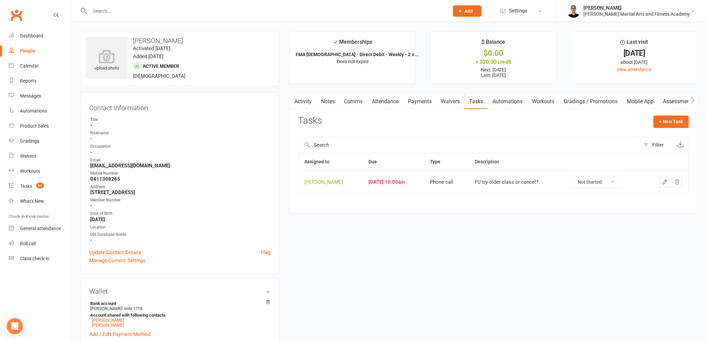
click at [664, 183] on icon "button" at bounding box center [665, 182] width 6 height 6
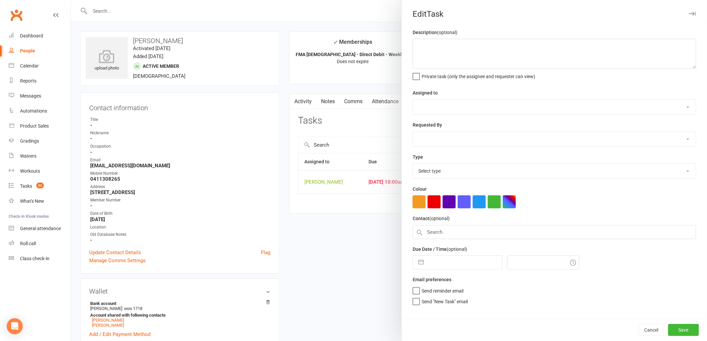
type textarea "FU try older class or cancel?"
select select "47660"
type input "[DATE]"
type input "10:00am"
select select "25277"
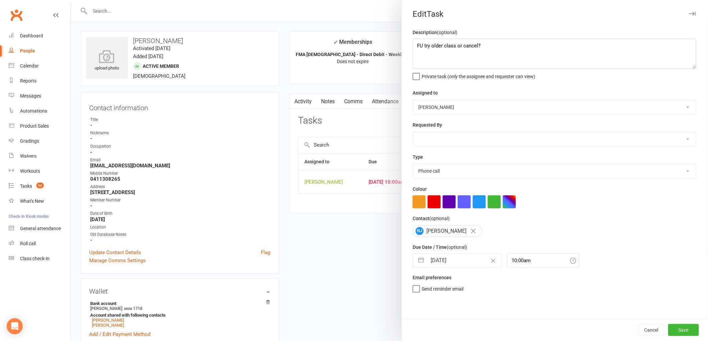
select select "8"
select select "2025"
select select "9"
select select "2025"
select select "10"
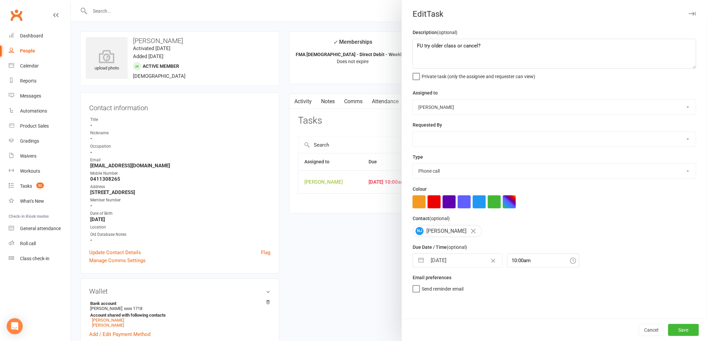
select select "2025"
click at [442, 260] on input "[DATE]" at bounding box center [464, 260] width 75 height 13
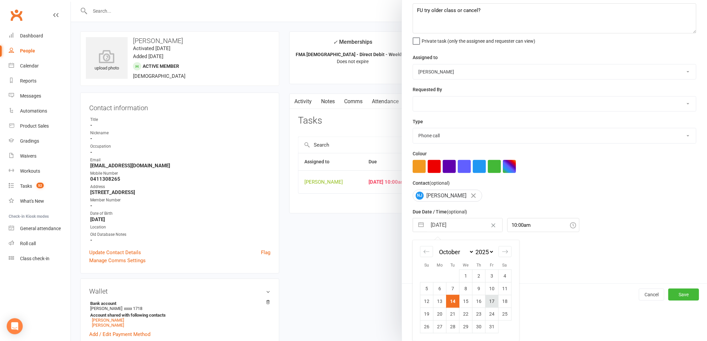
click at [488, 300] on td "17" at bounding box center [491, 301] width 13 height 13
type input "[DATE]"
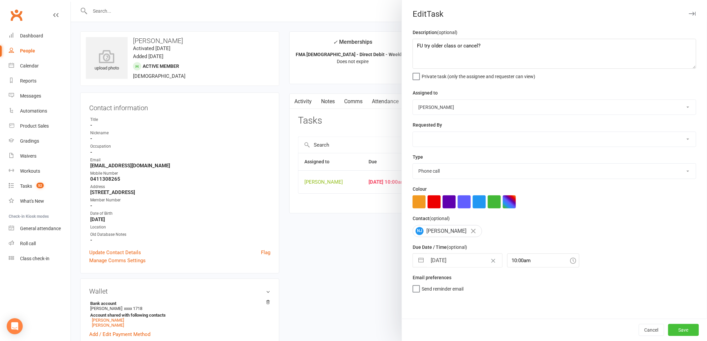
click at [677, 329] on button "Save" at bounding box center [683, 330] width 31 height 12
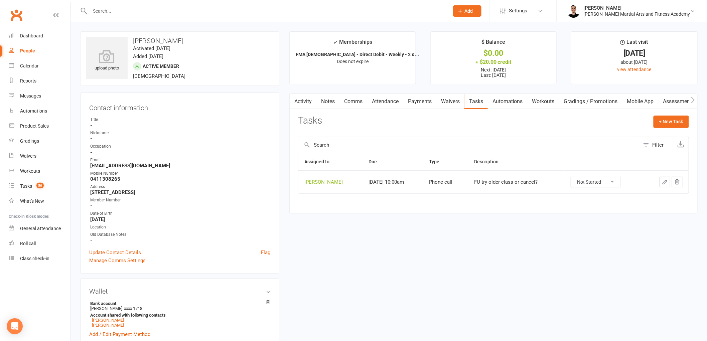
click at [355, 104] on link "Comms" at bounding box center [353, 101] width 28 height 15
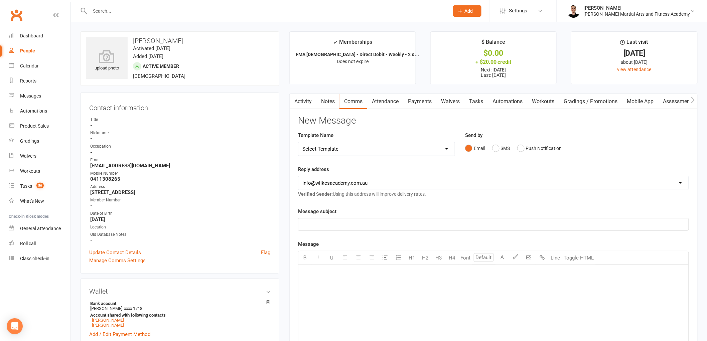
click at [380, 148] on select "Select Template [Email] Birthday Party Enquiry [Email] [DEMOGRAPHIC_DATA] Gradi…" at bounding box center [376, 148] width 156 height 13
select select "39"
click at [298, 142] on select "Select Template [Email] Birthday Party Enquiry [Email] [DEMOGRAPHIC_DATA] Gradi…" at bounding box center [376, 148] width 156 height 13
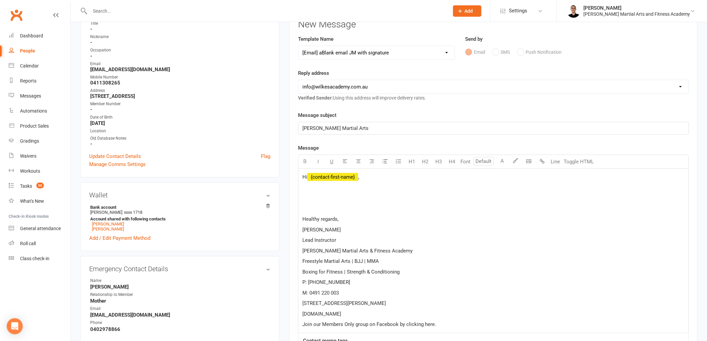
scroll to position [111, 0]
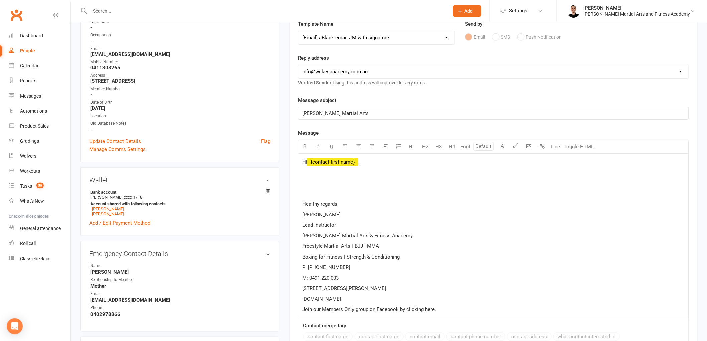
click at [341, 162] on span "﻿ {contact-first-name}" at bounding box center [332, 162] width 51 height 6
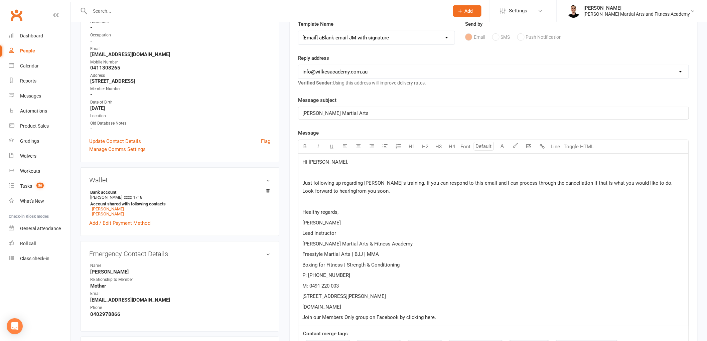
click at [317, 189] on span "Just following up regarding [PERSON_NAME]'s training. If you can respond to thi…" at bounding box center [488, 187] width 372 height 14
click at [380, 190] on p "Just following up regarding [PERSON_NAME]'s training. If you can respond to thi…" at bounding box center [493, 187] width 382 height 16
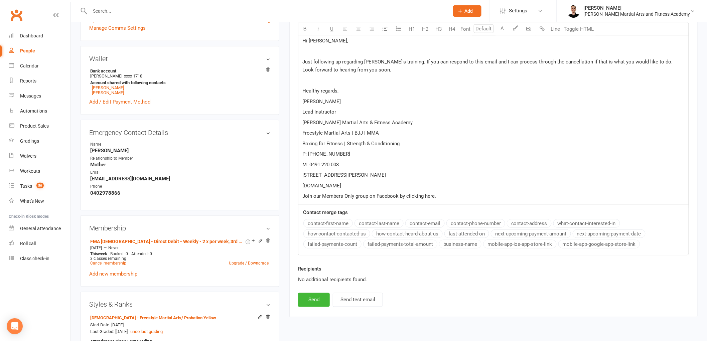
scroll to position [260, 0]
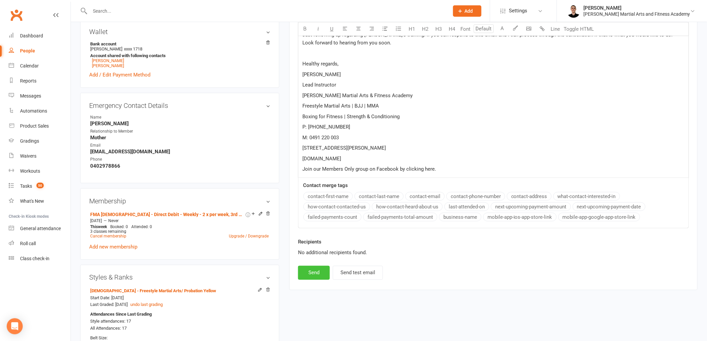
click at [305, 267] on button "Send" at bounding box center [314, 273] width 32 height 14
select select
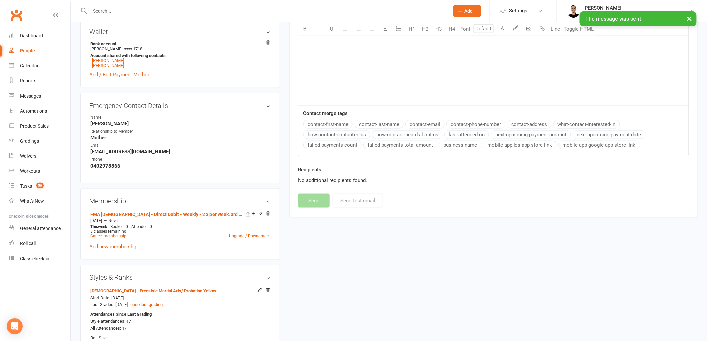
scroll to position [0, 0]
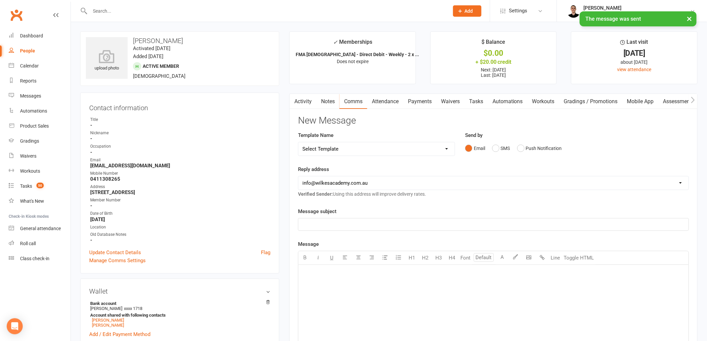
click at [477, 94] on link "Tasks" at bounding box center [475, 101] width 23 height 15
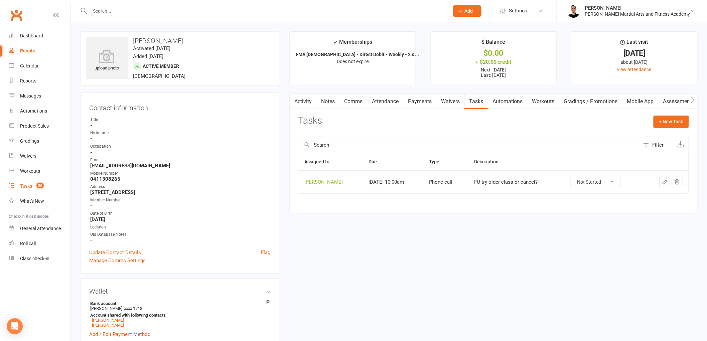
click at [35, 184] on count-badge "50" at bounding box center [38, 185] width 11 height 5
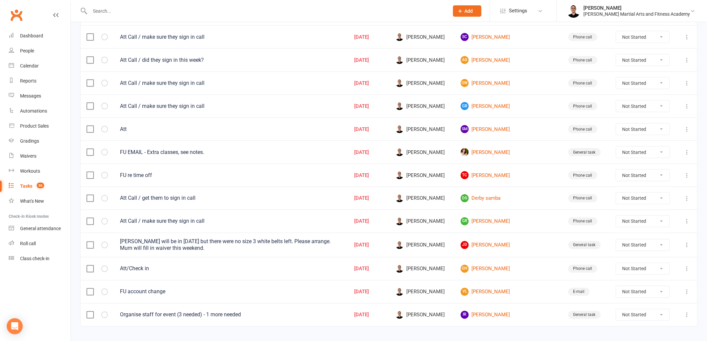
scroll to position [348, 0]
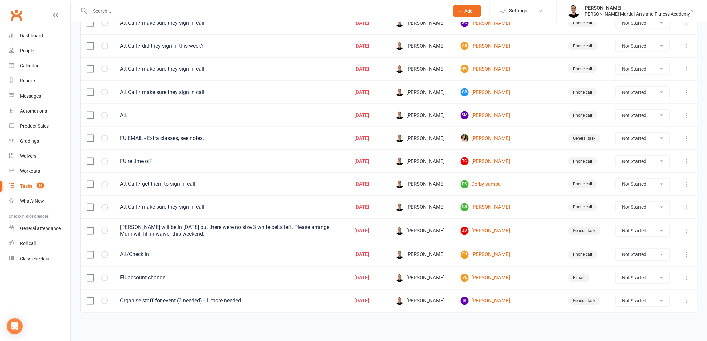
click at [686, 159] on icon at bounding box center [687, 161] width 7 height 7
click at [663, 183] on link "Edit" at bounding box center [652, 189] width 66 height 13
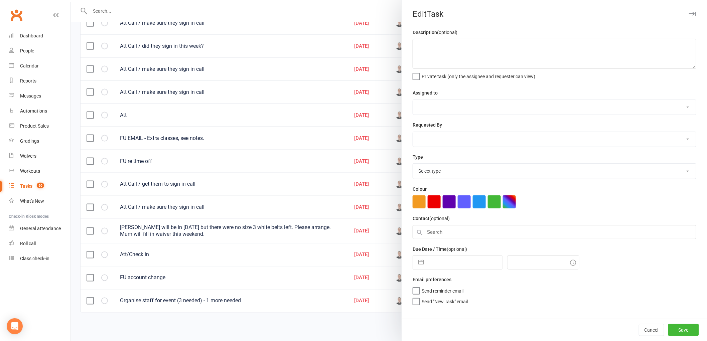
type textarea "FU re time off"
select select "47660"
type input "[DATE]"
type input "10:00am"
select select "25277"
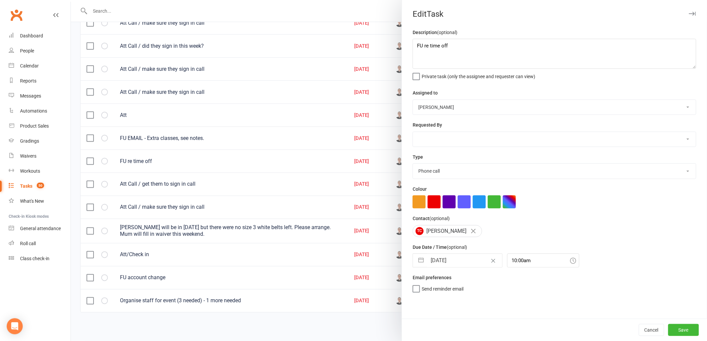
select select "8"
select select "2025"
select select "9"
select select "2025"
select select "10"
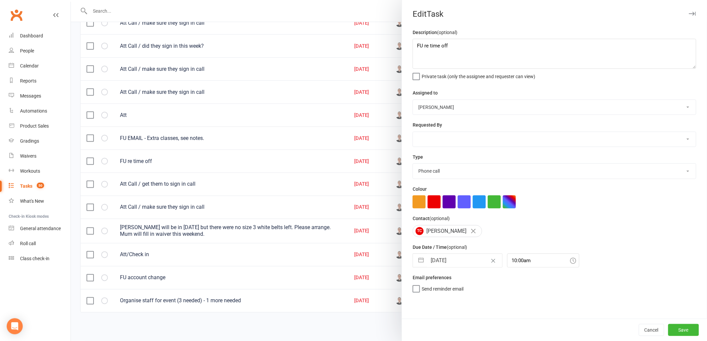
select select "2025"
click at [438, 260] on input "[DATE]" at bounding box center [464, 260] width 75 height 13
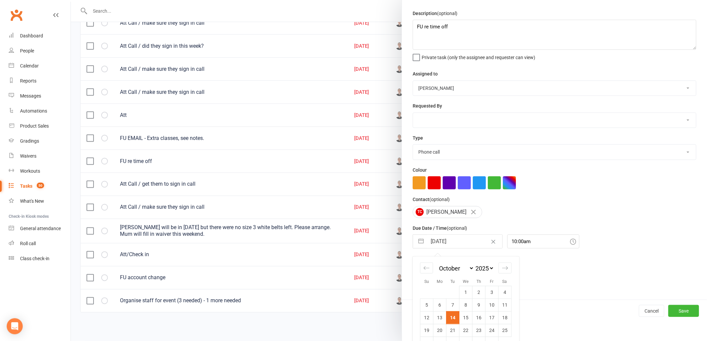
scroll to position [35, 0]
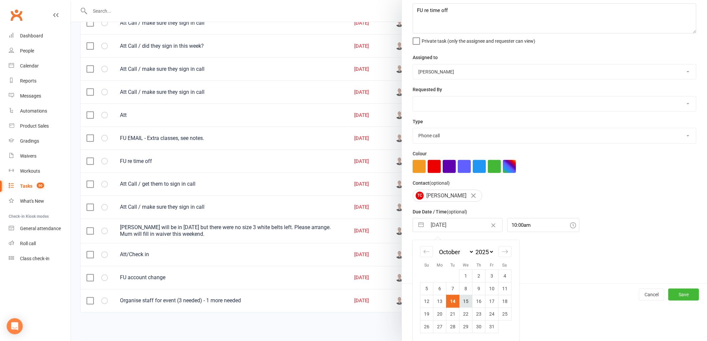
click at [462, 303] on td "15" at bounding box center [465, 301] width 13 height 13
type input "[DATE]"
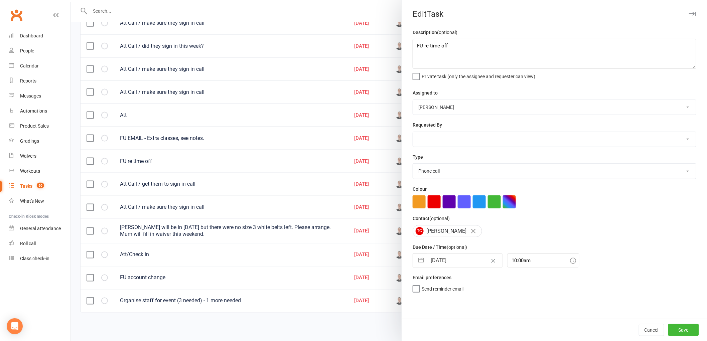
scroll to position [0, 0]
click at [685, 326] on button "Save" at bounding box center [683, 330] width 31 height 12
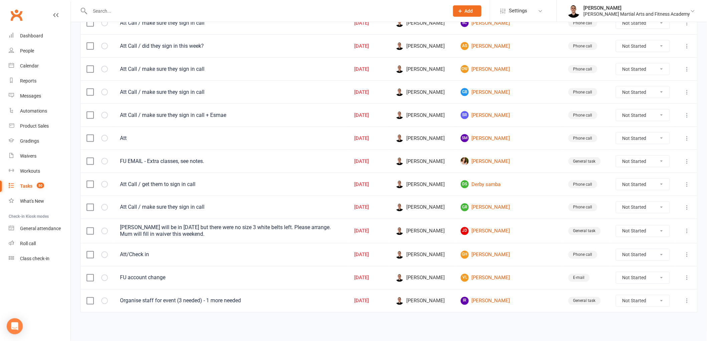
scroll to position [324, 0]
click at [624, 231] on select "Not Started In Progress Waiting Complete" at bounding box center [642, 231] width 53 height 11
click at [616, 226] on select "Not Started In Progress Waiting Complete" at bounding box center [642, 231] width 53 height 11
select select "unstarted"
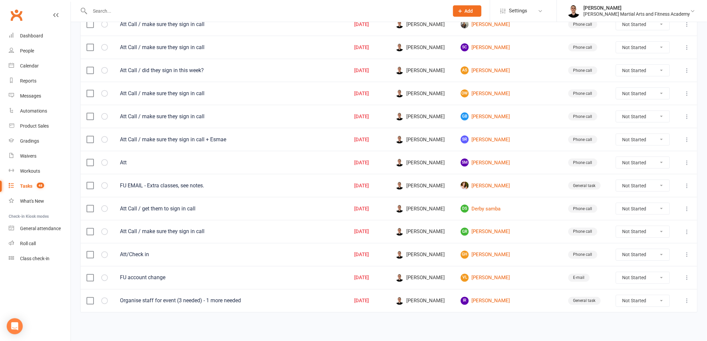
scroll to position [300, 0]
click at [495, 185] on link "[PERSON_NAME]" at bounding box center [509, 186] width 96 height 8
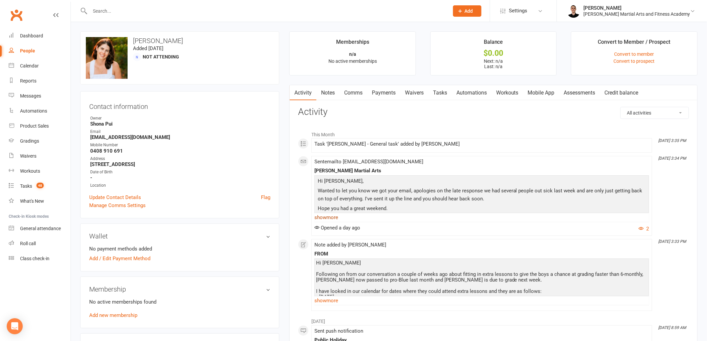
click at [326, 221] on link "show more" at bounding box center [481, 217] width 335 height 9
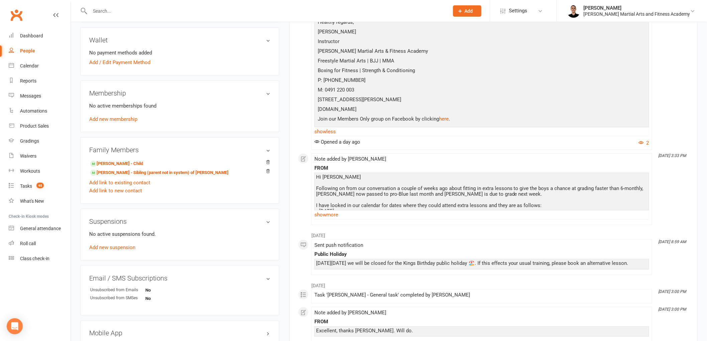
scroll to position [223, 0]
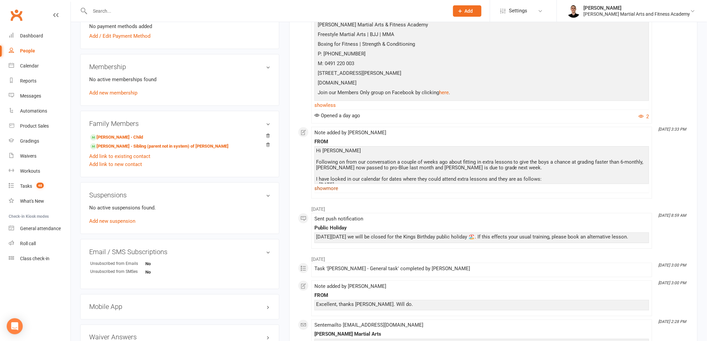
click at [331, 186] on link "show more" at bounding box center [481, 188] width 335 height 9
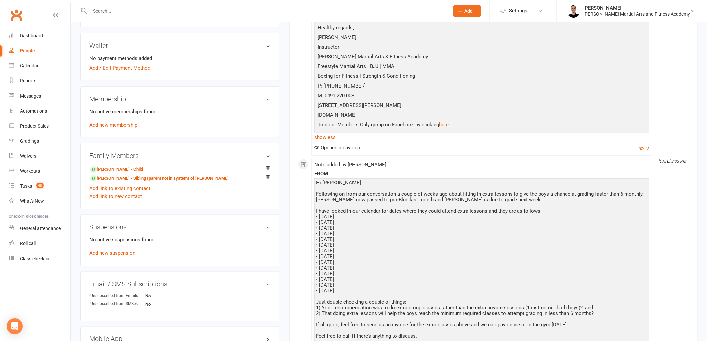
scroll to position [0, 0]
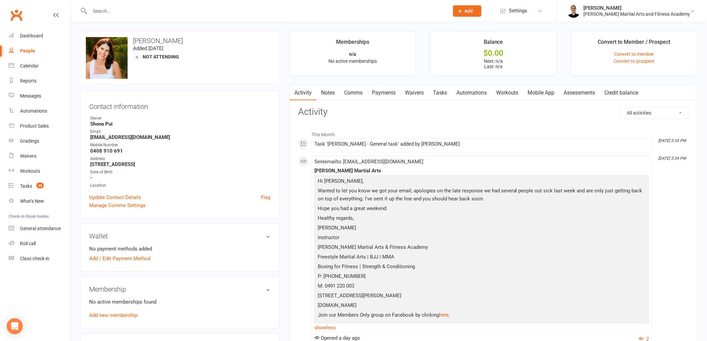
click at [356, 90] on link "Comms" at bounding box center [353, 92] width 28 height 15
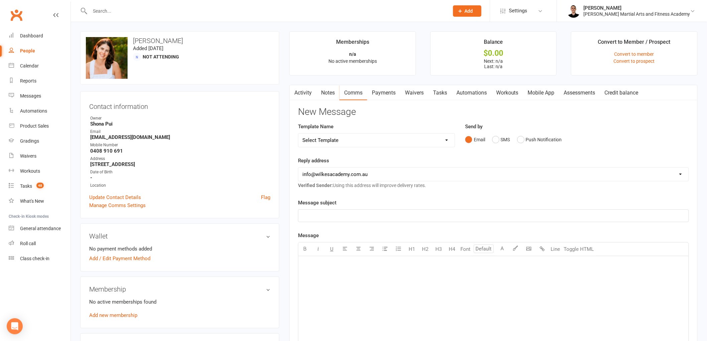
click at [346, 141] on select "Select Template [Email] Birthday Party Enquiry [Email] [DEMOGRAPHIC_DATA] Gradi…" at bounding box center [376, 140] width 156 height 13
select select "39"
click at [298, 134] on select "Select Template [Email] Birthday Party Enquiry [Email] [DEMOGRAPHIC_DATA] Gradi…" at bounding box center [376, 140] width 156 height 13
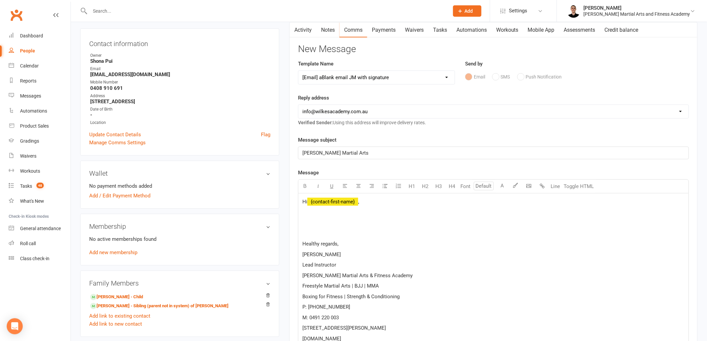
scroll to position [111, 0]
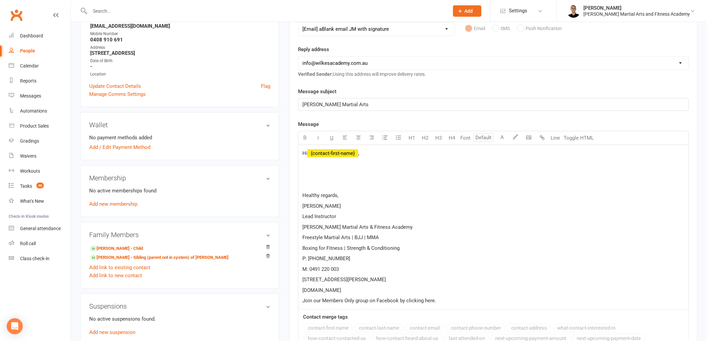
click at [323, 175] on p at bounding box center [493, 174] width 382 height 8
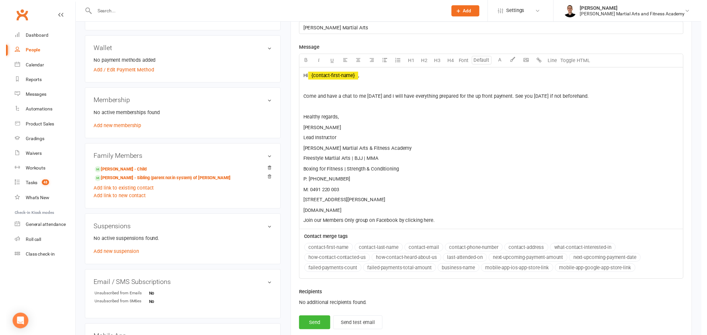
scroll to position [297, 0]
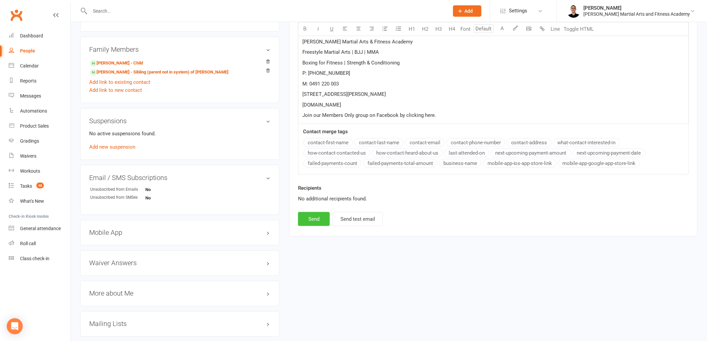
click at [312, 216] on button "Send" at bounding box center [314, 219] width 32 height 14
select select
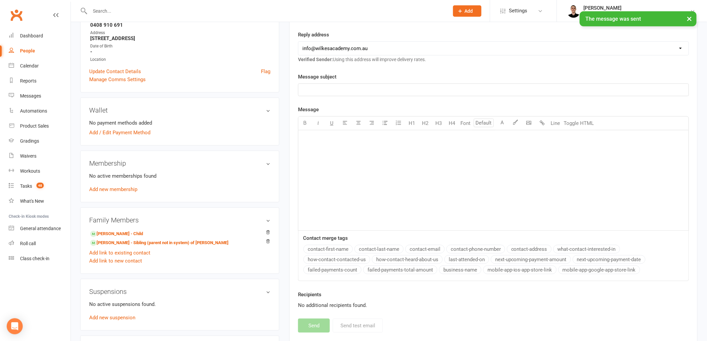
scroll to position [0, 0]
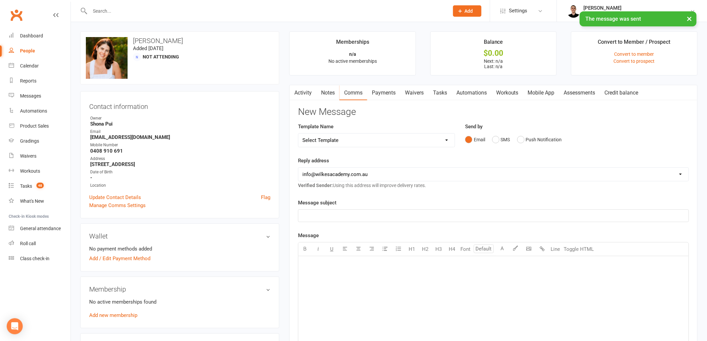
click at [442, 89] on link "Tasks" at bounding box center [439, 92] width 23 height 15
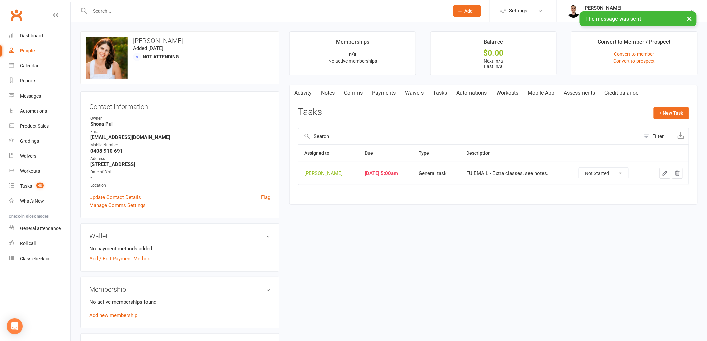
click at [662, 173] on icon "button" at bounding box center [665, 173] width 6 height 6
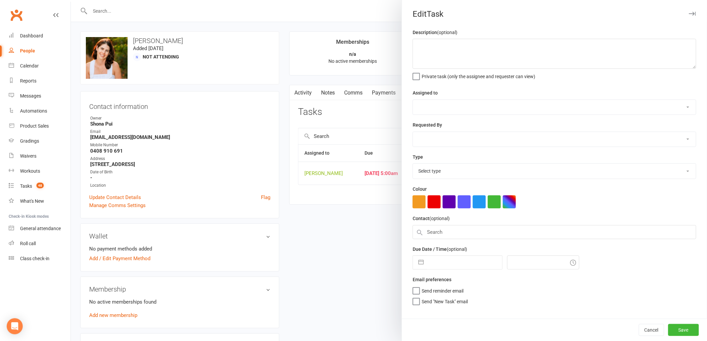
type textarea "FU EMAIL - Extra classes, see notes."
select select "47660"
select select "47778"
type input "[DATE]"
type input "5:00am"
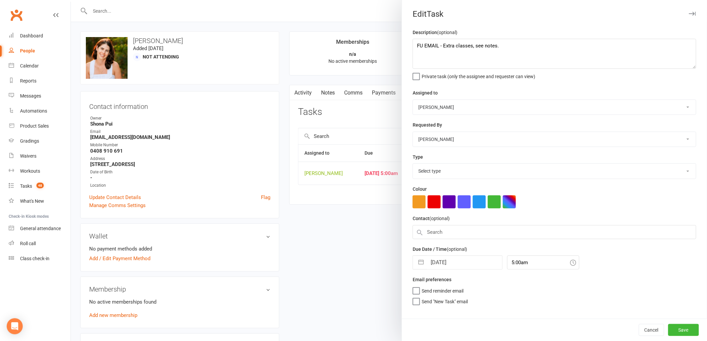
select select "25648"
drag, startPoint x: 531, startPoint y: 47, endPoint x: 414, endPoint y: 47, distance: 116.9
click at [414, 47] on textarea "FU EMAIL - Extra classes, see notes." at bounding box center [555, 54] width 284 height 30
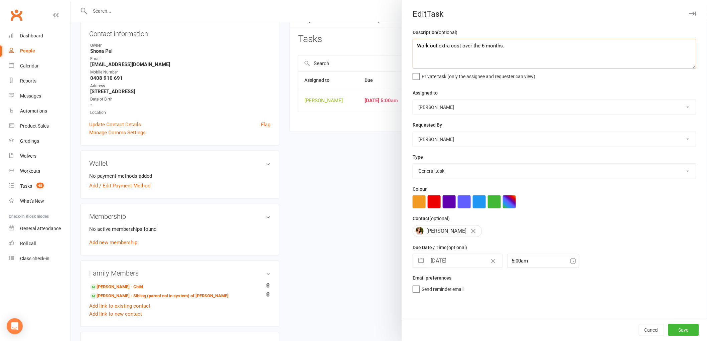
scroll to position [74, 0]
type textarea "Work out extra cost over the 6 months."
click at [448, 259] on input "[DATE]" at bounding box center [464, 260] width 75 height 13
select select "8"
select select "2025"
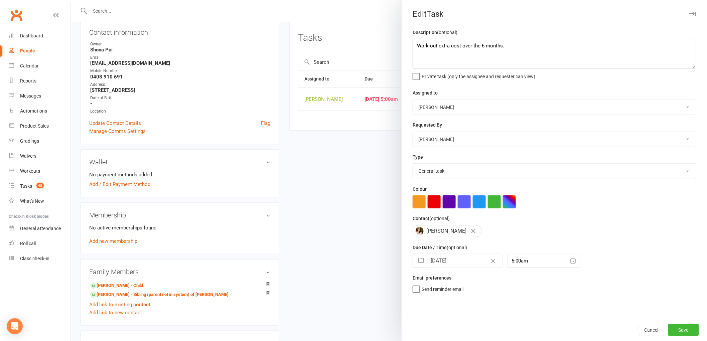
select select "9"
select select "2025"
select select "10"
select select "2025"
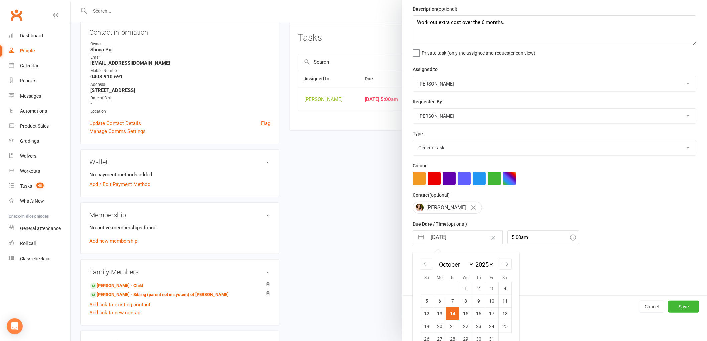
scroll to position [36, 0]
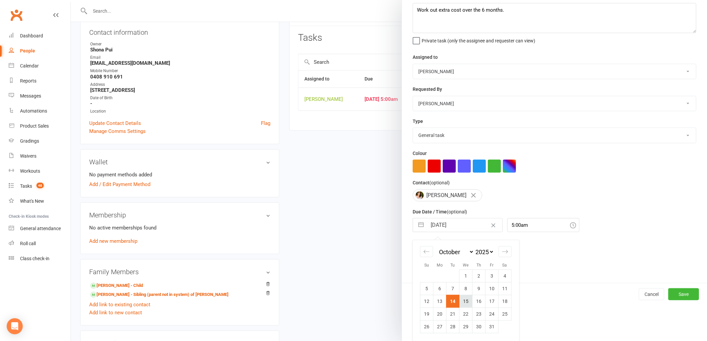
click at [463, 298] on td "15" at bounding box center [465, 301] width 13 height 13
type input "[DATE]"
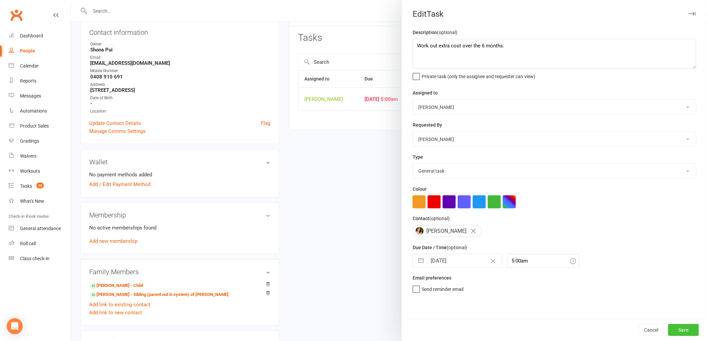
click at [679, 326] on button "Save" at bounding box center [683, 330] width 31 height 12
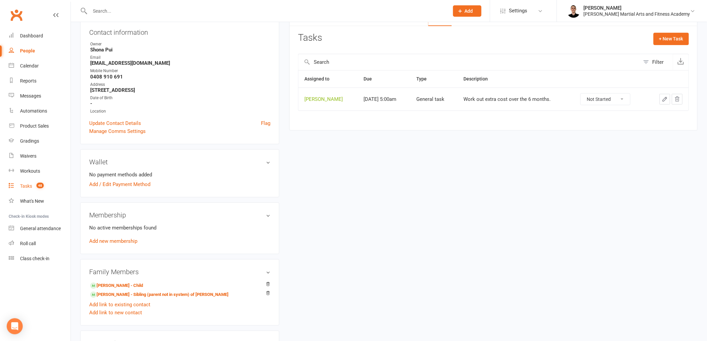
click at [26, 187] on div "Tasks" at bounding box center [26, 185] width 12 height 5
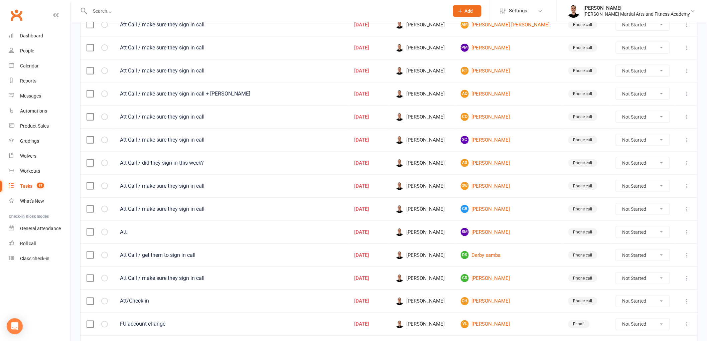
scroll to position [277, 0]
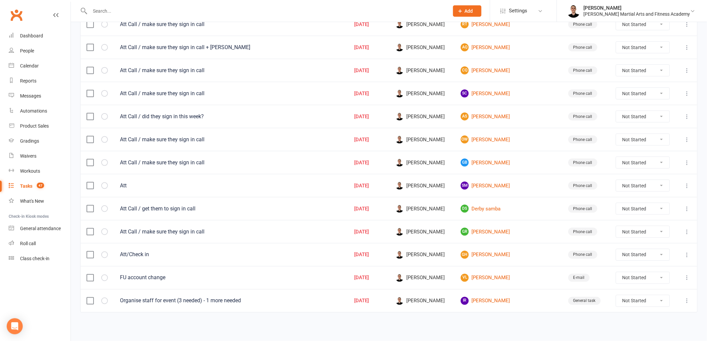
click at [687, 277] on icon at bounding box center [687, 278] width 7 height 7
click at [650, 300] on link "Edit" at bounding box center [652, 306] width 66 height 13
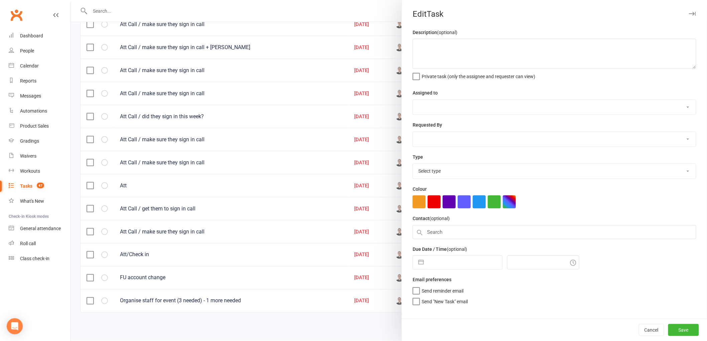
type textarea "FU account change"
select select "47660"
type input "[DATE]"
type input "1:45pm"
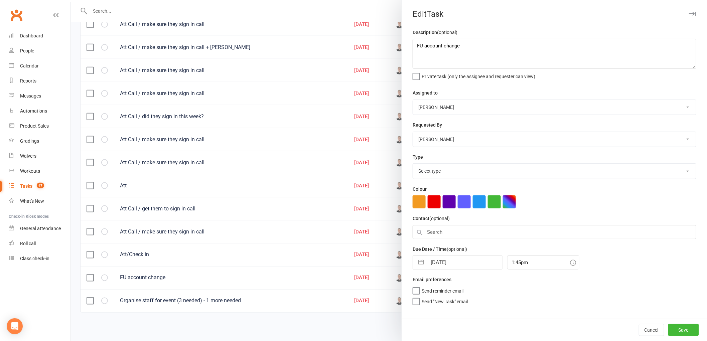
select select "25276"
click at [436, 259] on input "[DATE]" at bounding box center [464, 260] width 75 height 13
select select "8"
select select "2025"
select select "9"
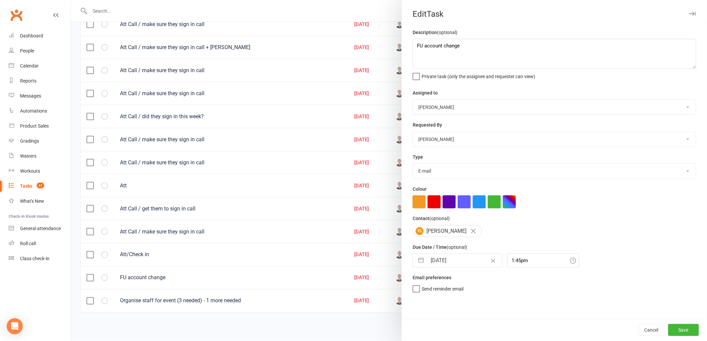
select select "2025"
select select "10"
select select "2025"
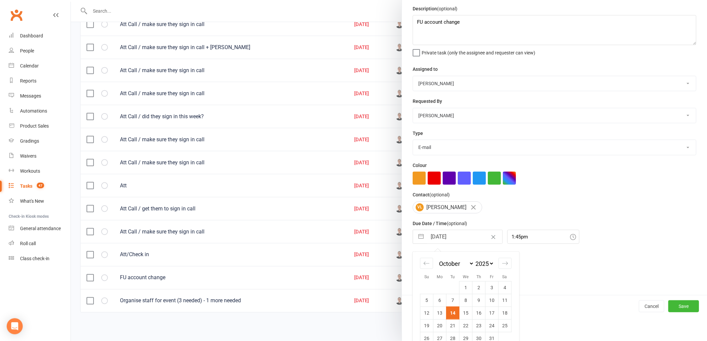
scroll to position [35, 0]
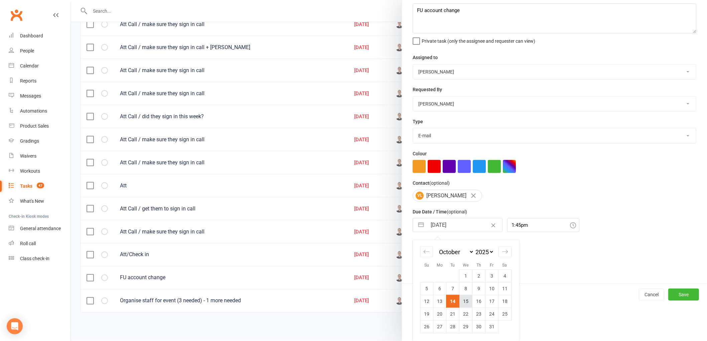
click at [464, 304] on td "15" at bounding box center [465, 301] width 13 height 13
type input "[DATE]"
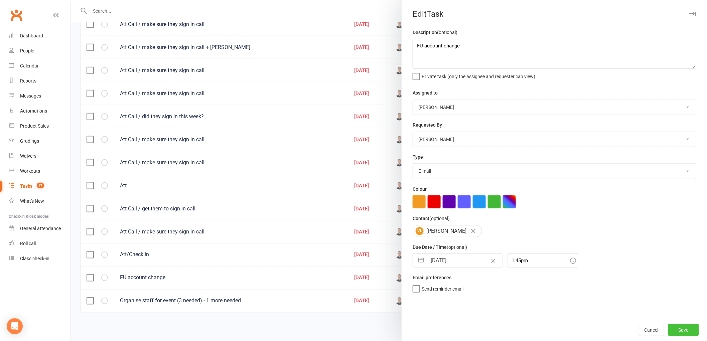
click at [679, 331] on button "Save" at bounding box center [683, 330] width 31 height 12
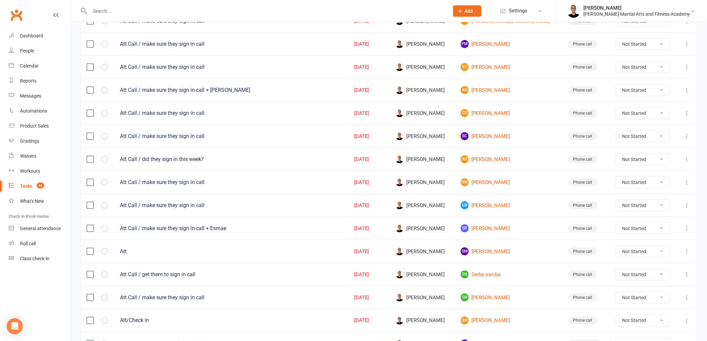
scroll to position [254, 0]
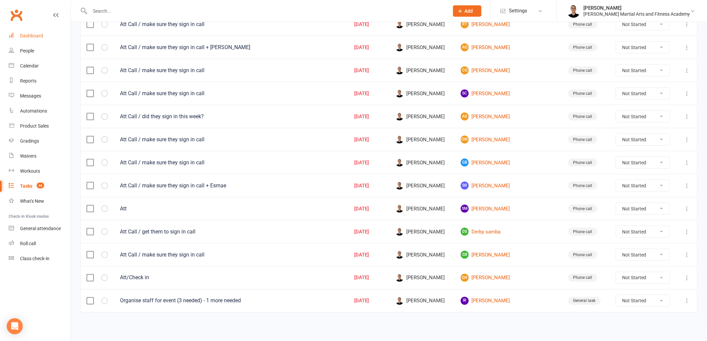
click at [33, 34] on div "Dashboard" at bounding box center [31, 35] width 23 height 5
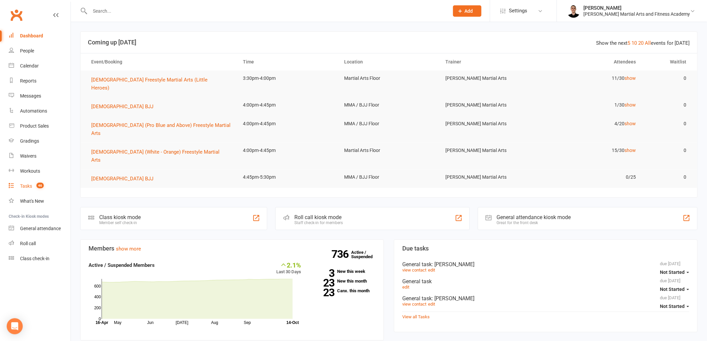
click at [30, 187] on div "Tasks" at bounding box center [26, 185] width 12 height 5
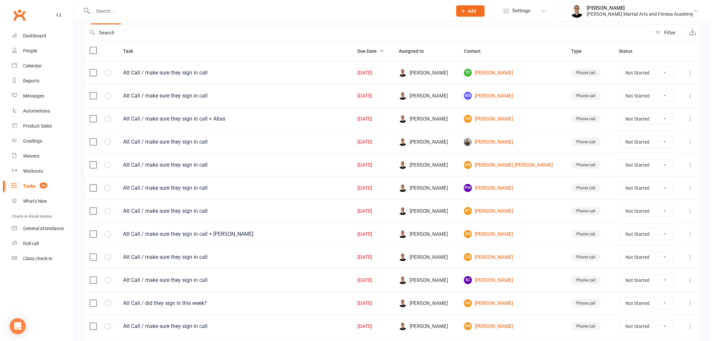
scroll to position [74, 0]
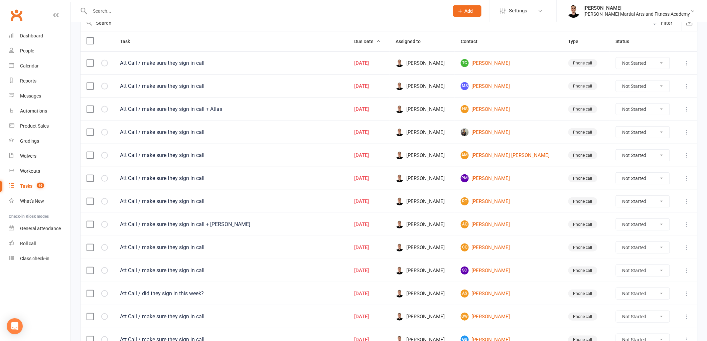
click at [686, 63] on icon at bounding box center [687, 63] width 7 height 7
click at [667, 83] on link "View" at bounding box center [652, 76] width 66 height 13
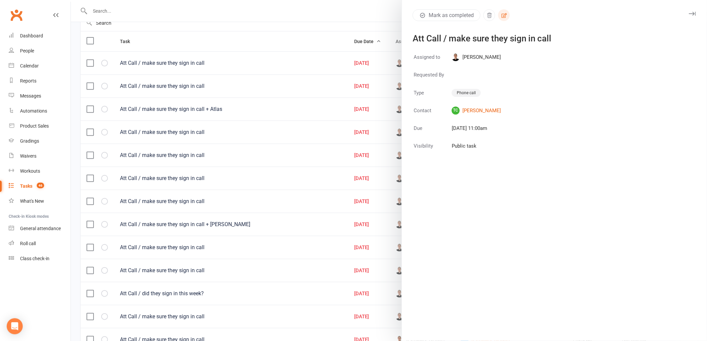
click at [505, 14] on icon "button" at bounding box center [504, 15] width 6 height 6
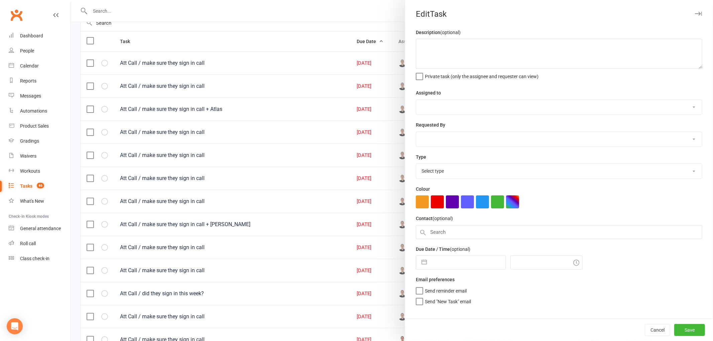
type textarea "Att Call / make sure they sign in call"
select select "47660"
type input "[DATE]"
type input "11:00am"
select select "25277"
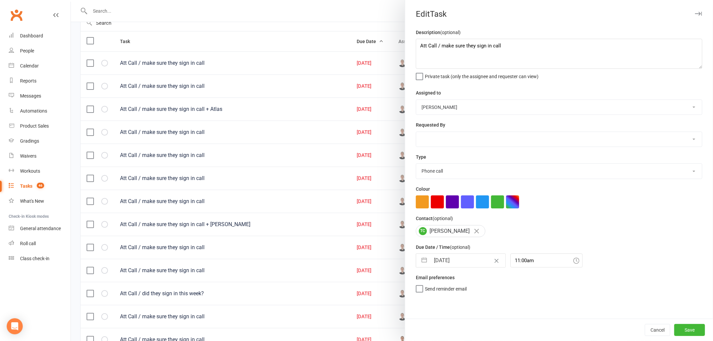
click at [459, 263] on input "[DATE]" at bounding box center [467, 260] width 75 height 13
select select "8"
select select "2025"
select select "9"
select select "2025"
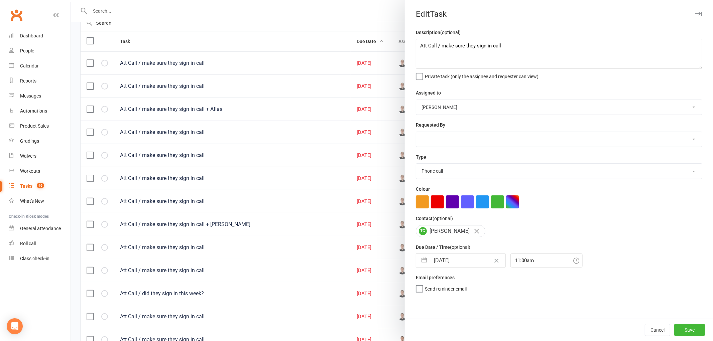
select select "10"
select select "2025"
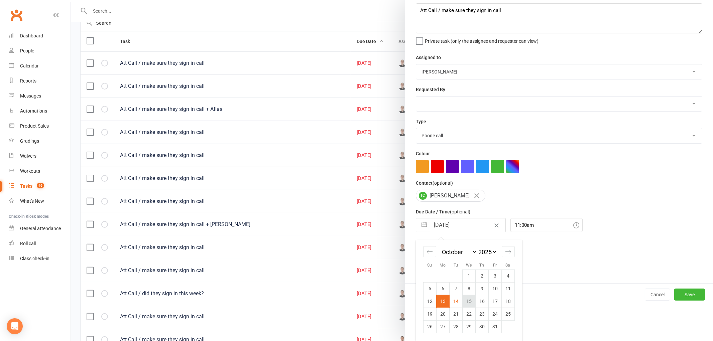
click at [464, 297] on td "15" at bounding box center [468, 301] width 13 height 13
type input "[DATE]"
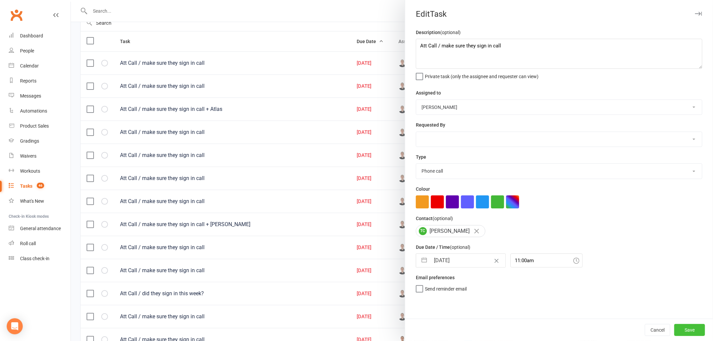
click at [689, 330] on button "Save" at bounding box center [689, 330] width 31 height 12
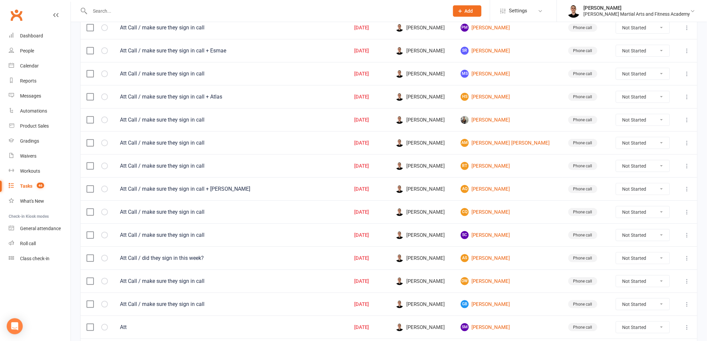
scroll to position [231, 0]
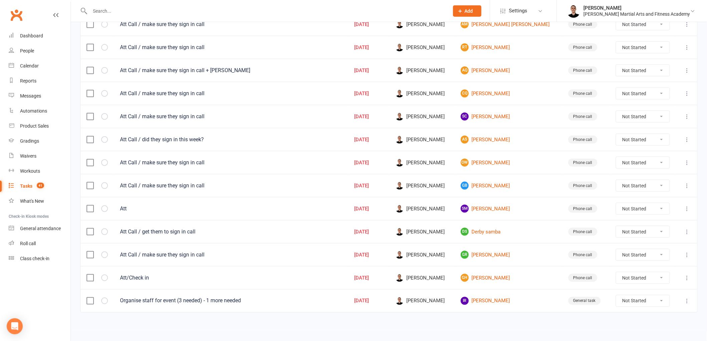
click at [687, 230] on icon at bounding box center [687, 232] width 7 height 7
click at [662, 257] on link "Edit" at bounding box center [652, 260] width 66 height 13
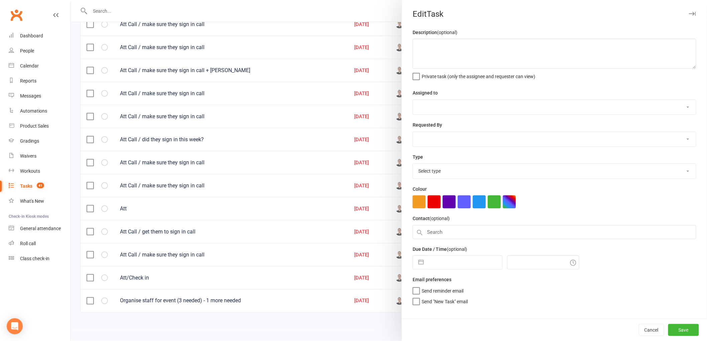
type textarea "Att Call / get them to sign in call"
select select "47660"
type input "[DATE]"
type input "10:00am"
select select "25277"
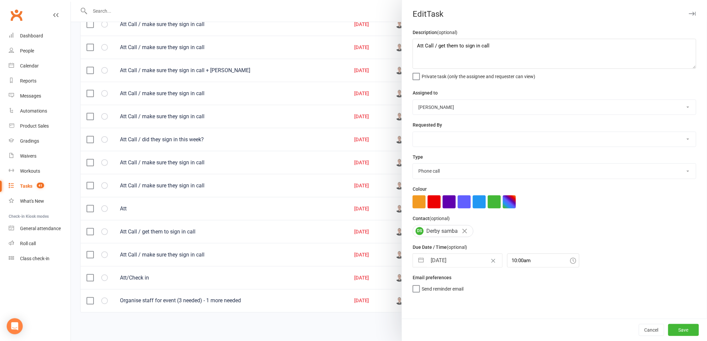
select select "8"
select select "2025"
select select "9"
select select "2025"
select select "10"
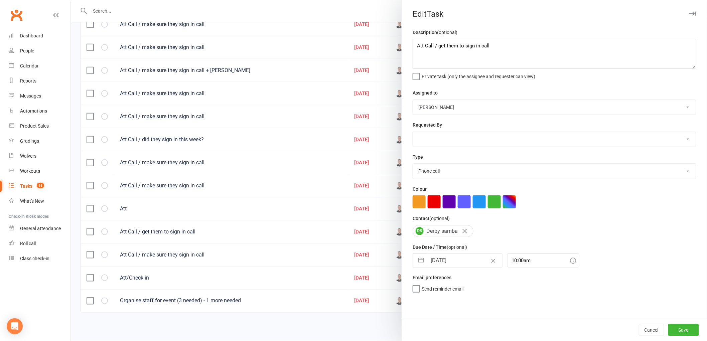
select select "2025"
click at [440, 264] on input "[DATE]" at bounding box center [464, 260] width 75 height 13
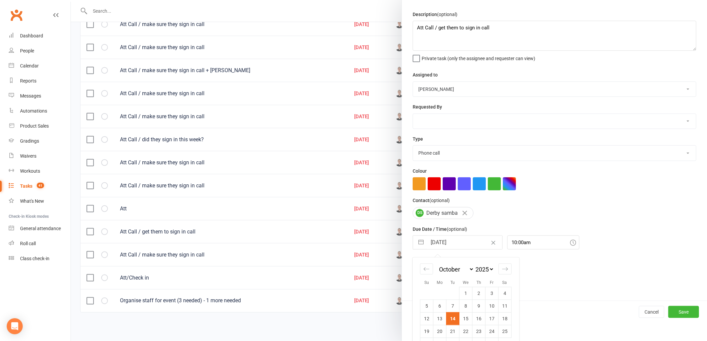
scroll to position [35, 0]
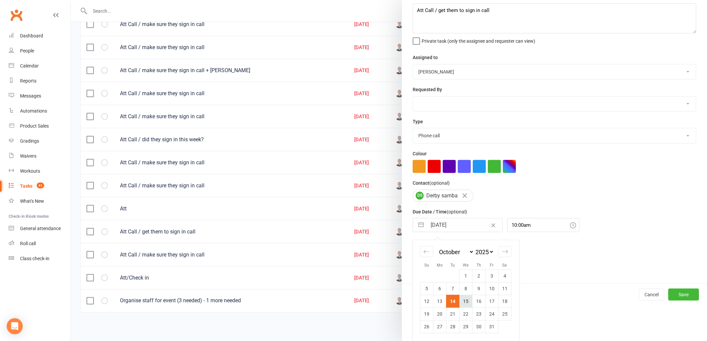
click at [462, 303] on td "15" at bounding box center [465, 301] width 13 height 13
type input "[DATE]"
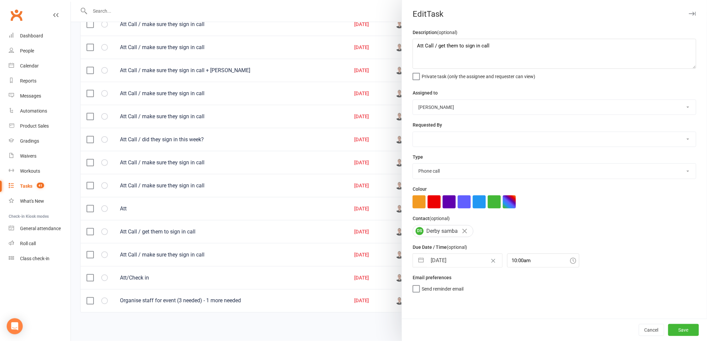
scroll to position [0, 0]
click at [689, 327] on button "Save" at bounding box center [683, 330] width 31 height 12
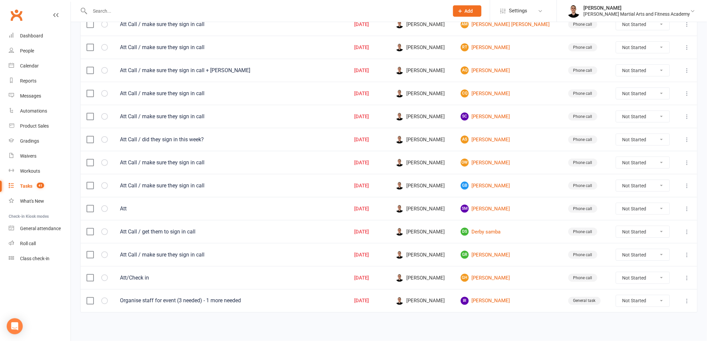
scroll to position [207, 0]
click at [688, 208] on icon at bounding box center [687, 208] width 7 height 7
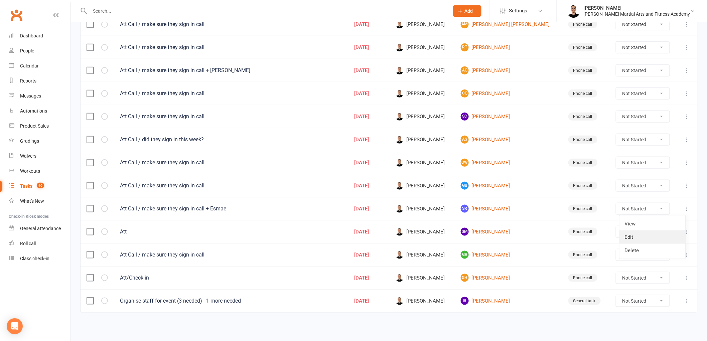
click at [652, 233] on link "Edit" at bounding box center [652, 237] width 66 height 13
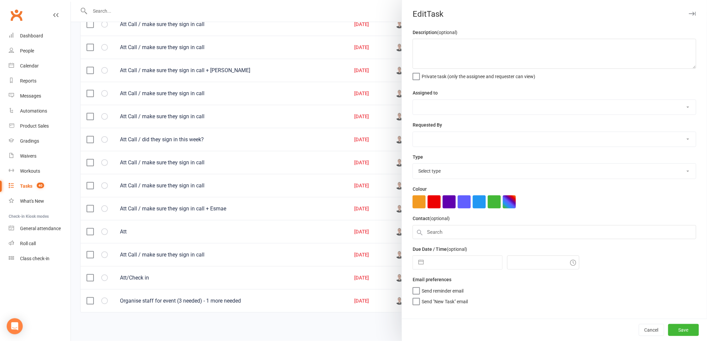
type textarea "Att Call / make sure they sign in call + Esmae"
select select "47660"
select select "25277"
type input "[DATE]"
type input "11:00am"
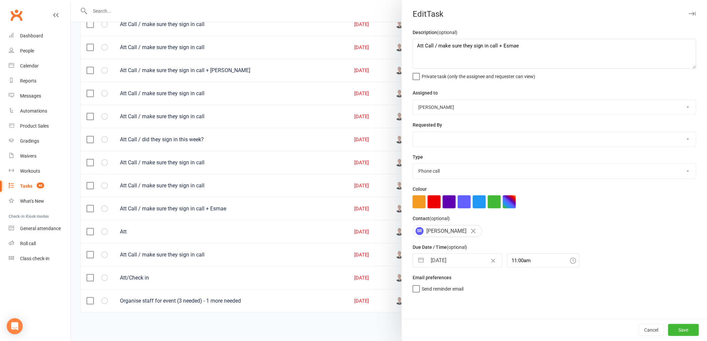
click at [443, 255] on input "[DATE]" at bounding box center [464, 260] width 75 height 13
select select "8"
select select "2025"
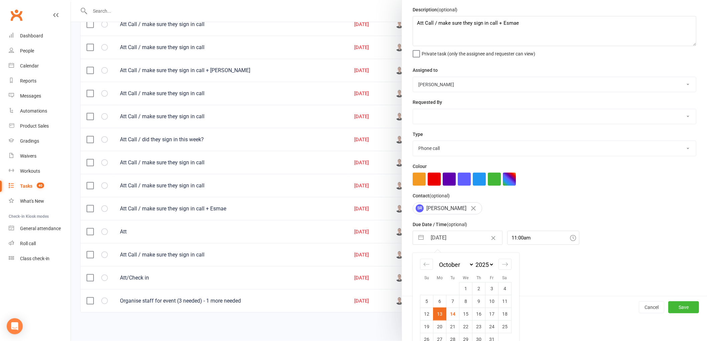
scroll to position [35, 0]
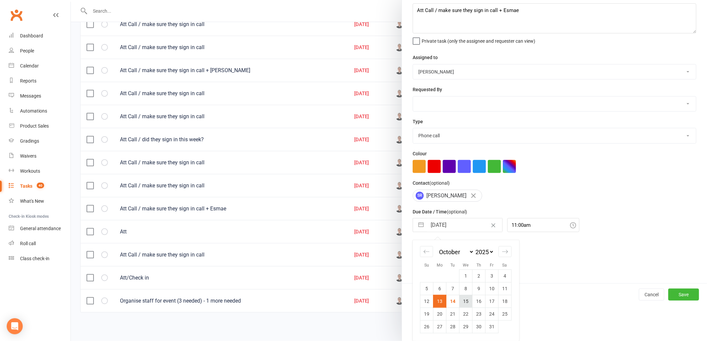
click at [462, 302] on td "15" at bounding box center [465, 301] width 13 height 13
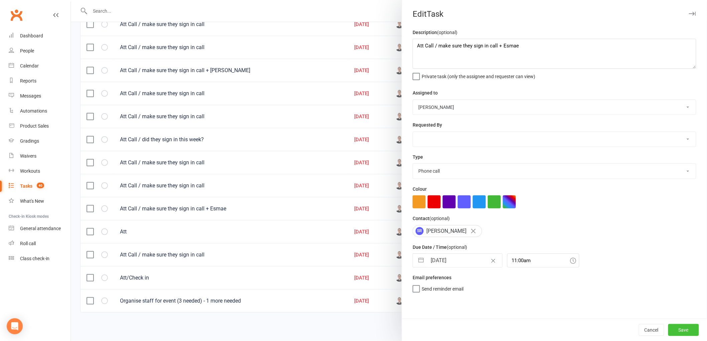
click at [682, 327] on button "Save" at bounding box center [683, 330] width 31 height 12
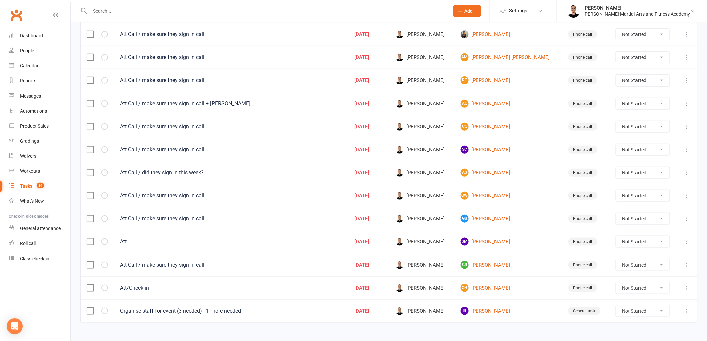
scroll to position [184, 0]
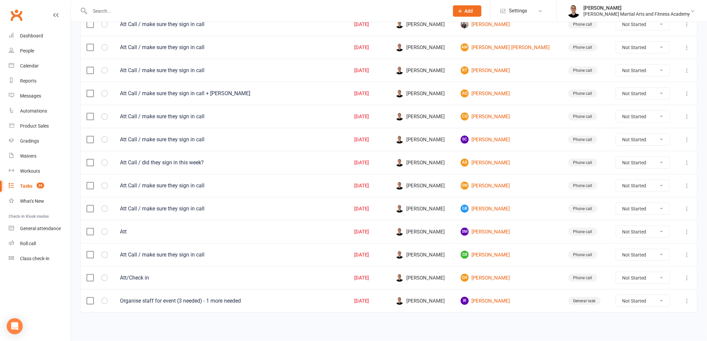
click at [688, 299] on icon at bounding box center [687, 301] width 7 height 7
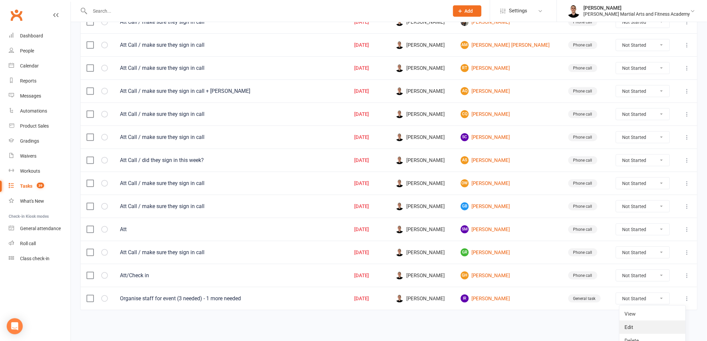
click at [666, 325] on link "Edit" at bounding box center [652, 327] width 66 height 13
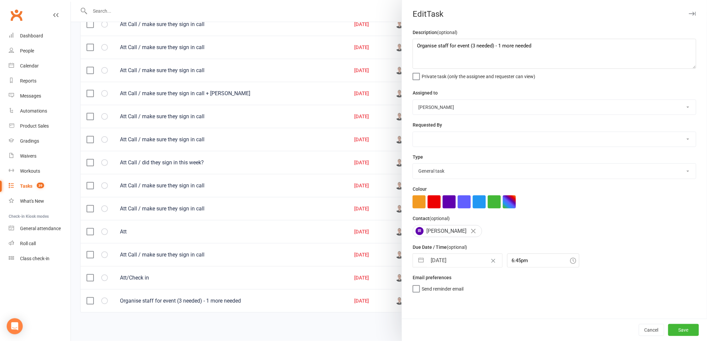
click at [438, 256] on input "[DATE]" at bounding box center [464, 260] width 75 height 13
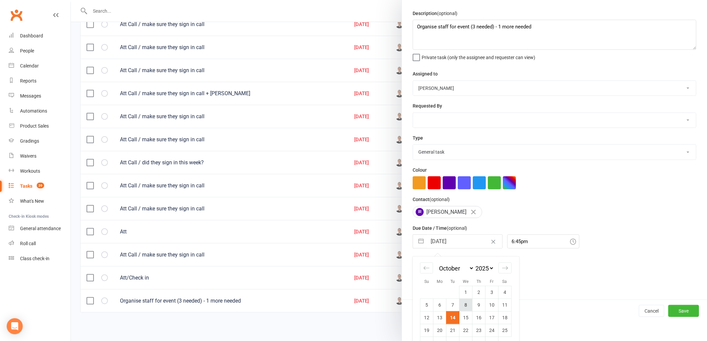
scroll to position [35, 0]
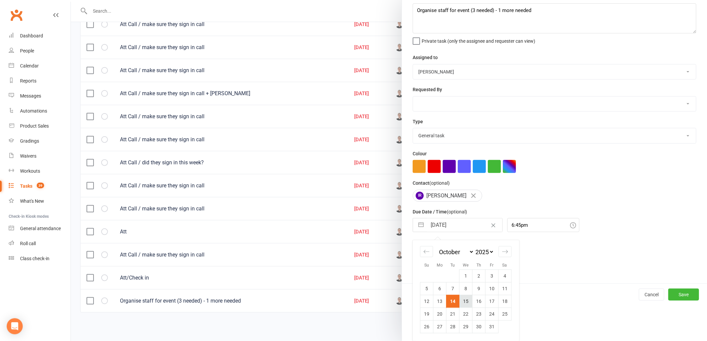
click at [462, 296] on td "15" at bounding box center [465, 301] width 13 height 13
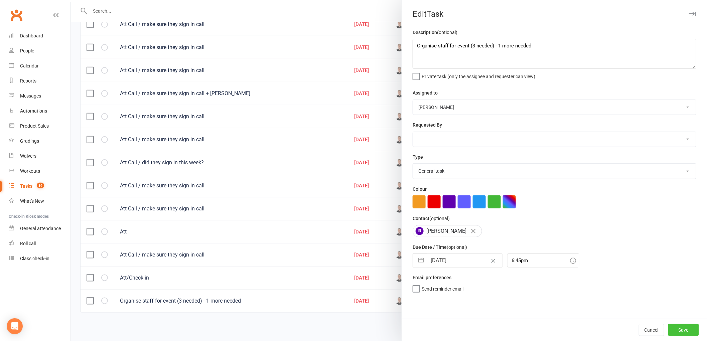
click at [681, 327] on button "Save" at bounding box center [683, 330] width 31 height 12
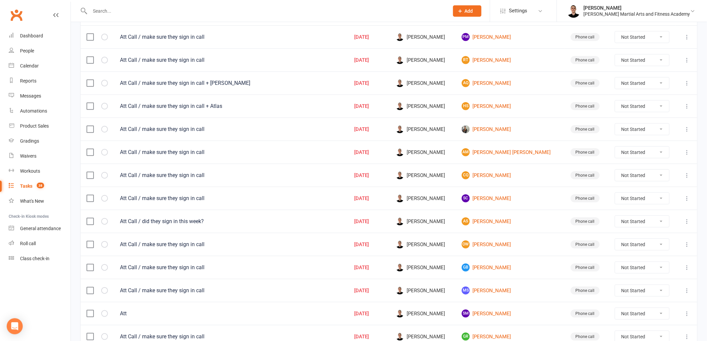
scroll to position [103, 0]
